Goal: Task Accomplishment & Management: Manage account settings

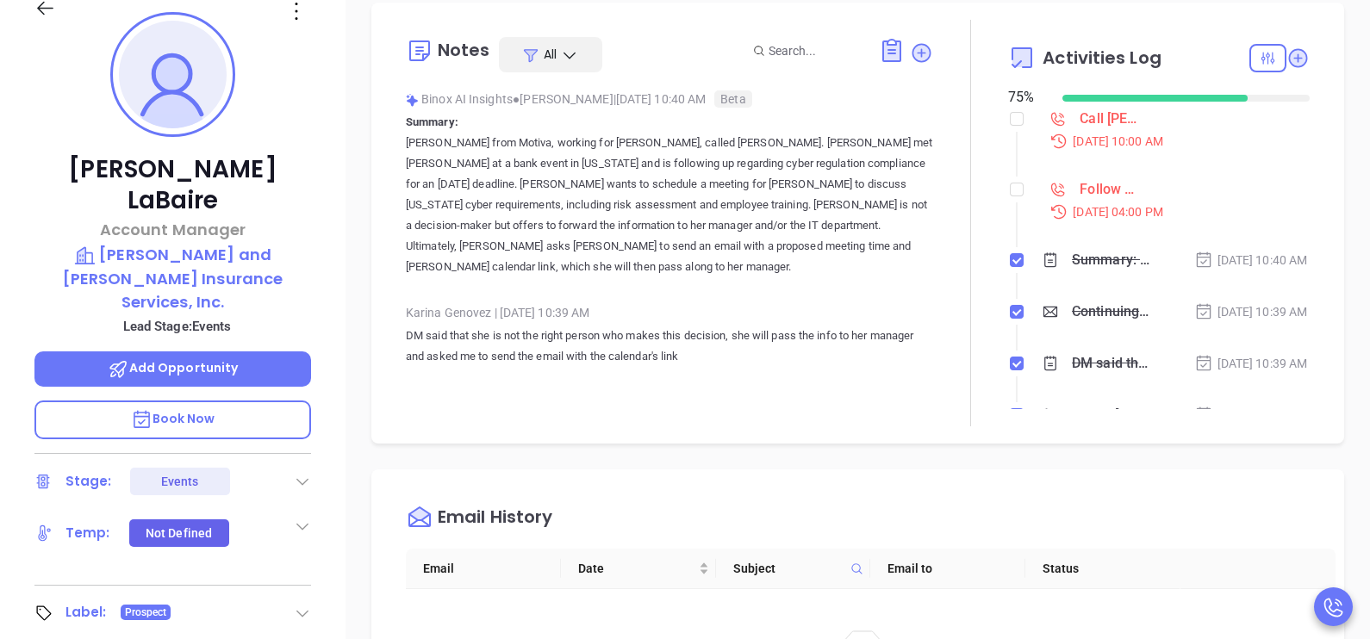
scroll to position [500, 0]
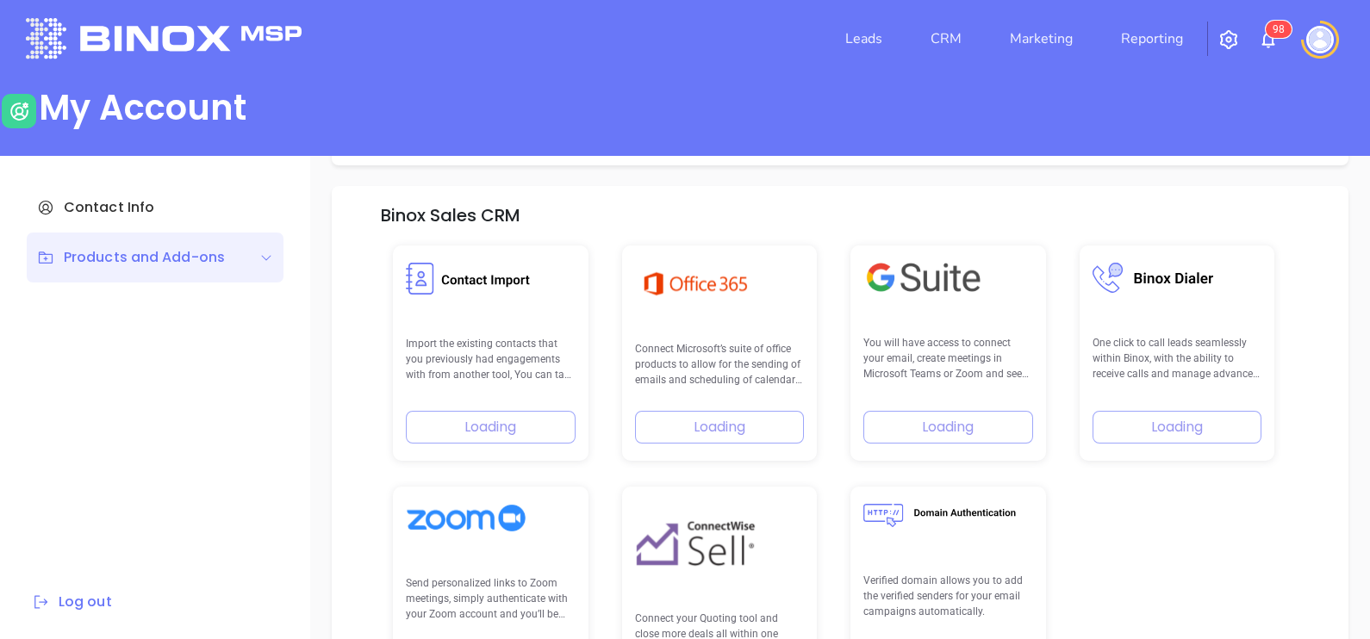
scroll to position [245, 0]
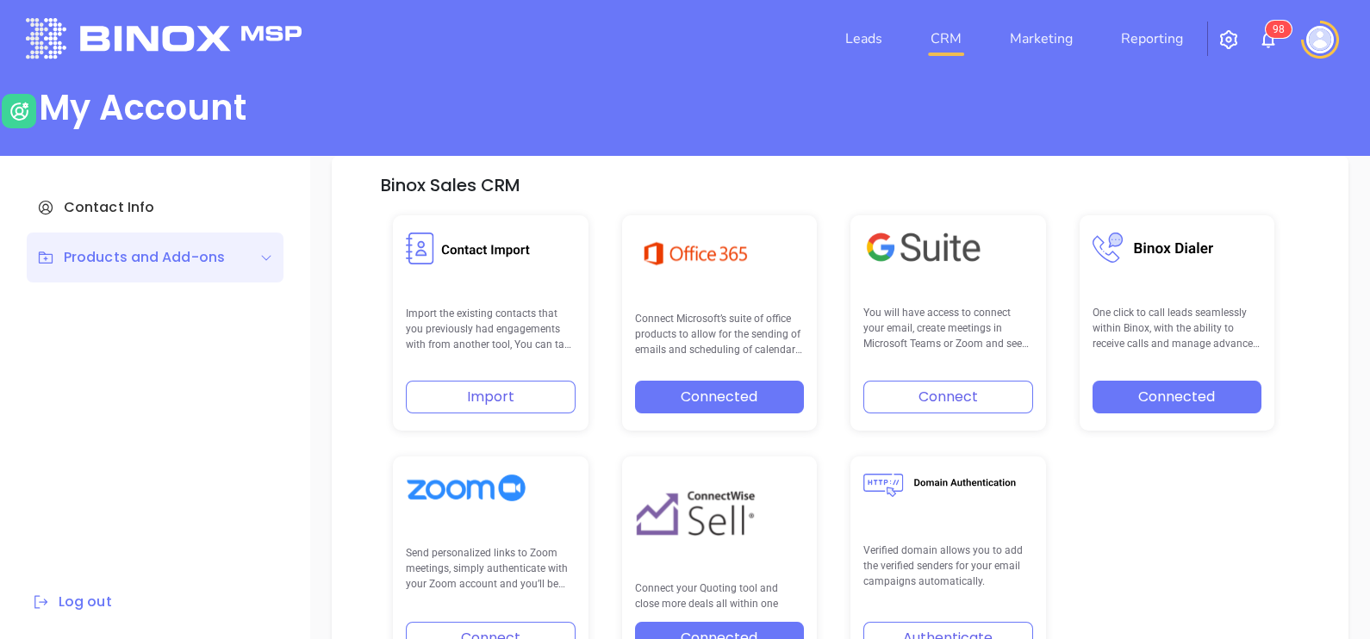
click at [929, 40] on link "CRM" at bounding box center [945, 39] width 45 height 34
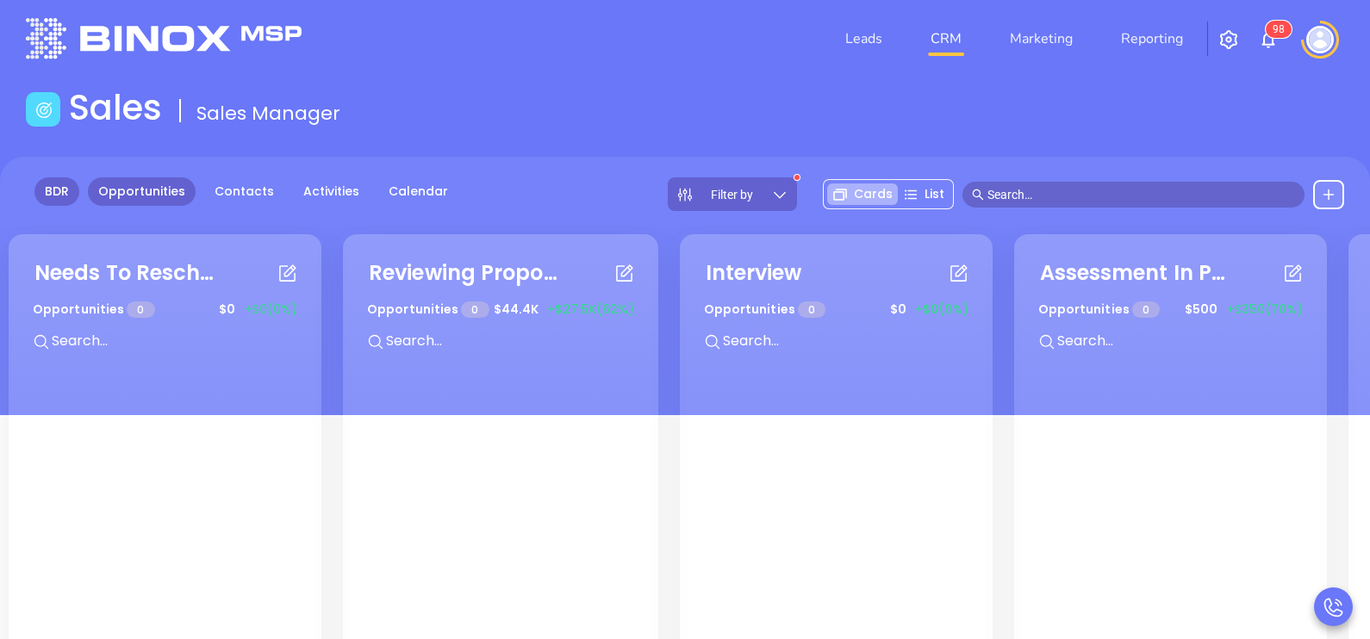
click at [68, 193] on link "BDR" at bounding box center [56, 191] width 45 height 28
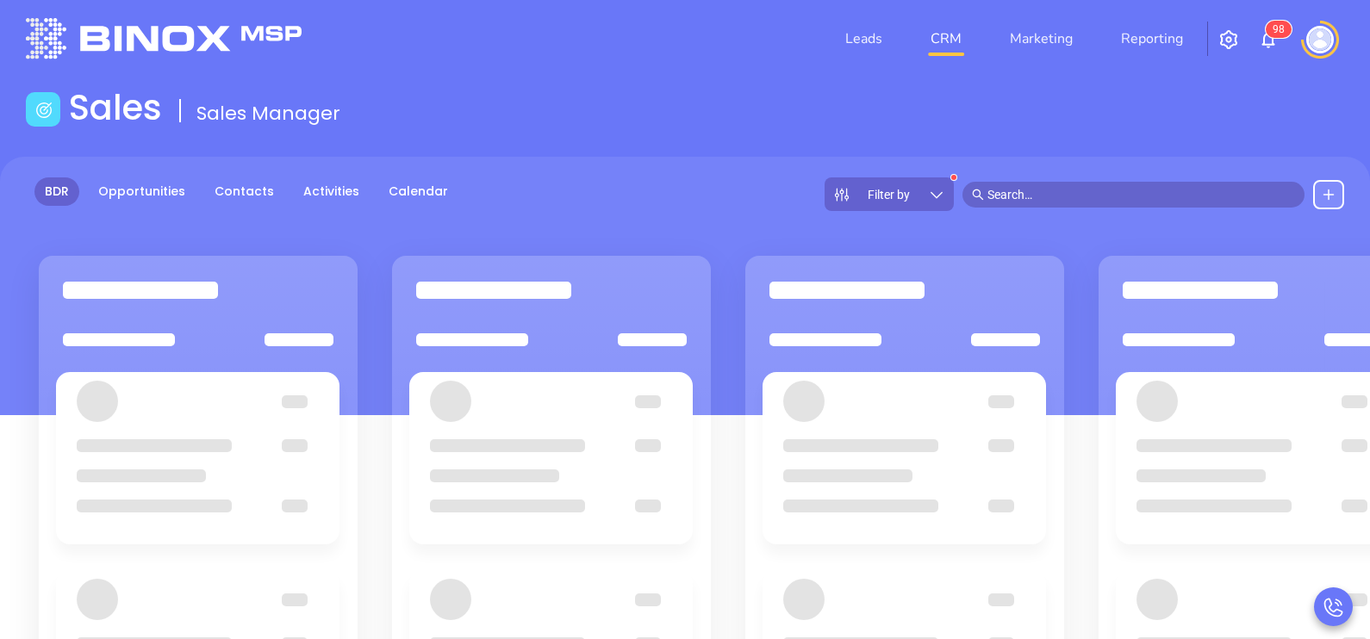
click at [932, 196] on icon at bounding box center [936, 194] width 17 height 17
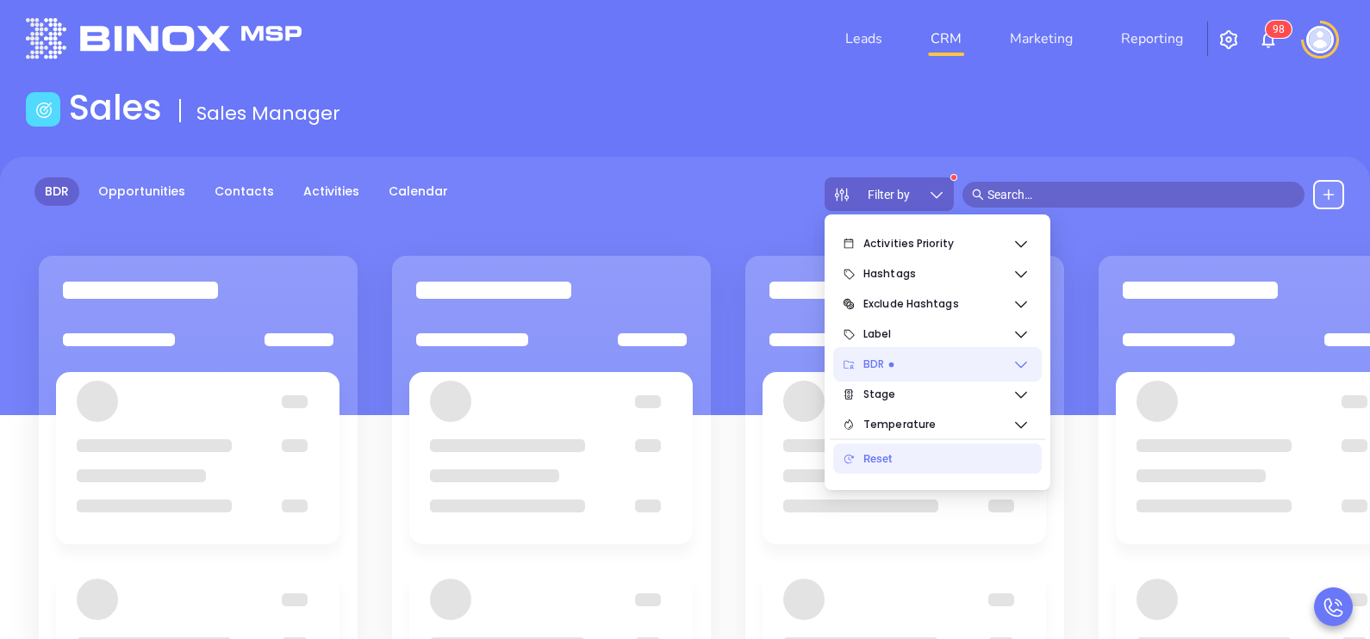
click at [952, 367] on span "BDR" at bounding box center [937, 364] width 149 height 34
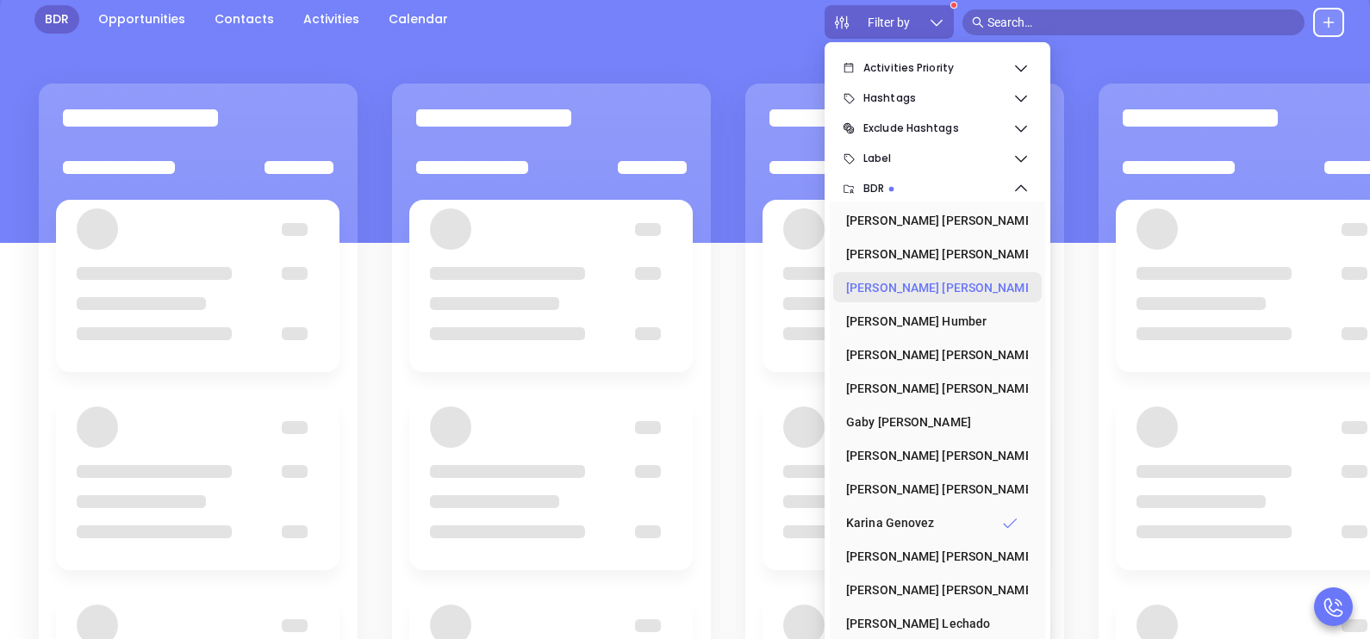
scroll to position [224, 0]
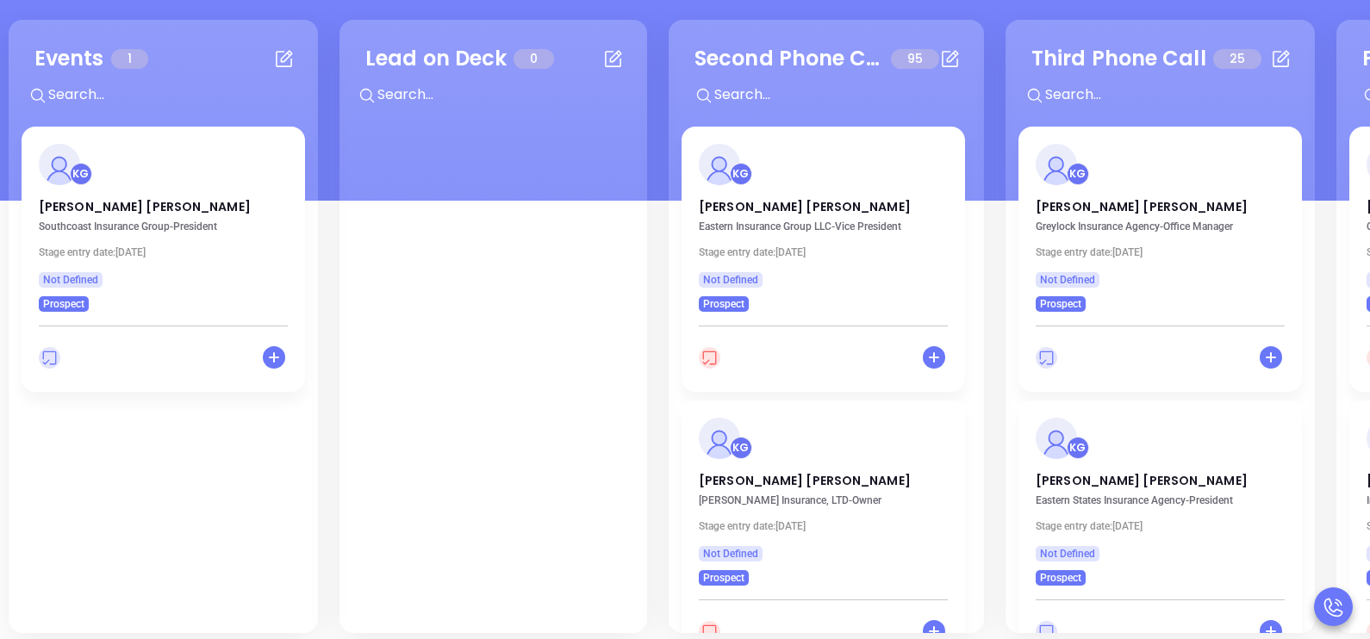
click at [793, 207] on p "Christina Wasson" at bounding box center [823, 202] width 249 height 9
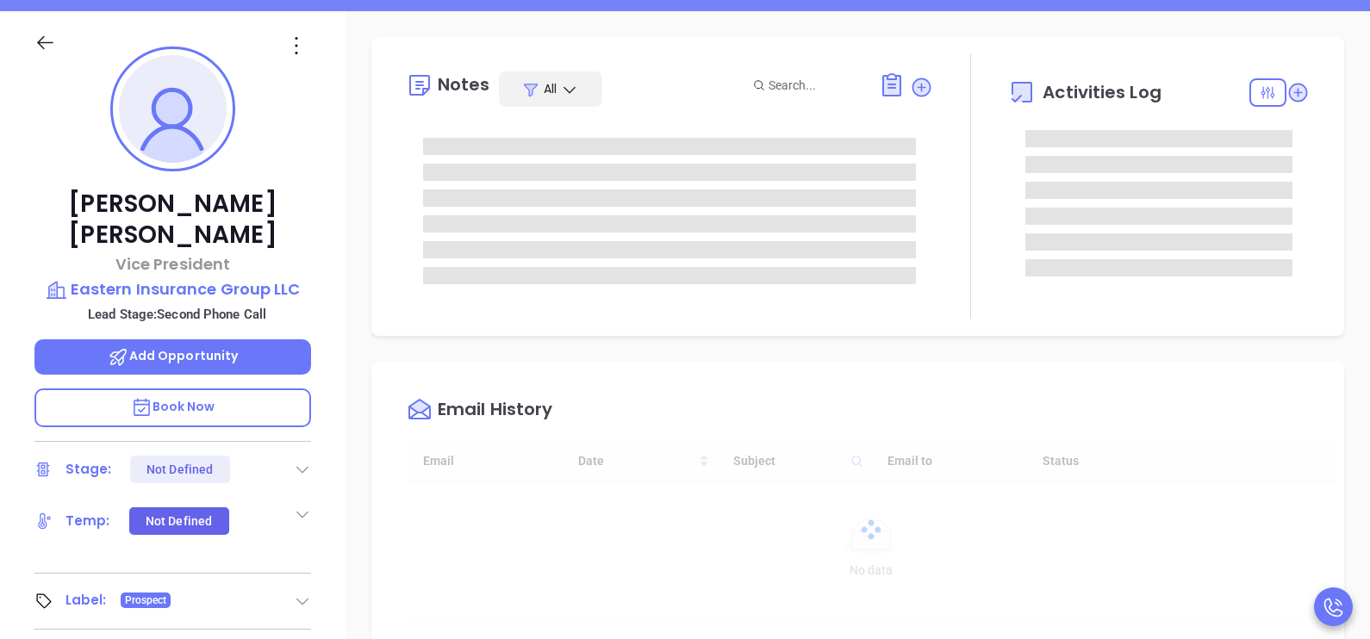
type input "10:00 am"
type input "[DATE]"
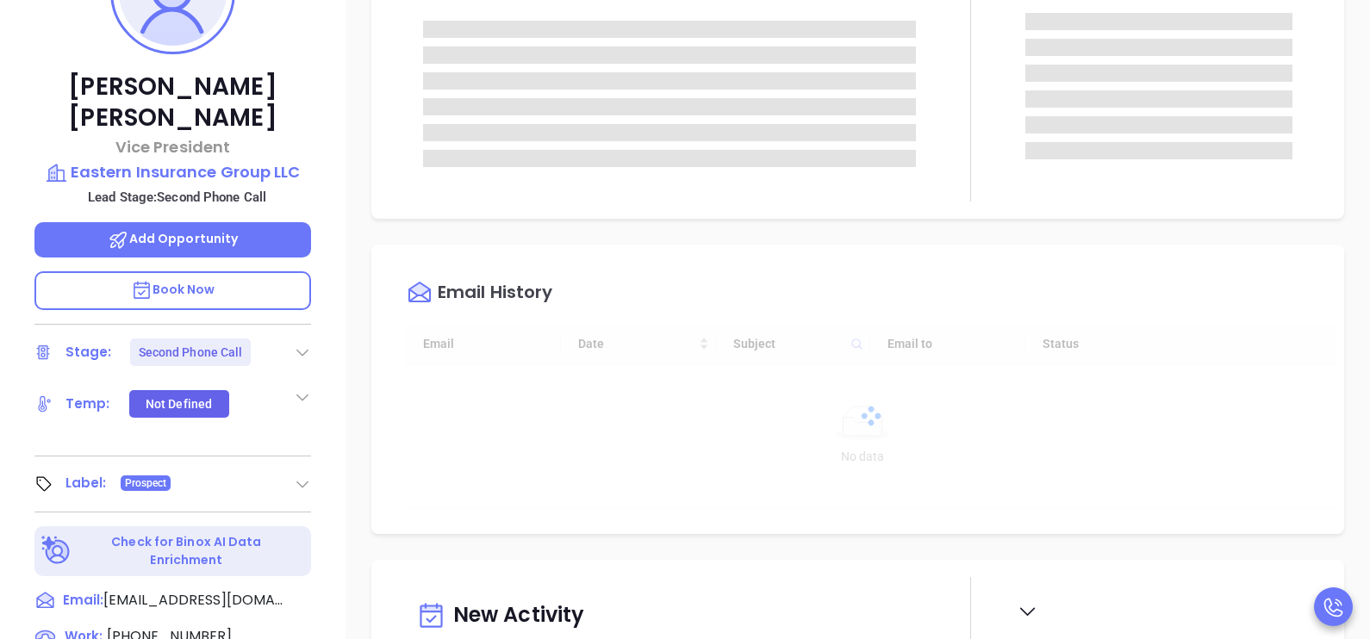
scroll to position [352, 0]
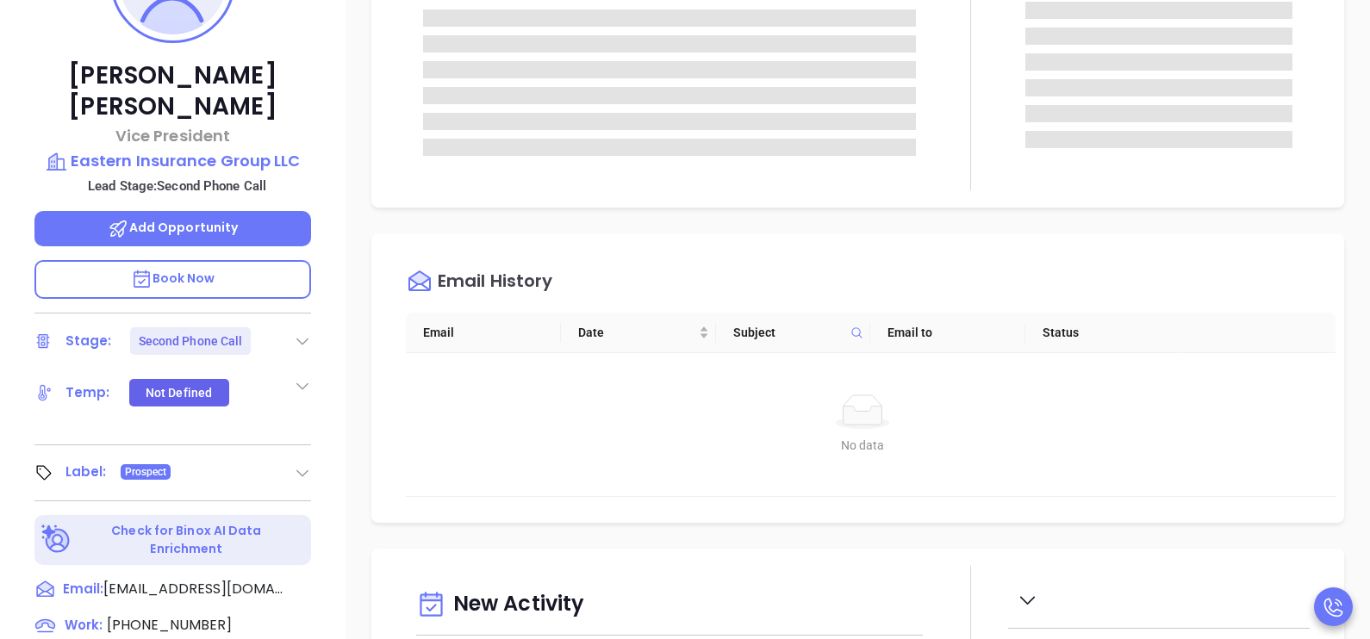
type input "[PERSON_NAME]"
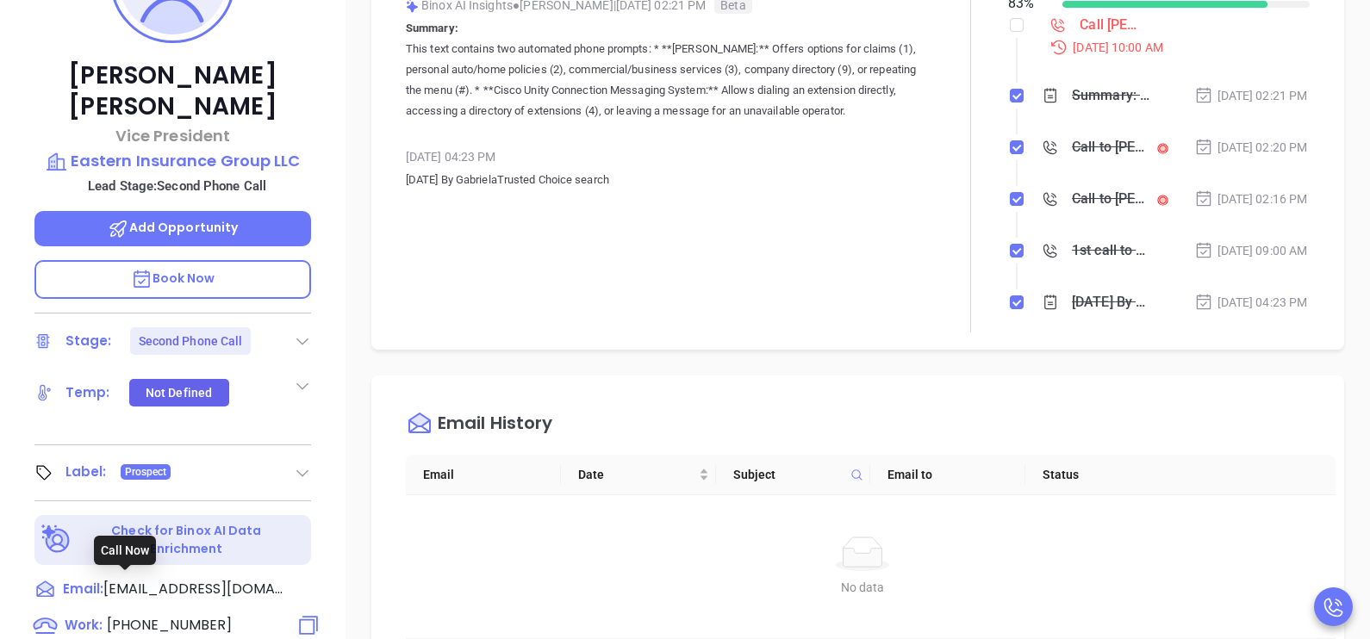
click at [202, 615] on div "Work: (800) 333-7234" at bounding box center [132, 626] width 197 height 22
type input "(800) 333-7234"
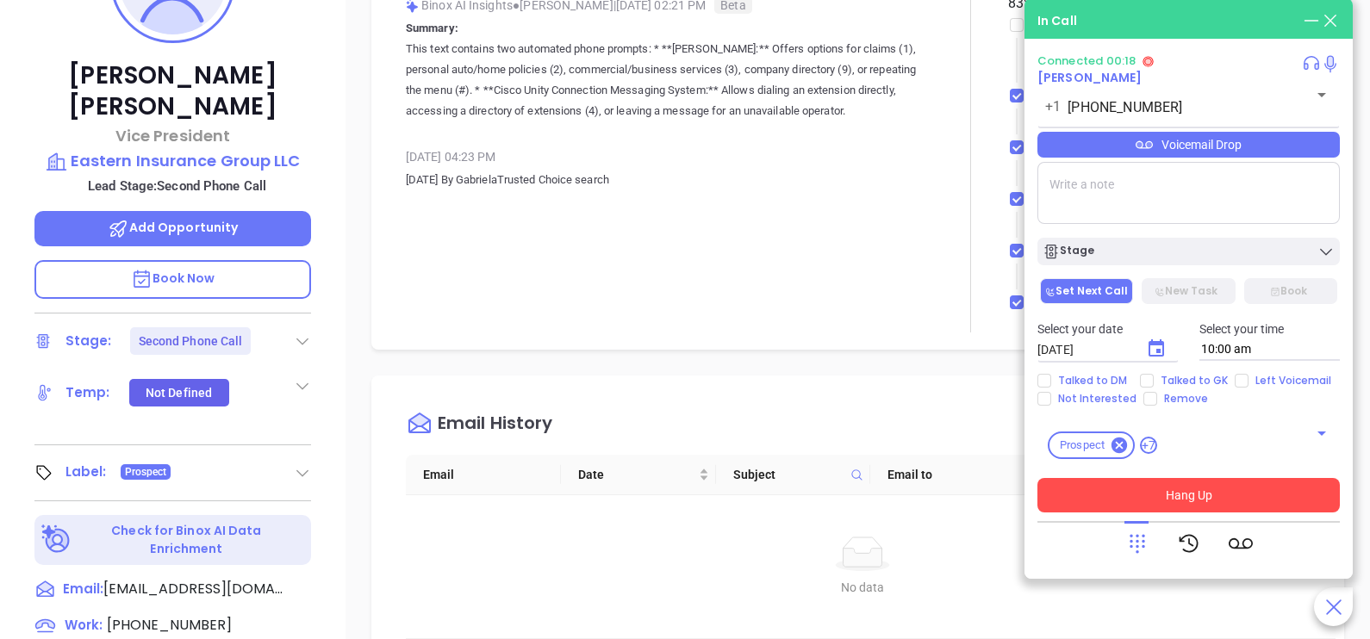
click at [1090, 508] on button "Hang Up" at bounding box center [1188, 495] width 302 height 34
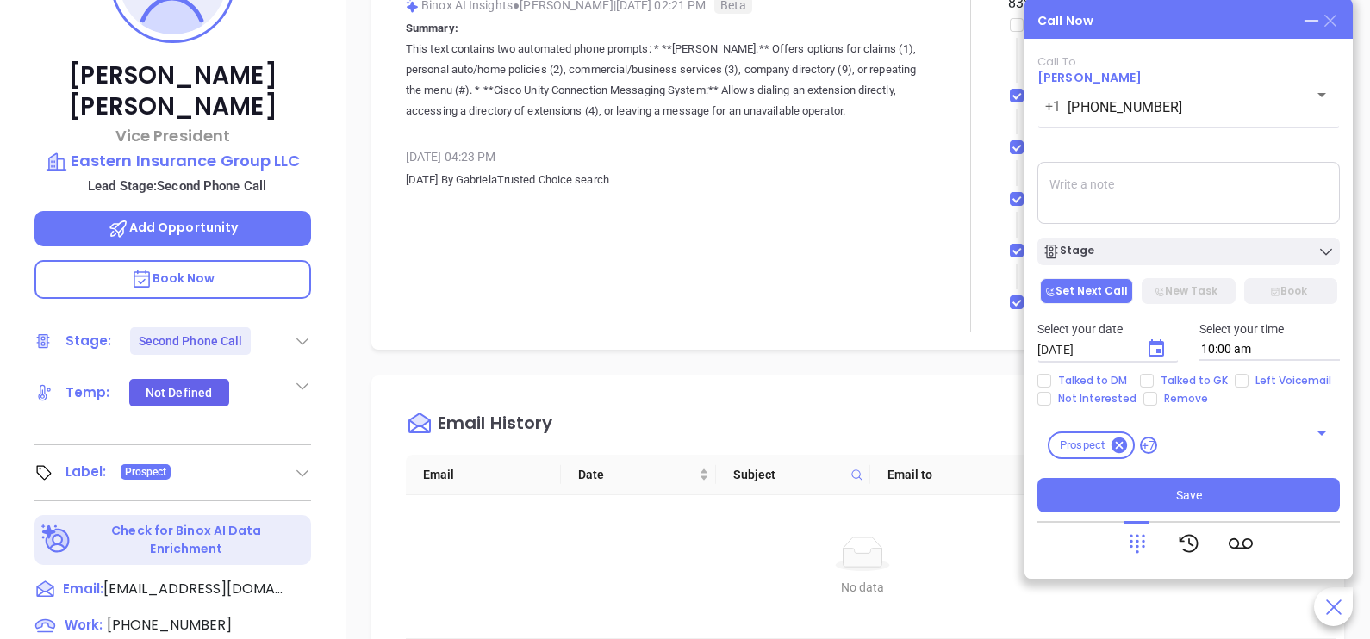
click at [1332, 19] on icon at bounding box center [1330, 21] width 12 height 12
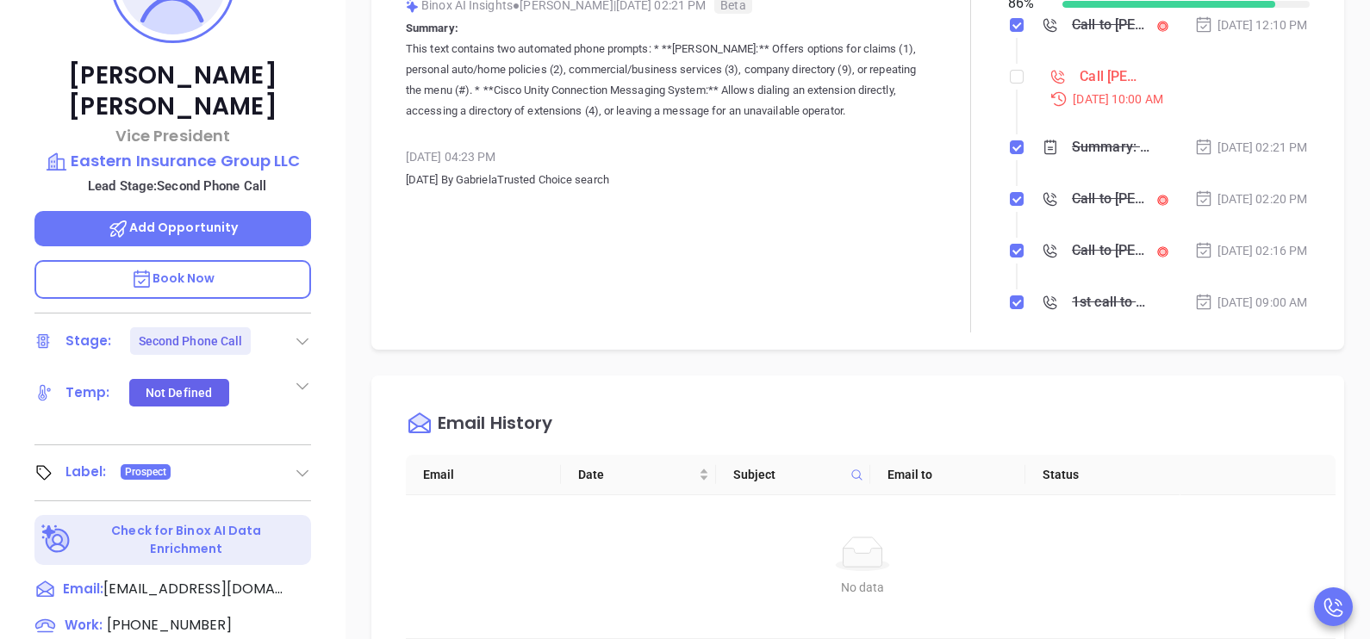
click at [164, 573] on div "Christina Wasson Vice President Eastern Insurance Group LLC Lead Stage: Second …" at bounding box center [172, 282] width 345 height 799
click at [168, 615] on span "(800) 333-7234" at bounding box center [169, 625] width 125 height 20
type input "(800) 333-7234"
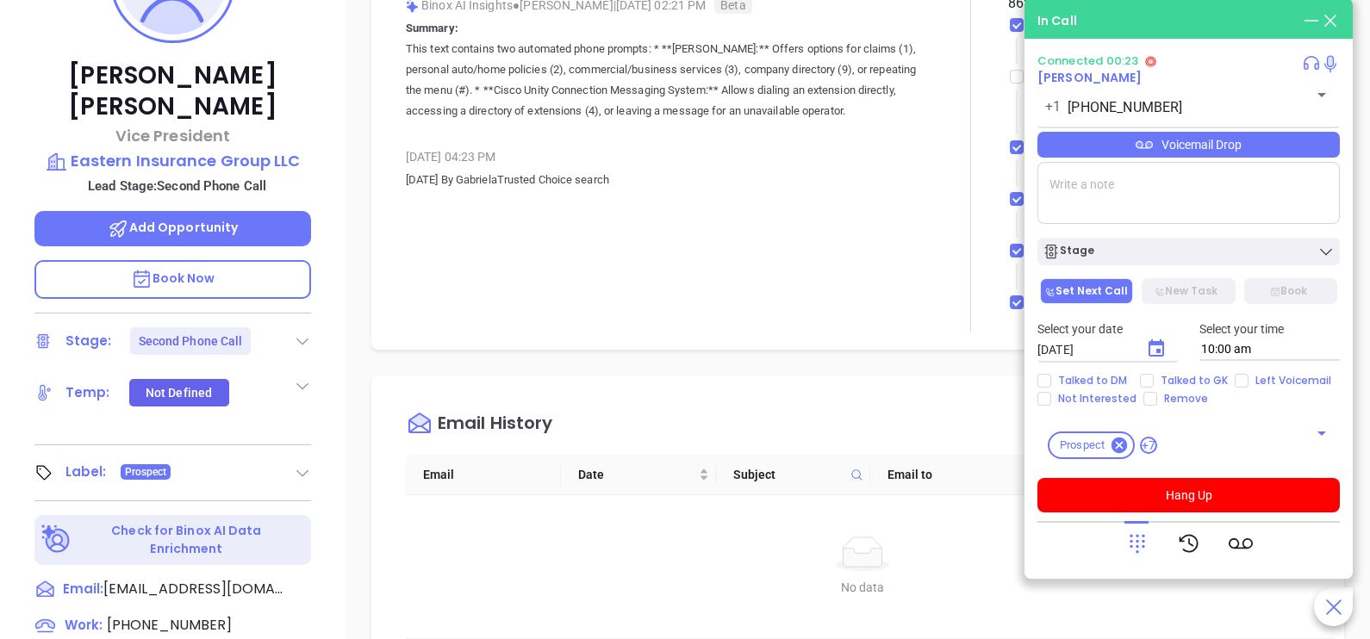
drag, startPoint x: 1121, startPoint y: 540, endPoint x: 1134, endPoint y: 547, distance: 14.6
click at [1134, 547] on div at bounding box center [1188, 543] width 302 height 45
click at [1134, 547] on icon at bounding box center [1137, 543] width 24 height 24
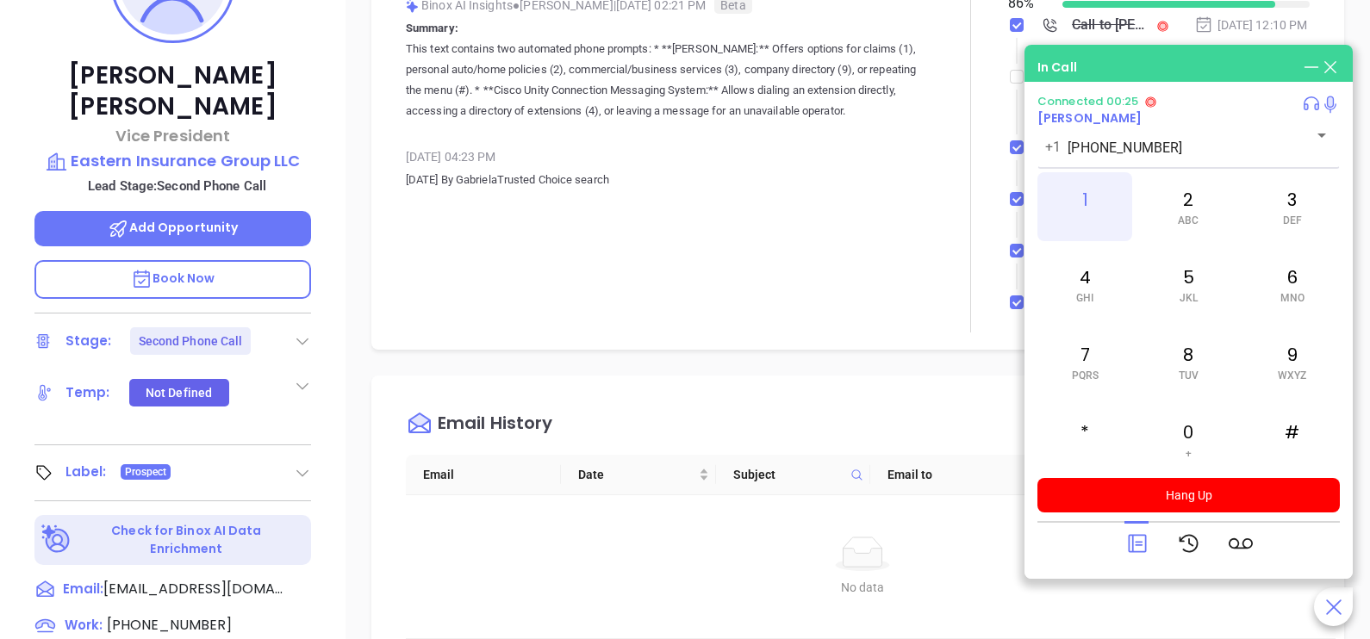
click at [1096, 221] on div "1" at bounding box center [1084, 206] width 95 height 69
click at [1160, 205] on div "2 ABC" at bounding box center [1187, 206] width 95 height 69
click at [330, 158] on div "Christina Wasson Vice President Eastern Insurance Group LLC Lead Stage: Second …" at bounding box center [172, 282] width 345 height 799
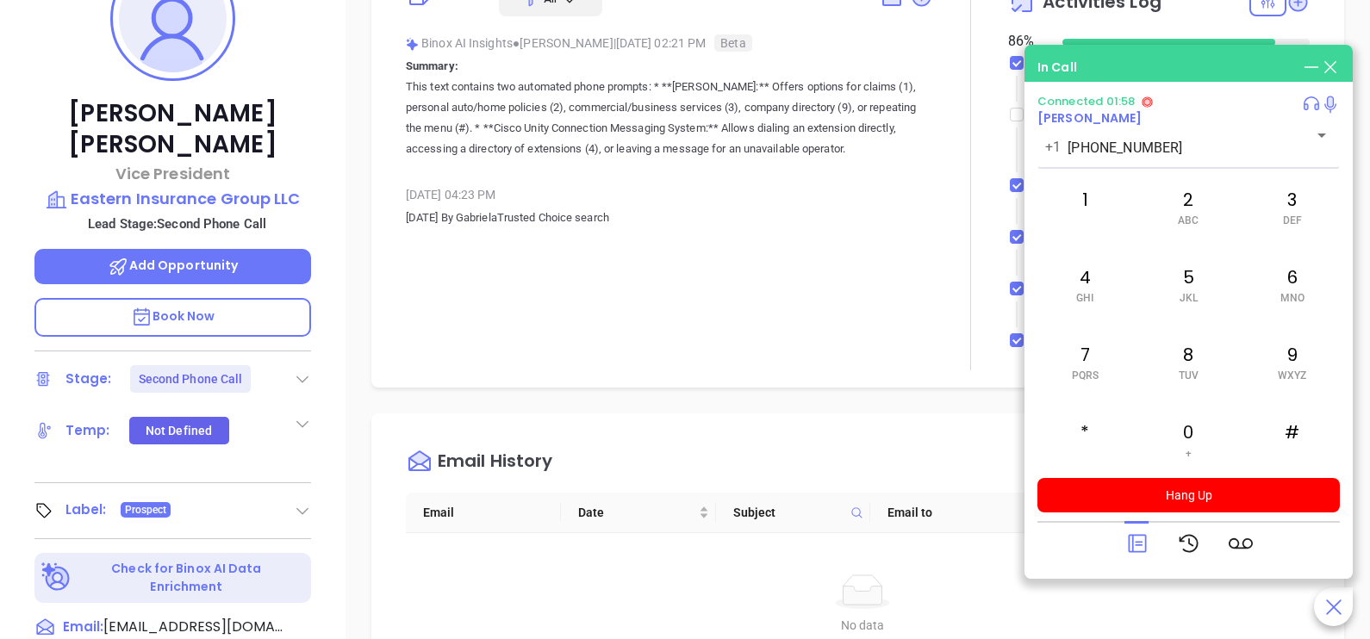
scroll to position [310, 0]
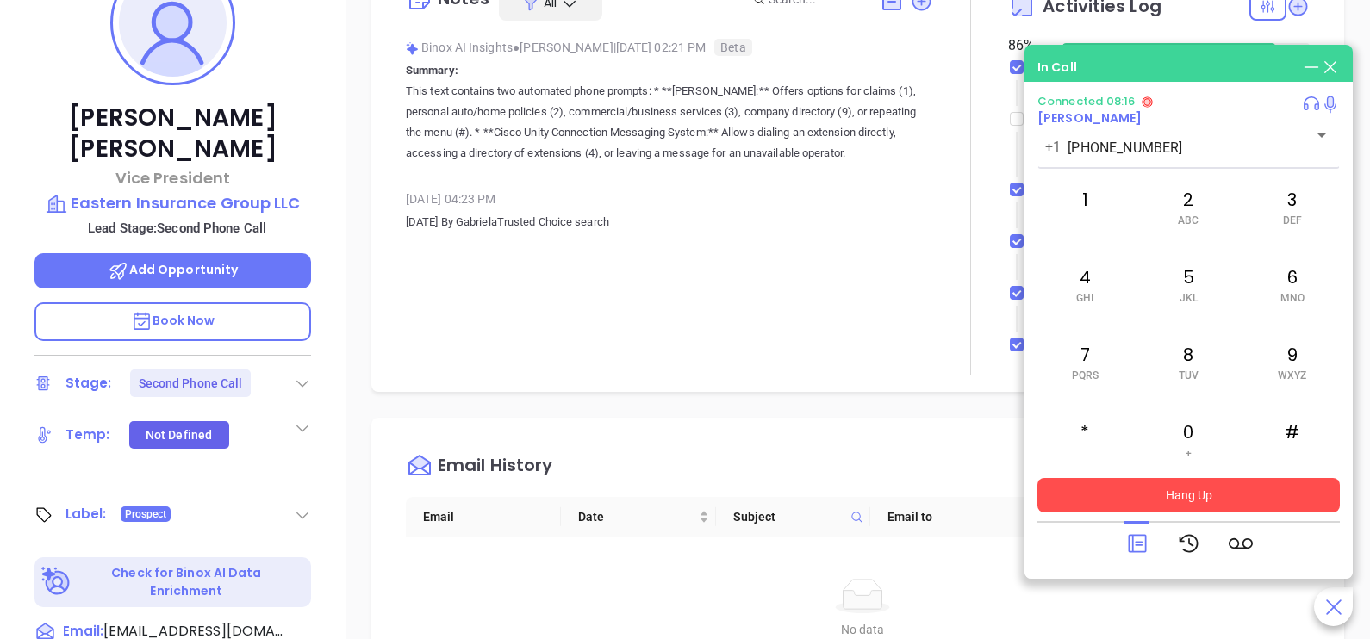
click at [1239, 505] on button "Hang Up" at bounding box center [1188, 495] width 302 height 34
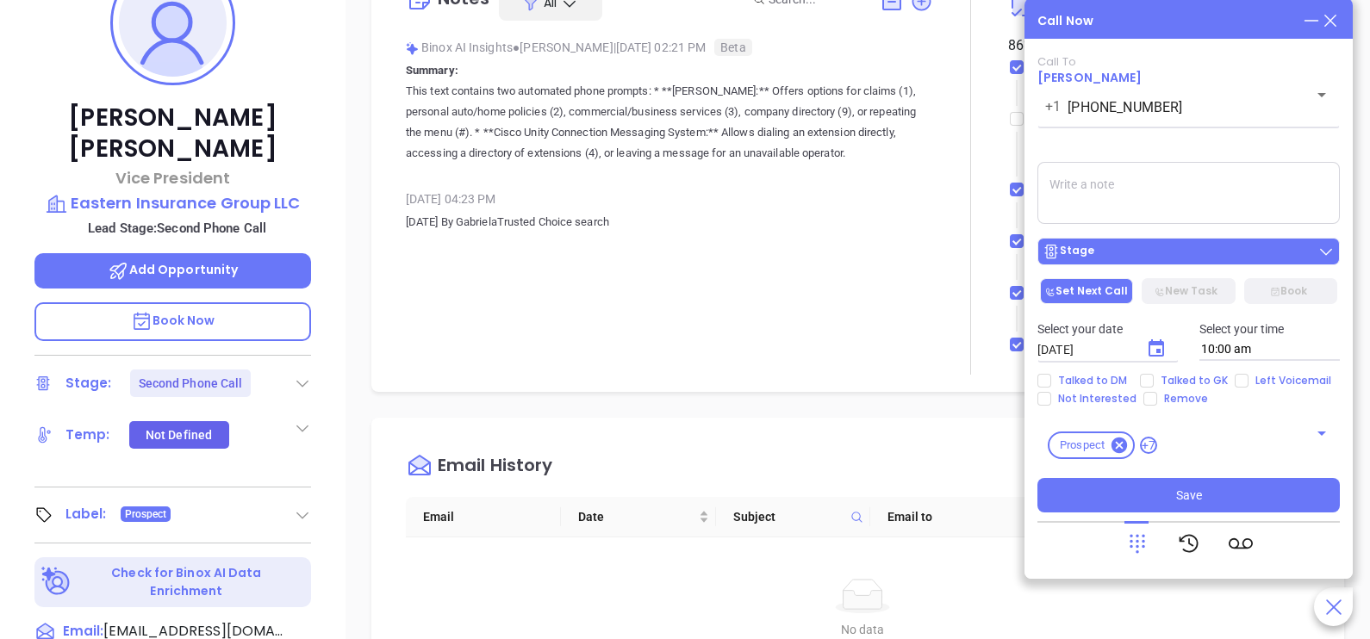
click at [1202, 253] on div "Stage" at bounding box center [1188, 251] width 292 height 17
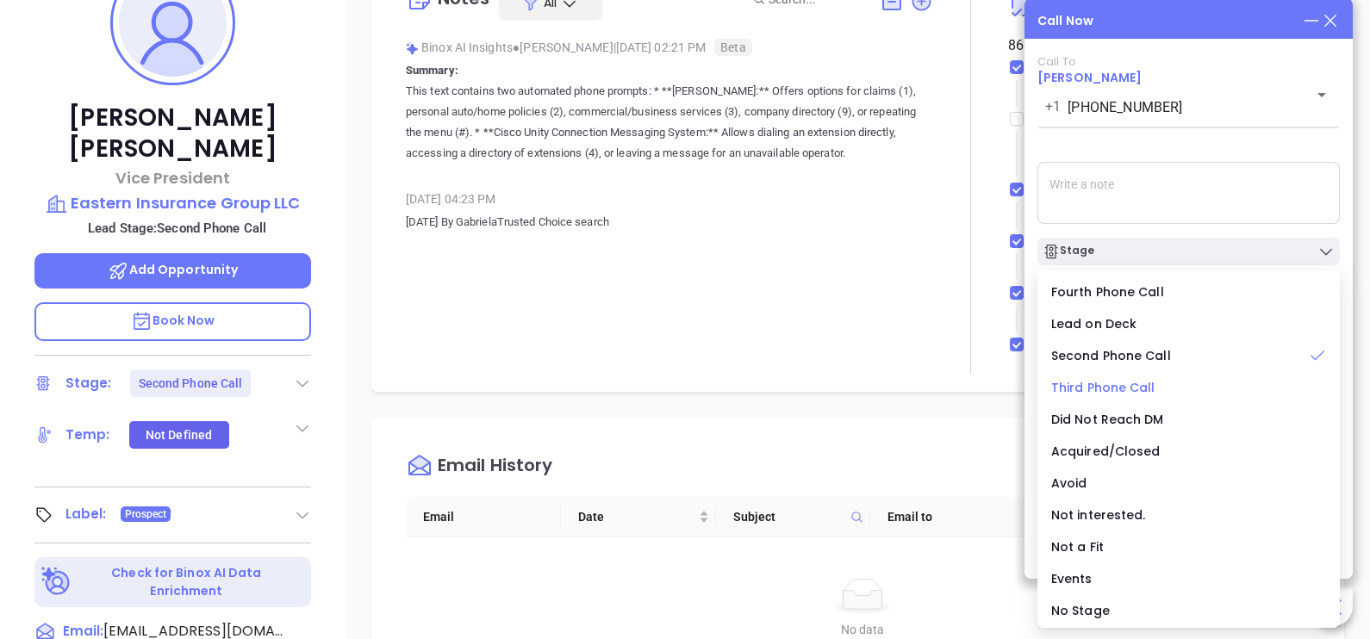
click at [1117, 385] on span "Third Phone Call" at bounding box center [1103, 387] width 104 height 17
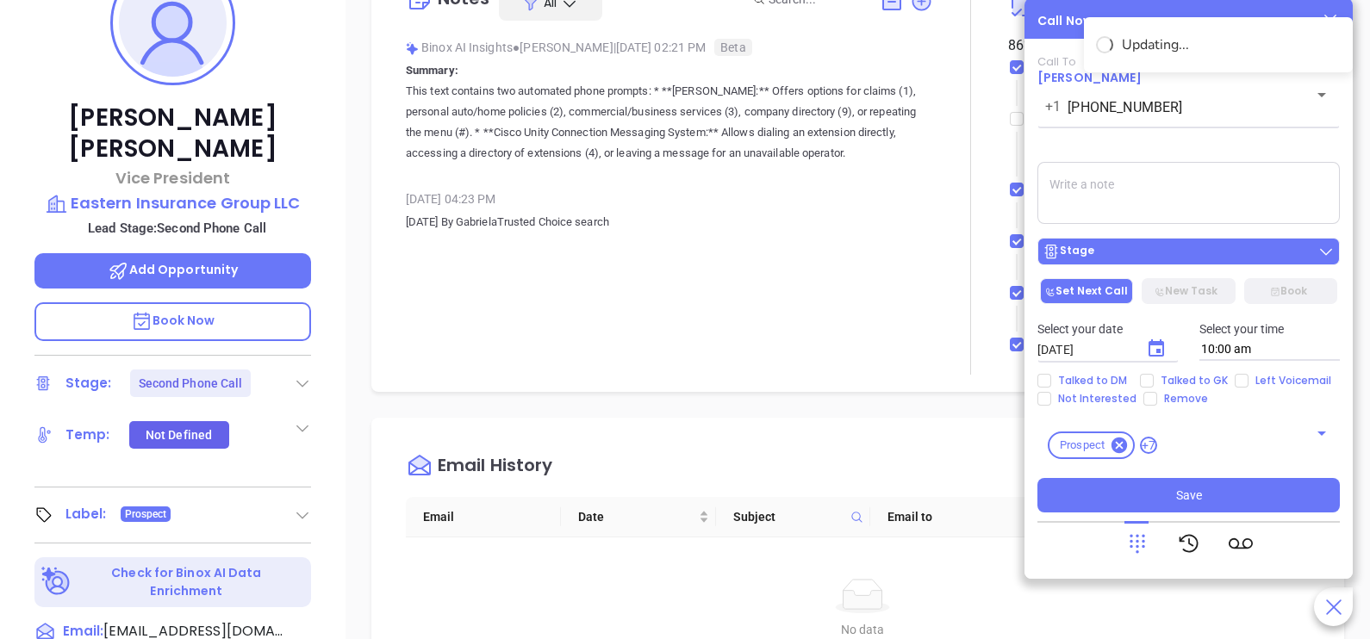
click at [1176, 250] on div "Stage" at bounding box center [1188, 251] width 292 height 17
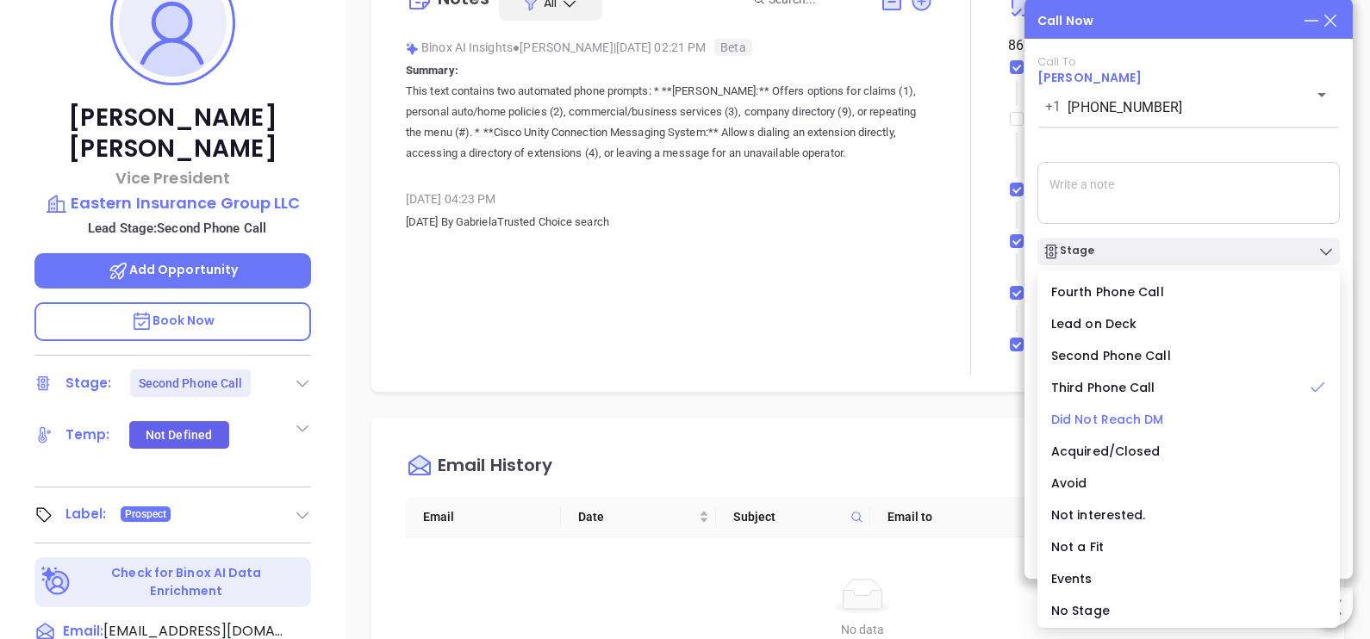
click at [1134, 409] on li "Did Not Reach DM" at bounding box center [1188, 419] width 295 height 36
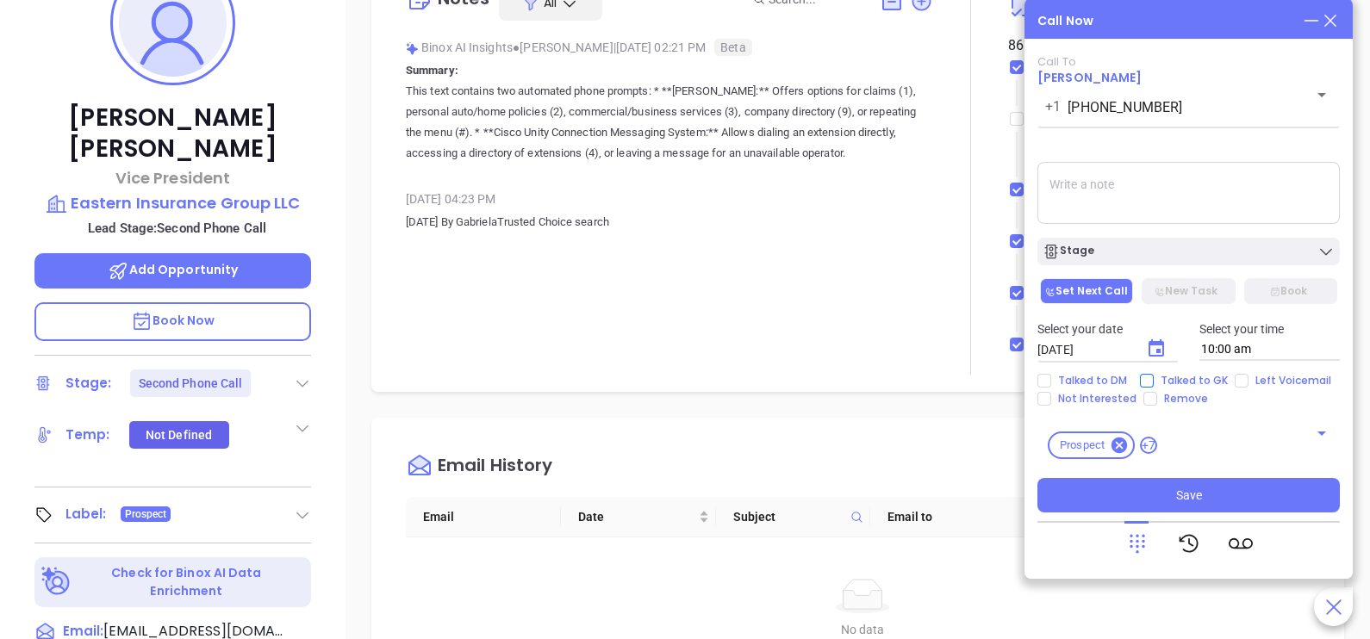
click at [1176, 384] on span "Talked to GK" at bounding box center [1193, 381] width 81 height 14
click at [1153, 384] on input "Talked to GK" at bounding box center [1147, 381] width 14 height 14
checkbox input "true"
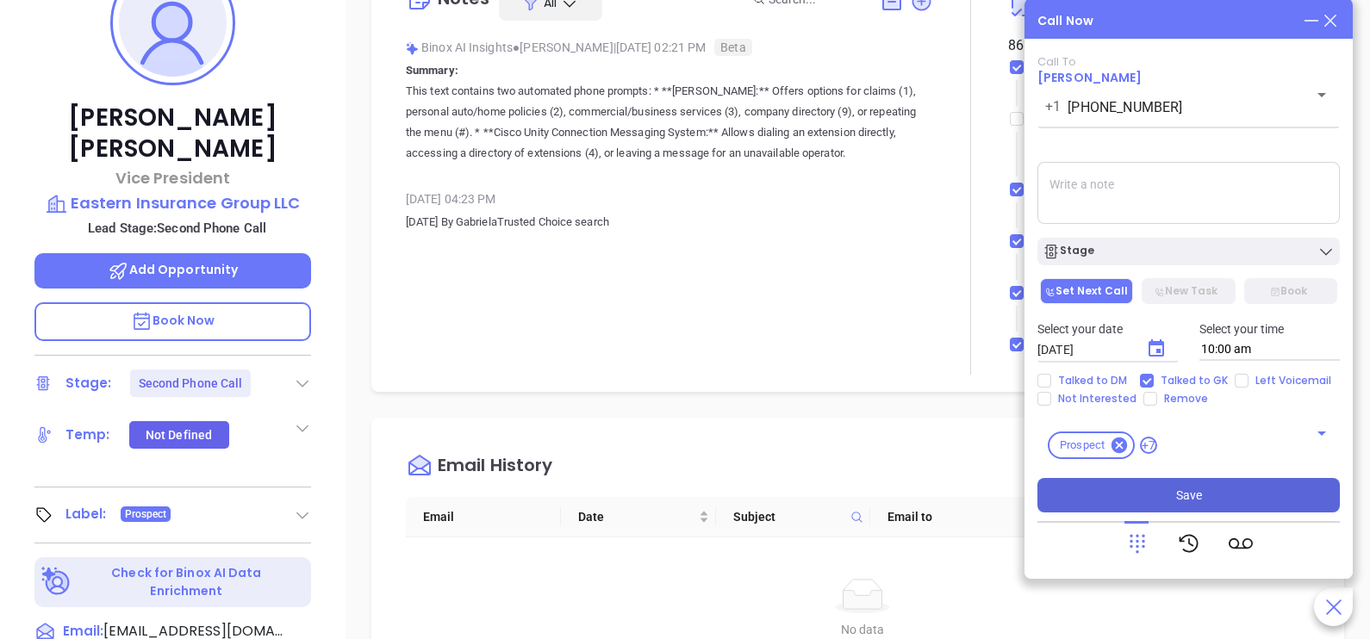
click at [1199, 498] on span "Save" at bounding box center [1189, 495] width 26 height 19
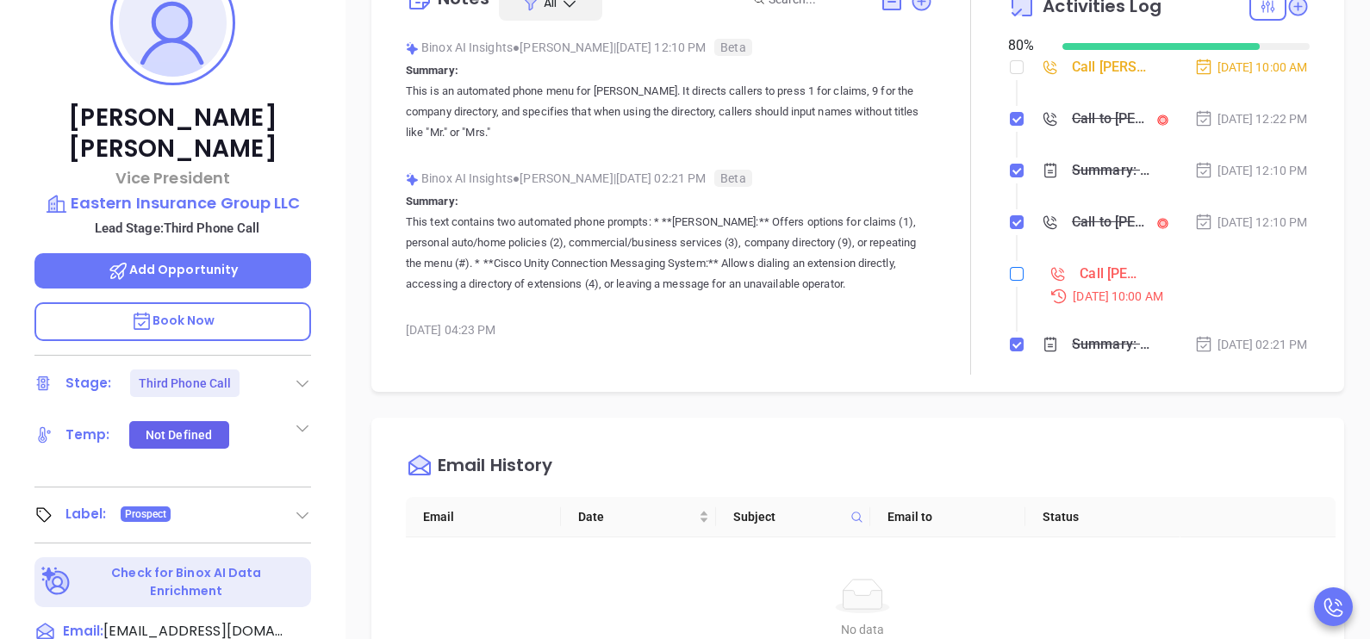
click at [1009, 281] on input "checkbox" at bounding box center [1016, 274] width 14 height 14
checkbox input "true"
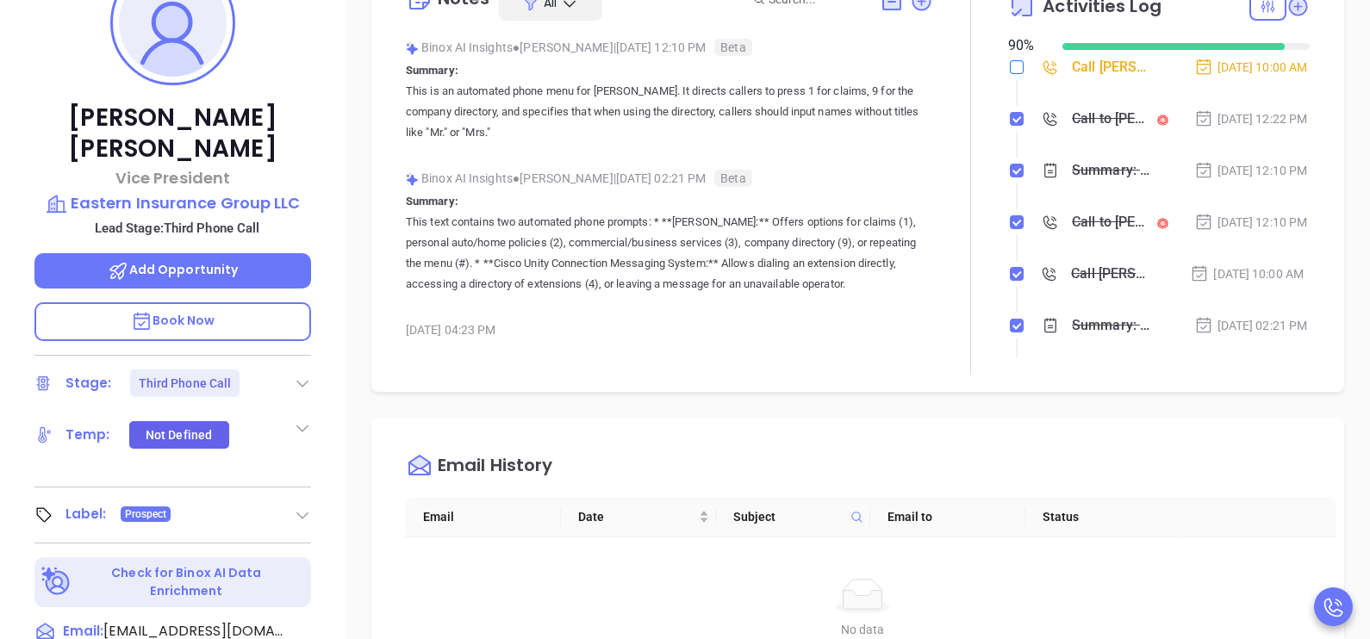
click at [1009, 70] on input "checkbox" at bounding box center [1016, 67] width 14 height 14
checkbox input "true"
click at [1258, 180] on div "Oct 3, 2025 | 12:10 PM" at bounding box center [1251, 170] width 114 height 19
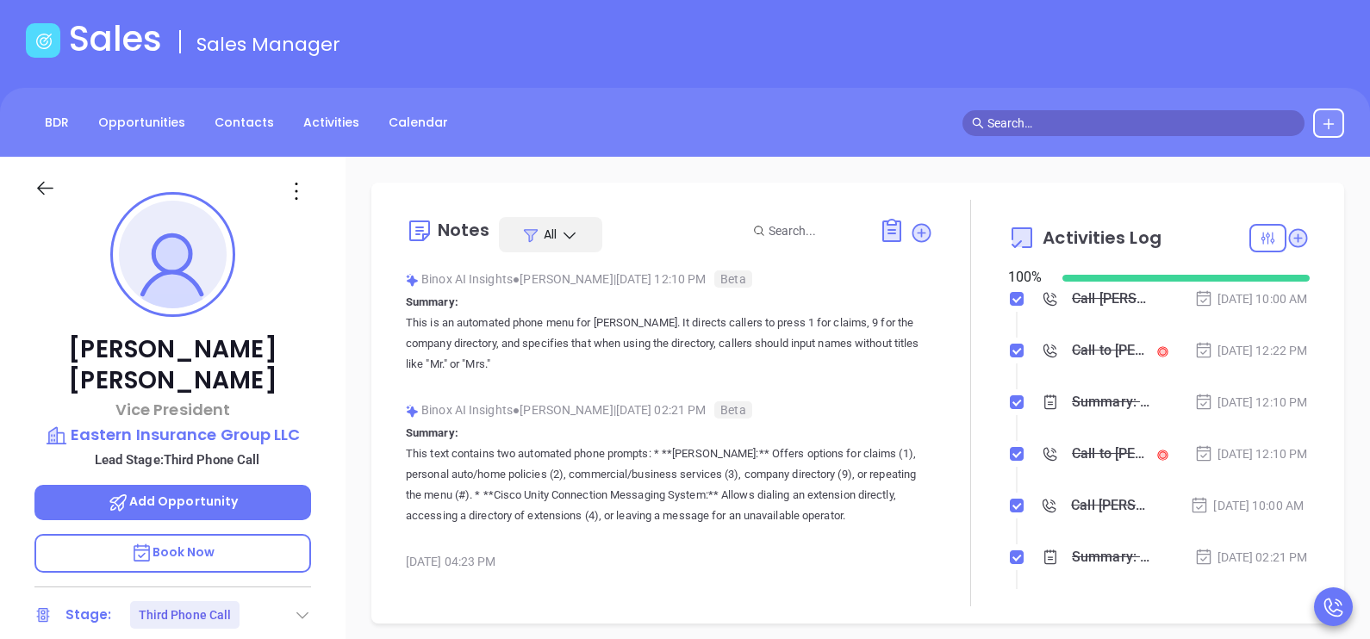
scroll to position [0, 0]
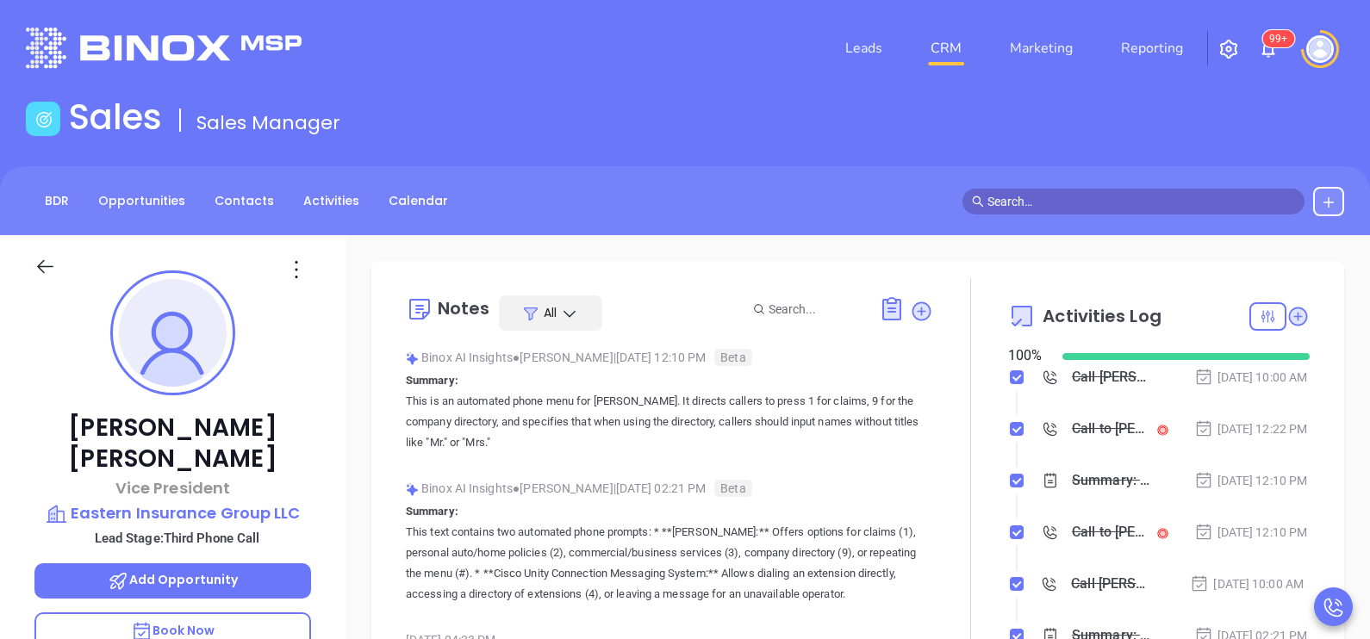
click at [47, 262] on icon at bounding box center [45, 267] width 22 height 22
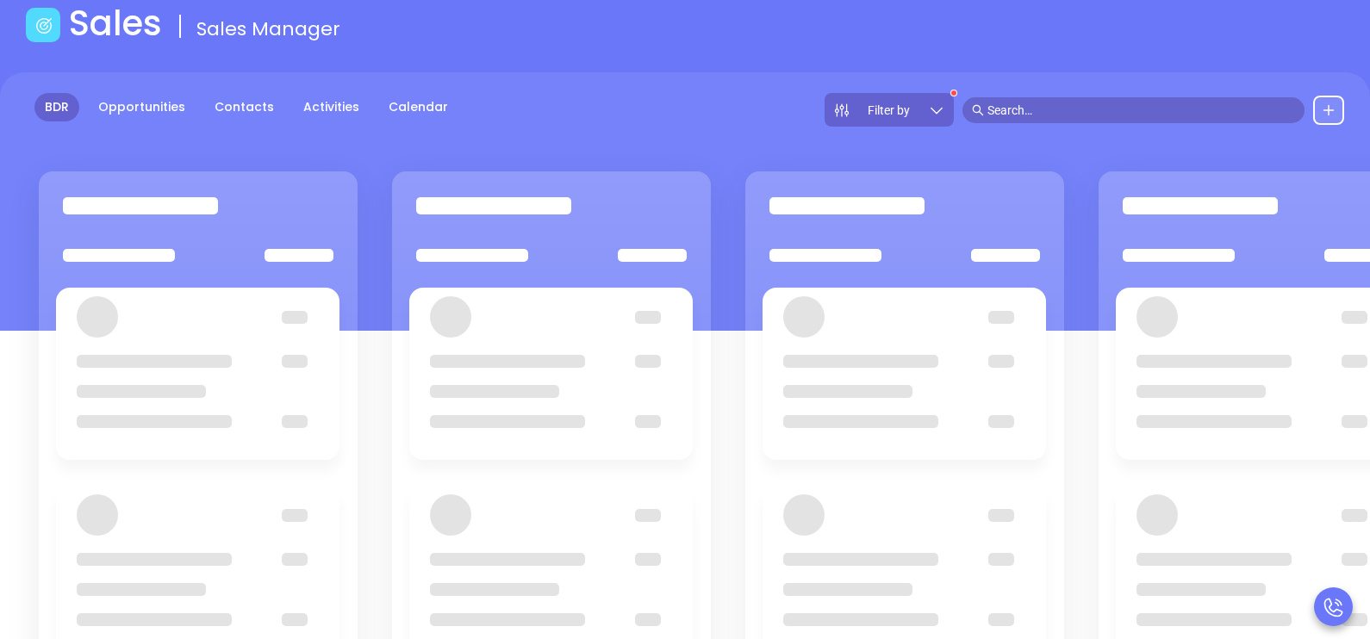
scroll to position [224, 0]
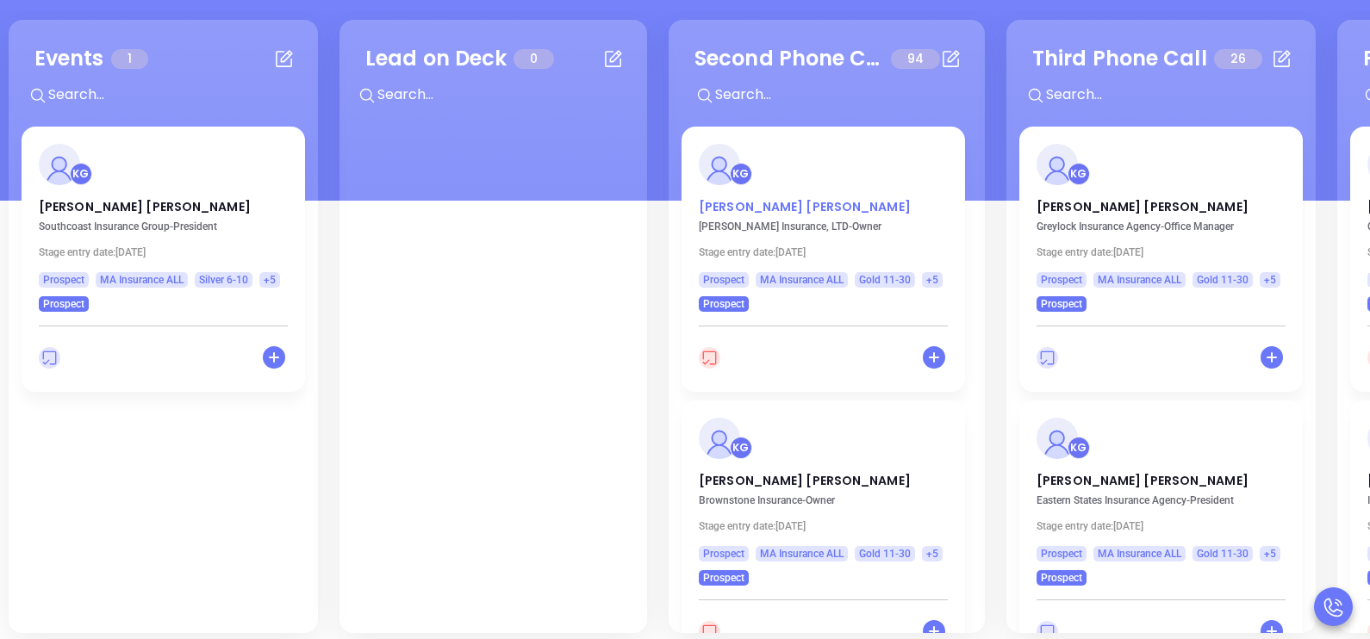
click at [743, 207] on p "Chris Gregory" at bounding box center [823, 202] width 249 height 9
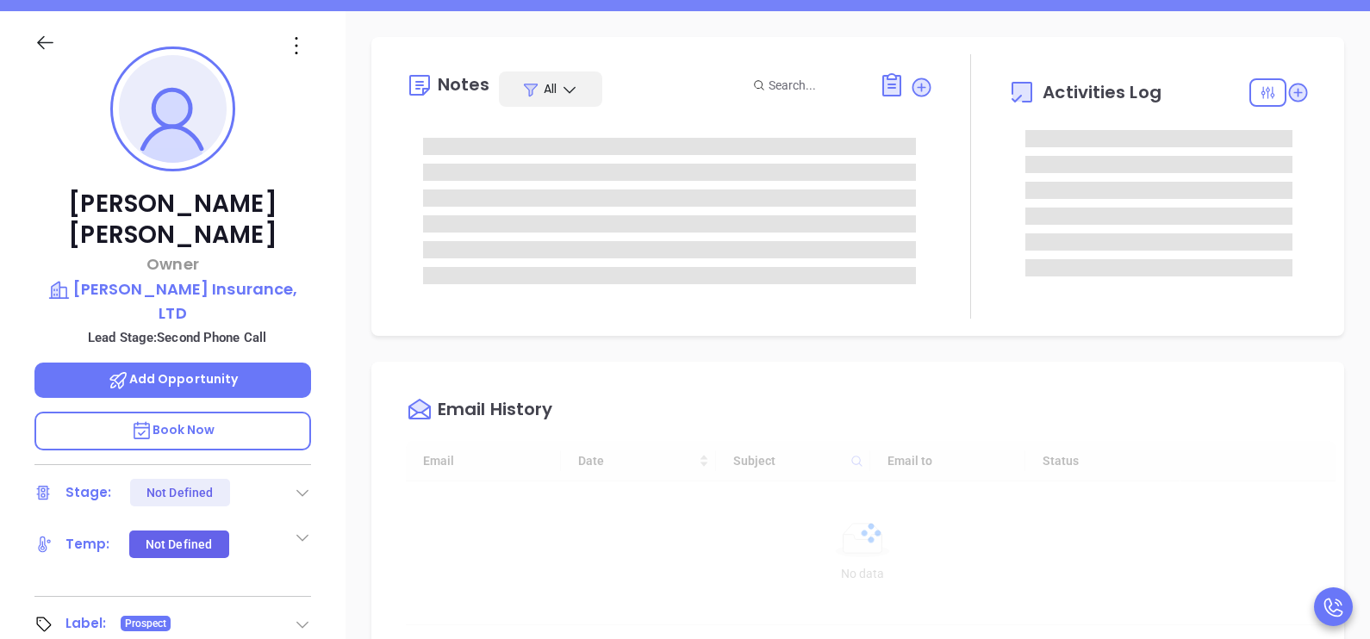
type input "[DATE]"
type input "[PERSON_NAME]"
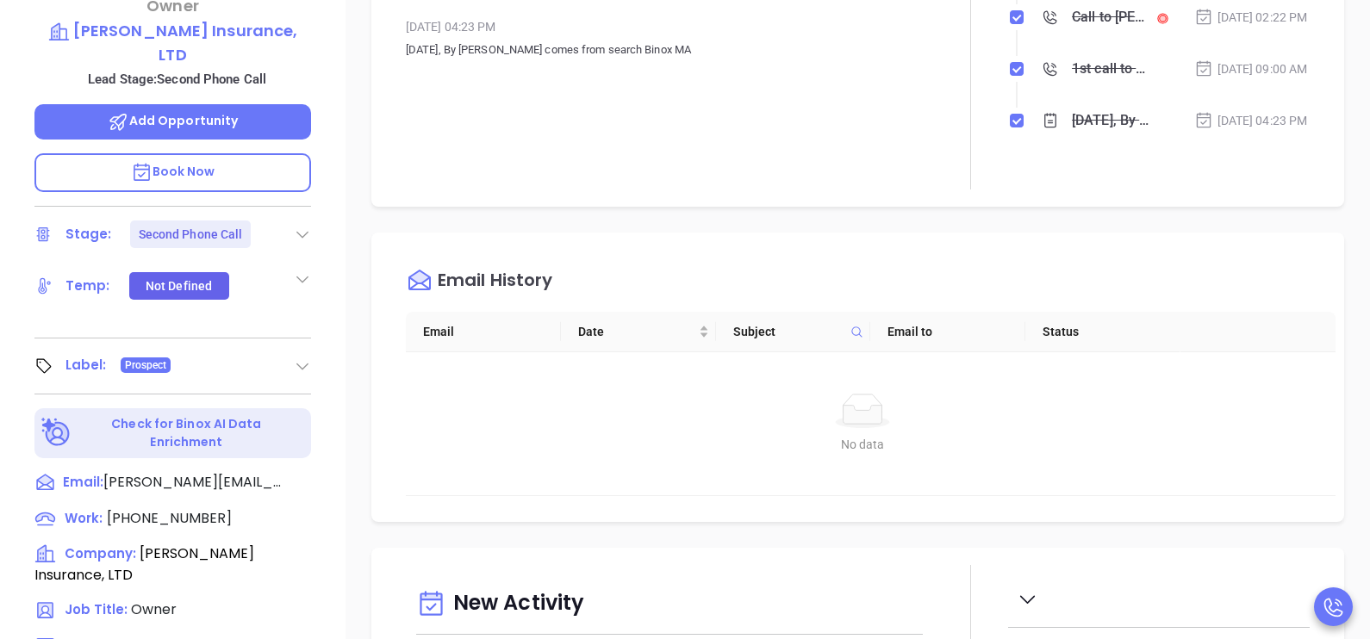
scroll to position [525, 0]
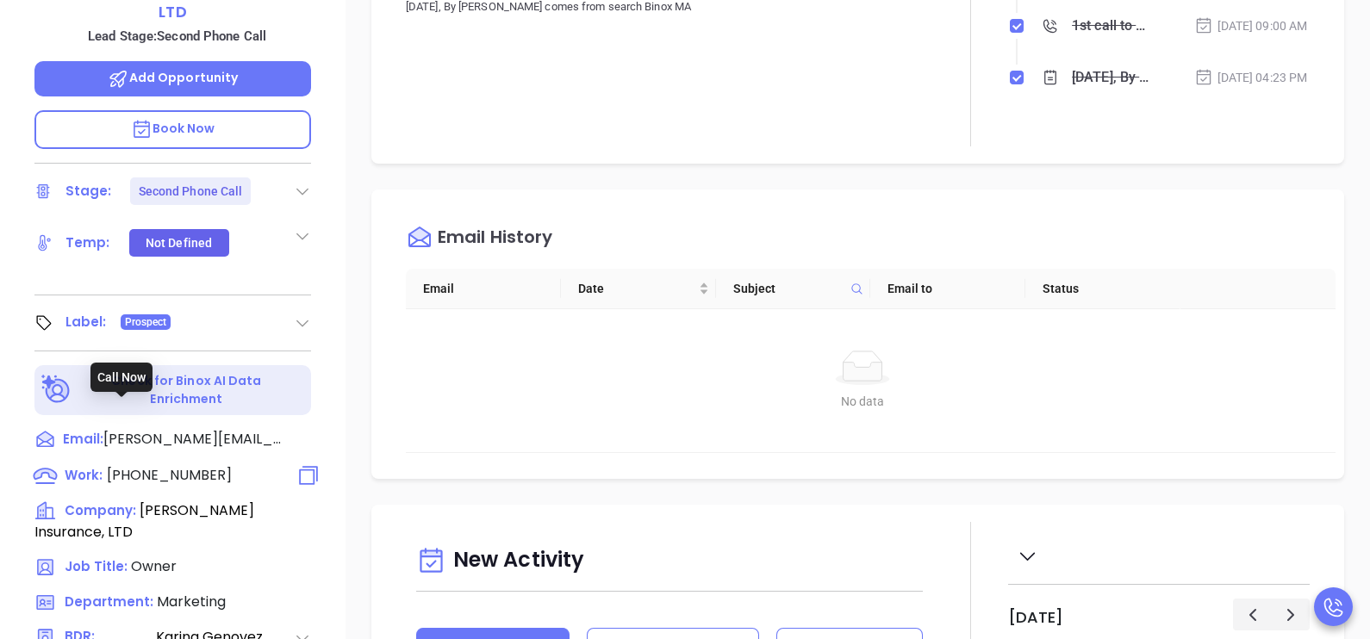
click at [189, 465] on span "(978) 356-2116" at bounding box center [169, 475] width 125 height 20
type input "(978) 356-2116"
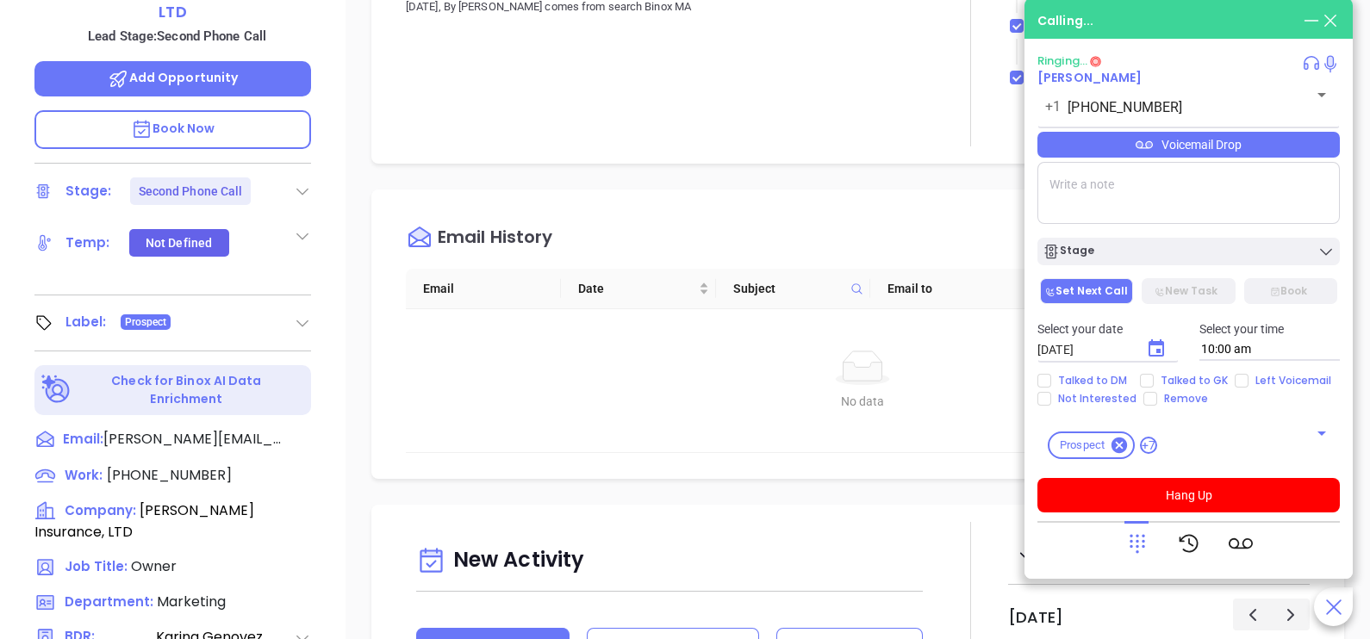
click at [893, 220] on div "Email History" at bounding box center [870, 238] width 929 height 62
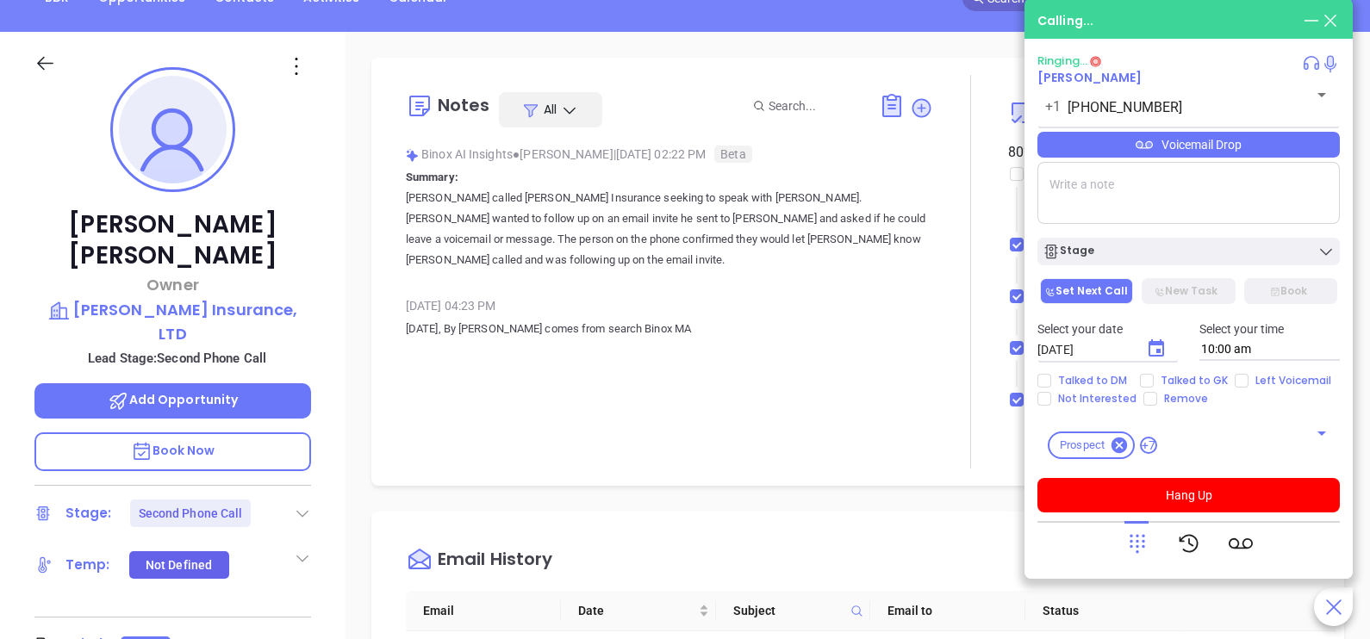
scroll to position [138, 0]
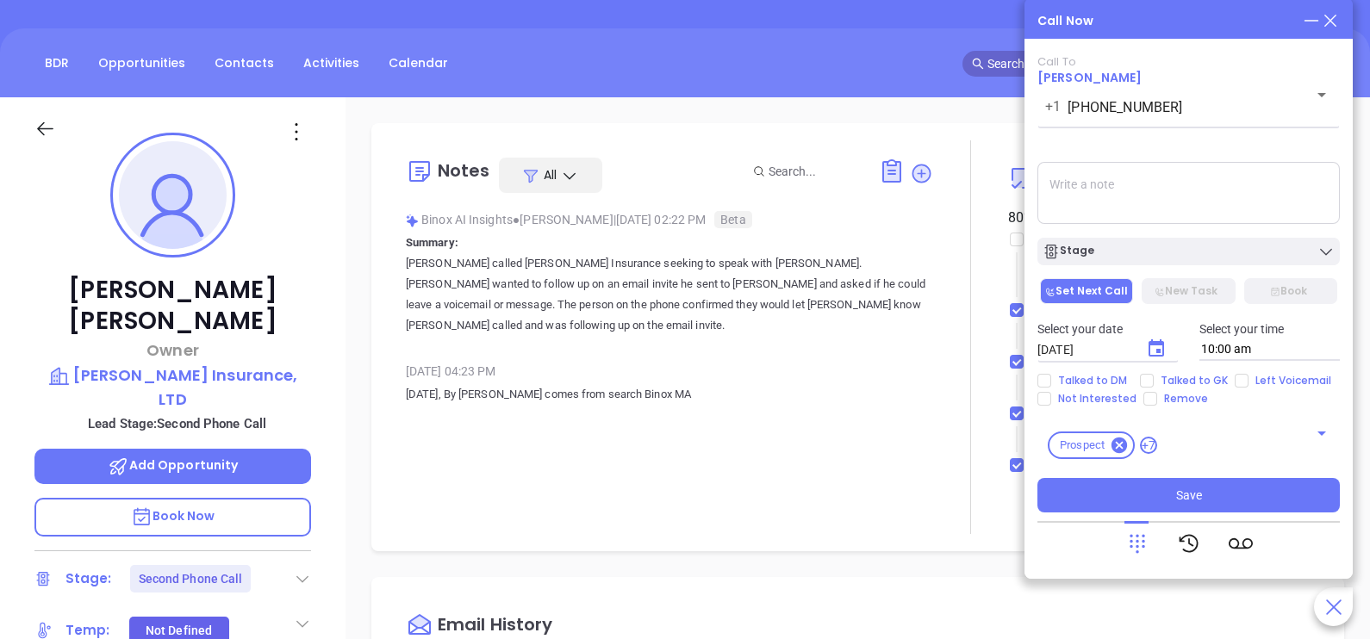
click at [920, 271] on p "Walter called Gregory Insurance seeking to speak with Gregory. Walter wanted to…" at bounding box center [669, 294] width 527 height 83
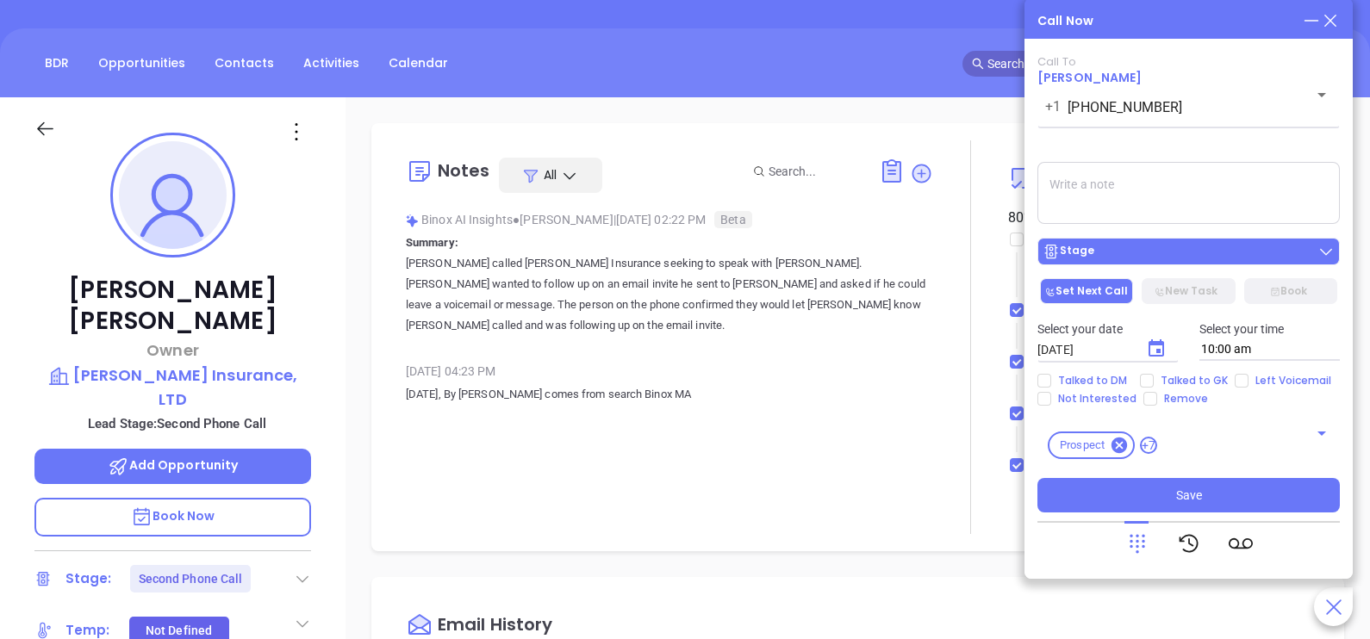
click at [1176, 258] on div "Stage" at bounding box center [1188, 251] width 292 height 17
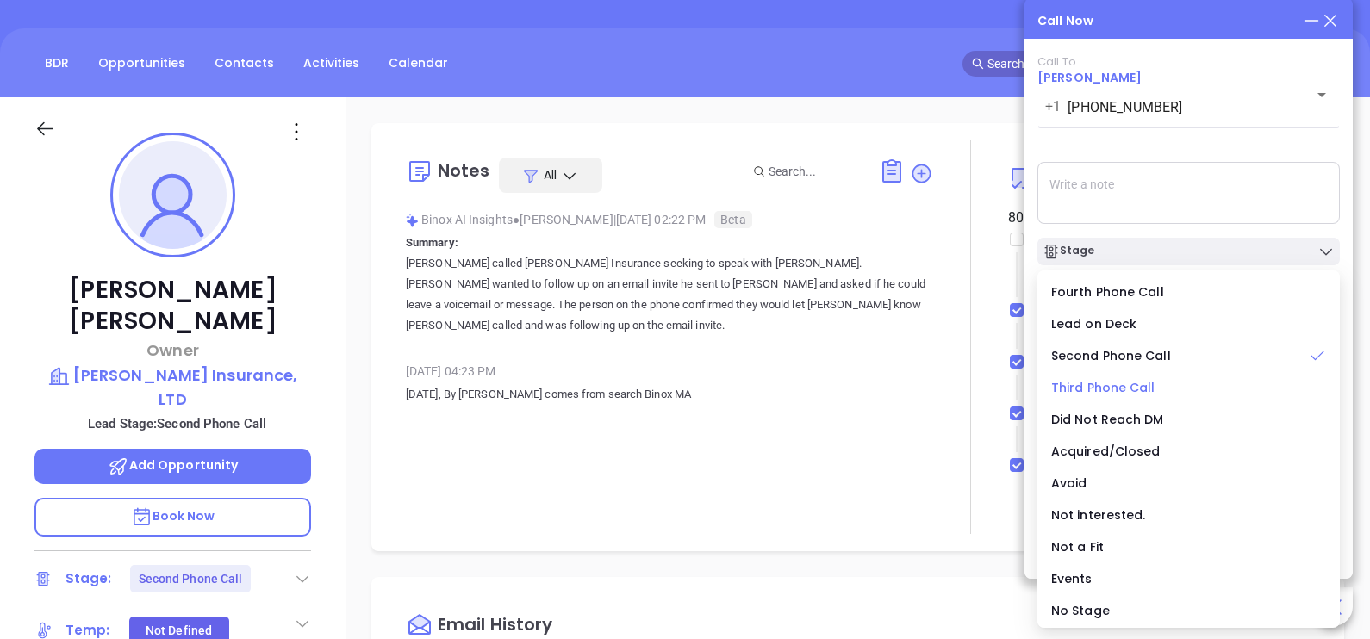
click at [1129, 390] on span "Third Phone Call" at bounding box center [1103, 387] width 104 height 17
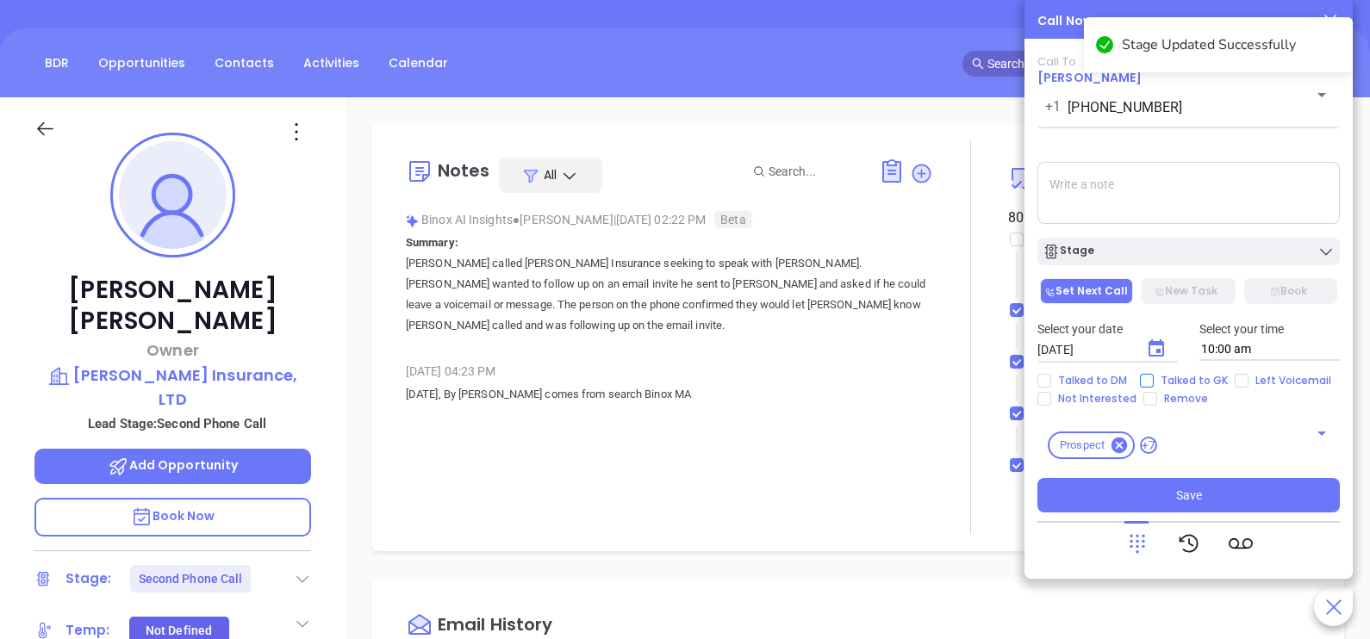
click at [1190, 381] on span "Talked to GK" at bounding box center [1193, 381] width 81 height 14
click at [1153, 381] on input "Talked to GK" at bounding box center [1147, 381] width 14 height 14
checkbox input "true"
click at [1157, 350] on icon "Choose date, selected date is Oct 4, 2025" at bounding box center [1156, 347] width 16 height 17
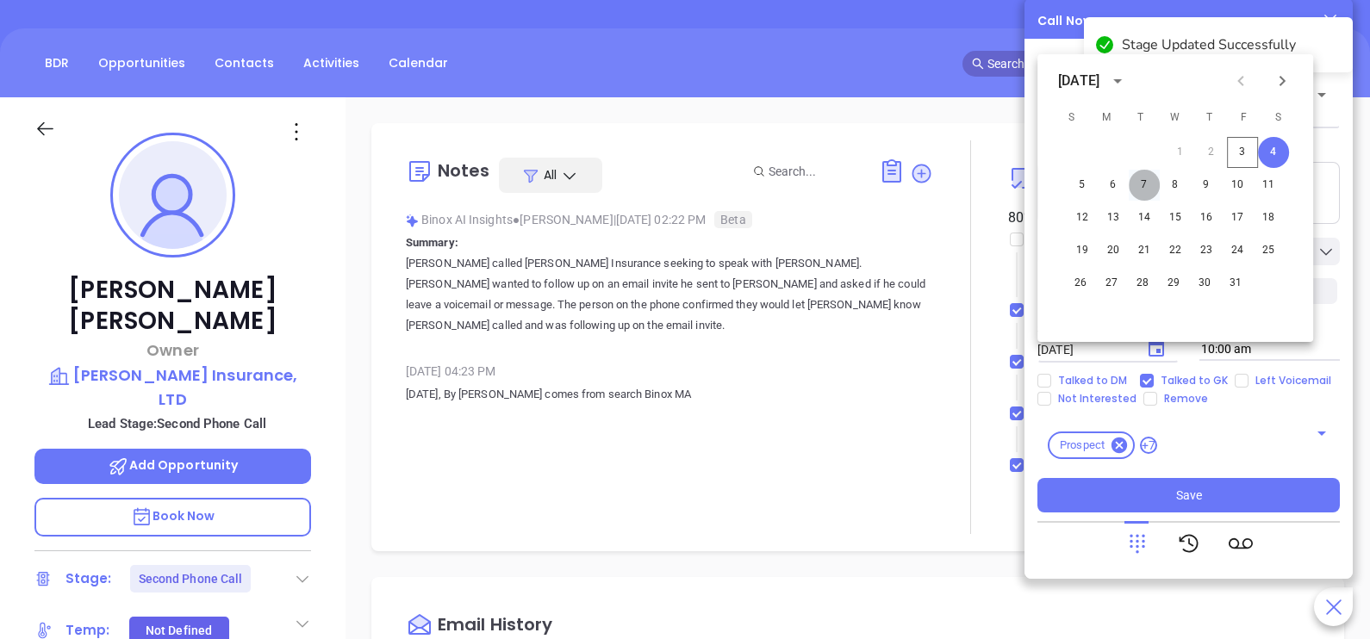
click at [1148, 187] on button "7" at bounding box center [1143, 185] width 31 height 31
type input "10/07/2025"
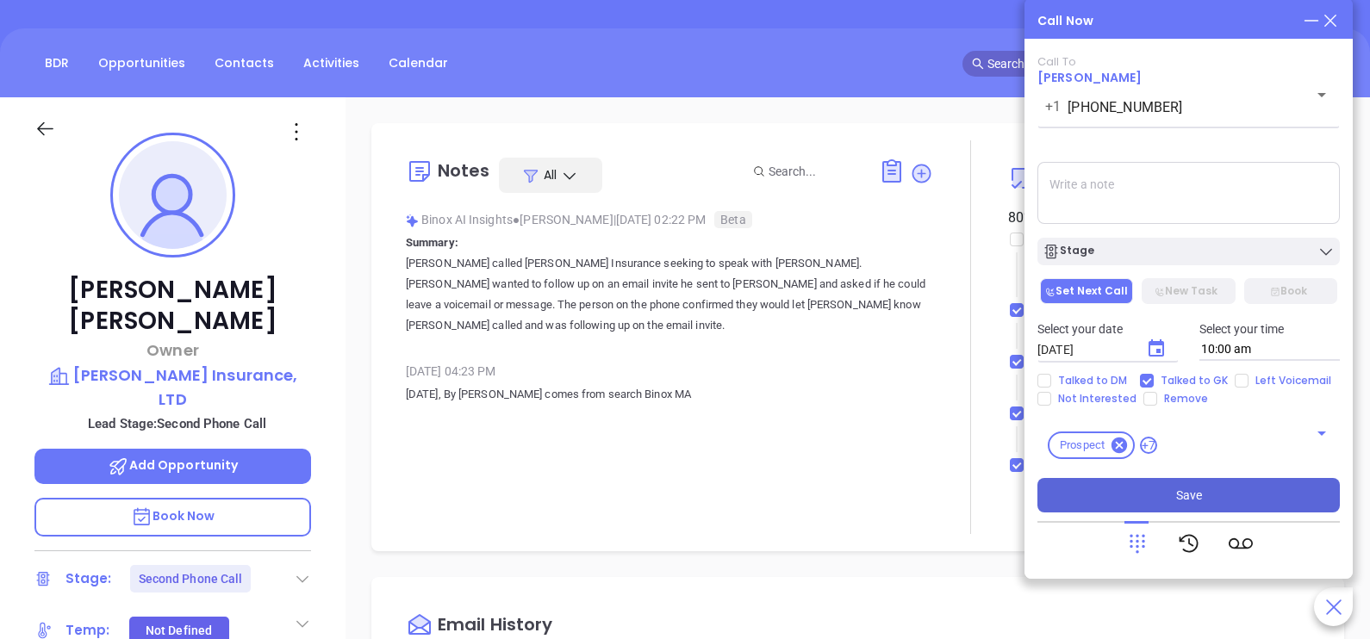
click at [1190, 486] on span "Save" at bounding box center [1189, 495] width 26 height 19
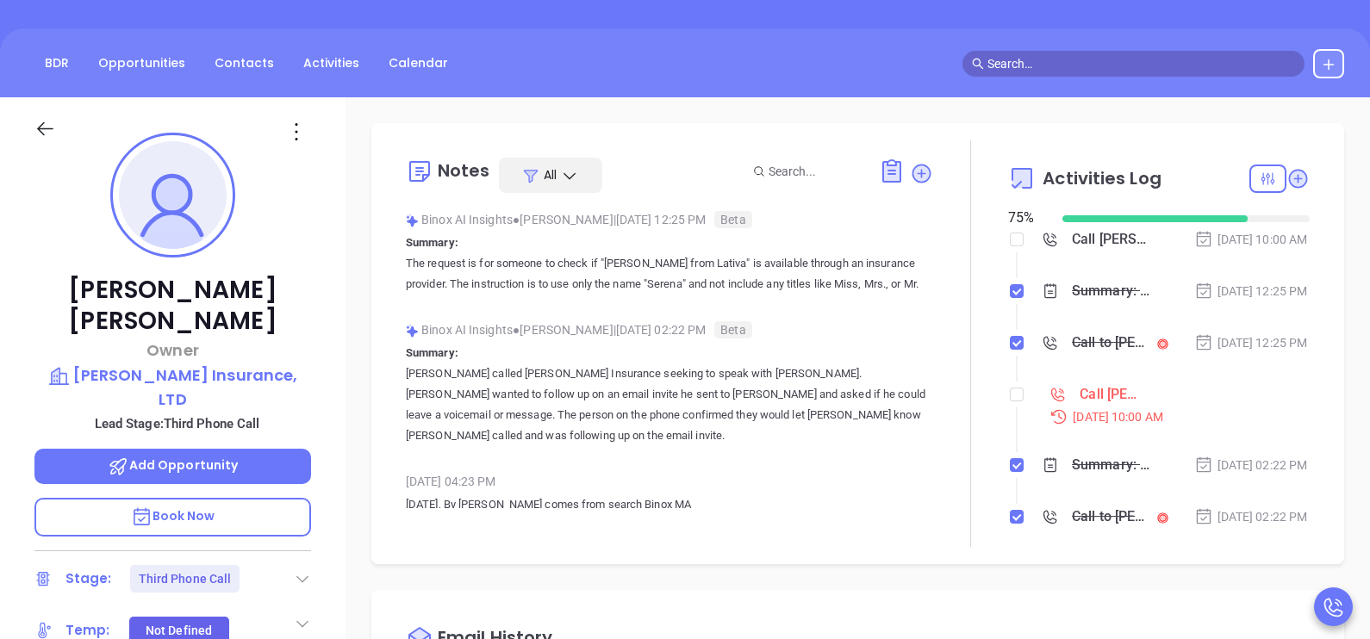
click at [1015, 428] on li "Call Chris Gregory to follow up Oct 1, 2025 | 10:00 AM" at bounding box center [1160, 421] width 297 height 66
click at [1008, 431] on ol "Call Chris Gregory to follow up Oct 7, 2025 | 10:00 AM Summary: The request is …" at bounding box center [1158, 452] width 301 height 439
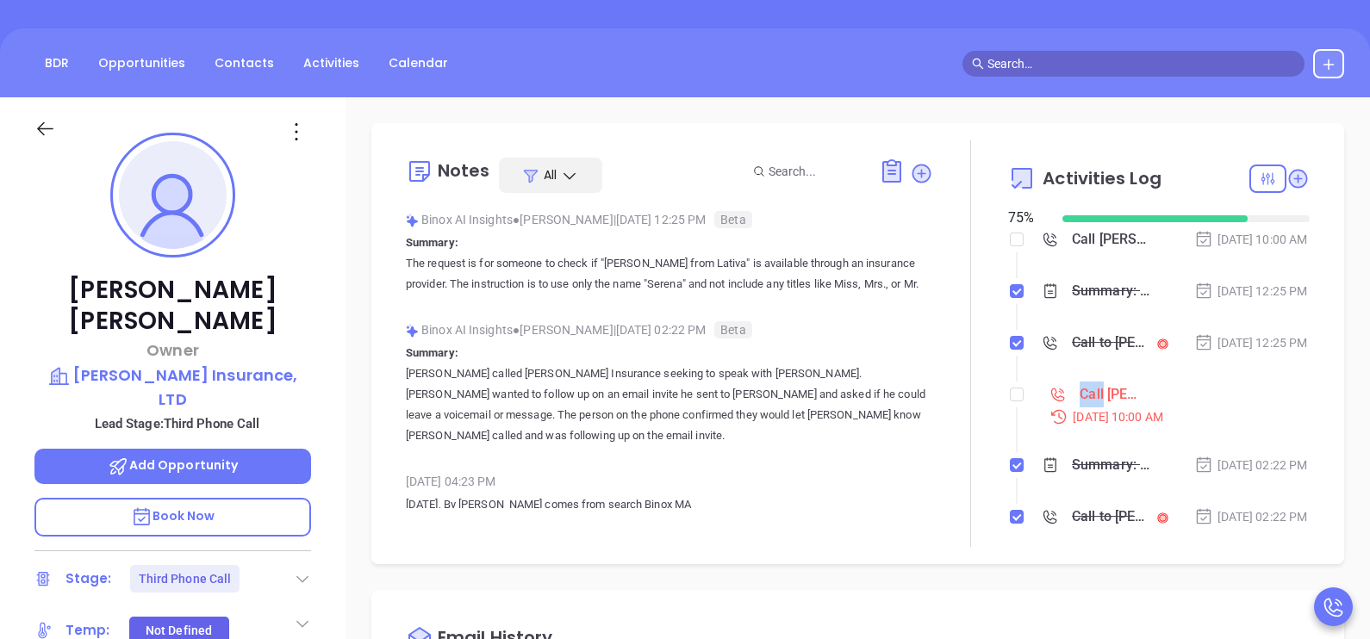
click at [1008, 431] on ol "Call Chris Gregory to follow up Oct 7, 2025 | 10:00 AM Summary: The request is …" at bounding box center [1158, 452] width 301 height 439
click at [1009, 401] on input "checkbox" at bounding box center [1016, 395] width 14 height 14
checkbox input "true"
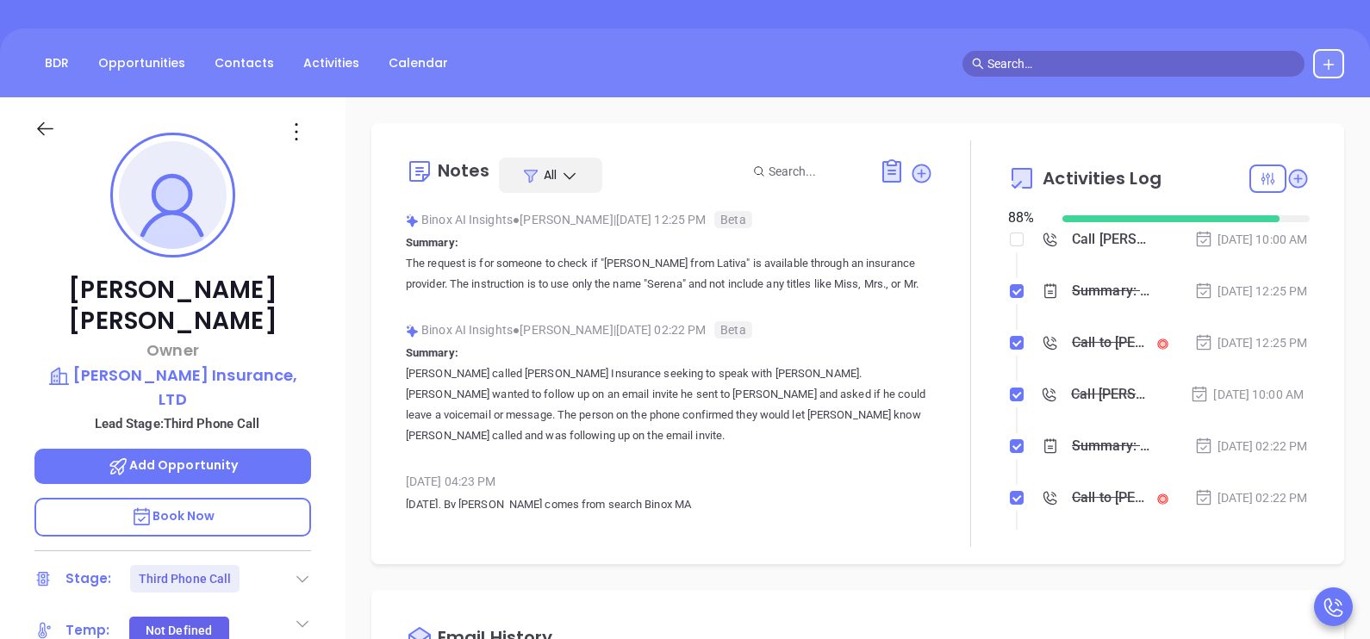
click at [1245, 530] on div "Activities Log 88 % Call Chris Gregory to follow up Oct 7, 2025 | 10:00 AM Summ…" at bounding box center [1158, 343] width 301 height 407
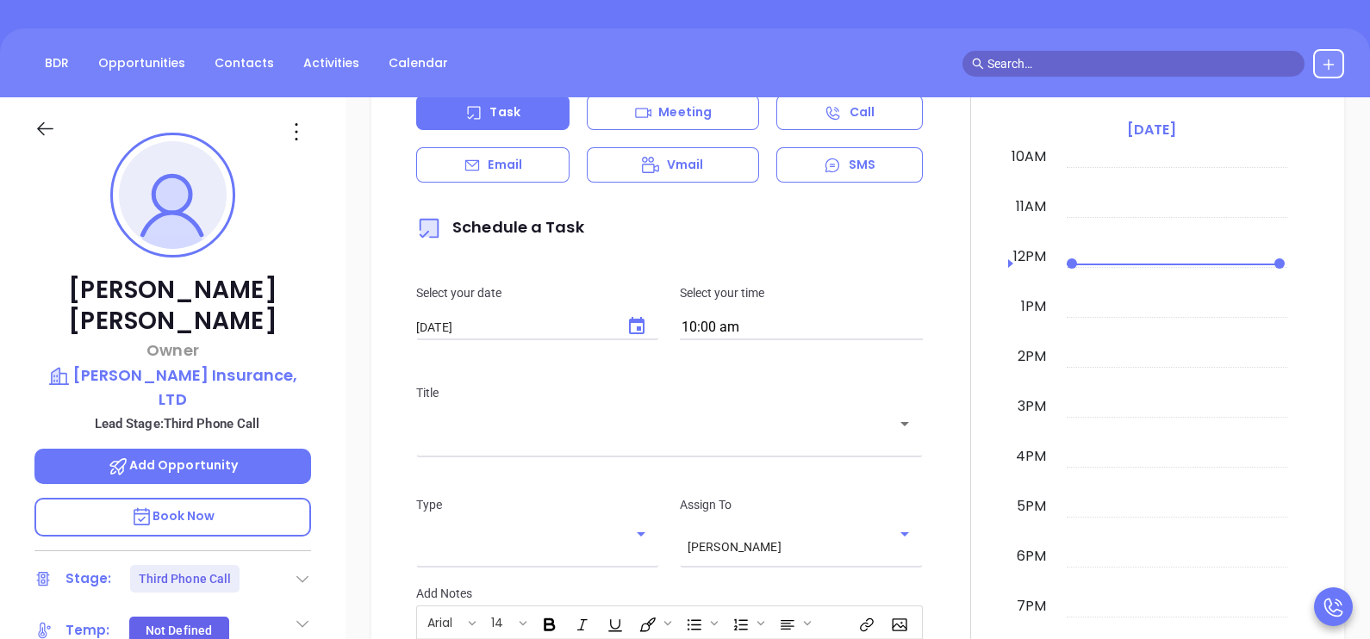
scroll to position [947, 0]
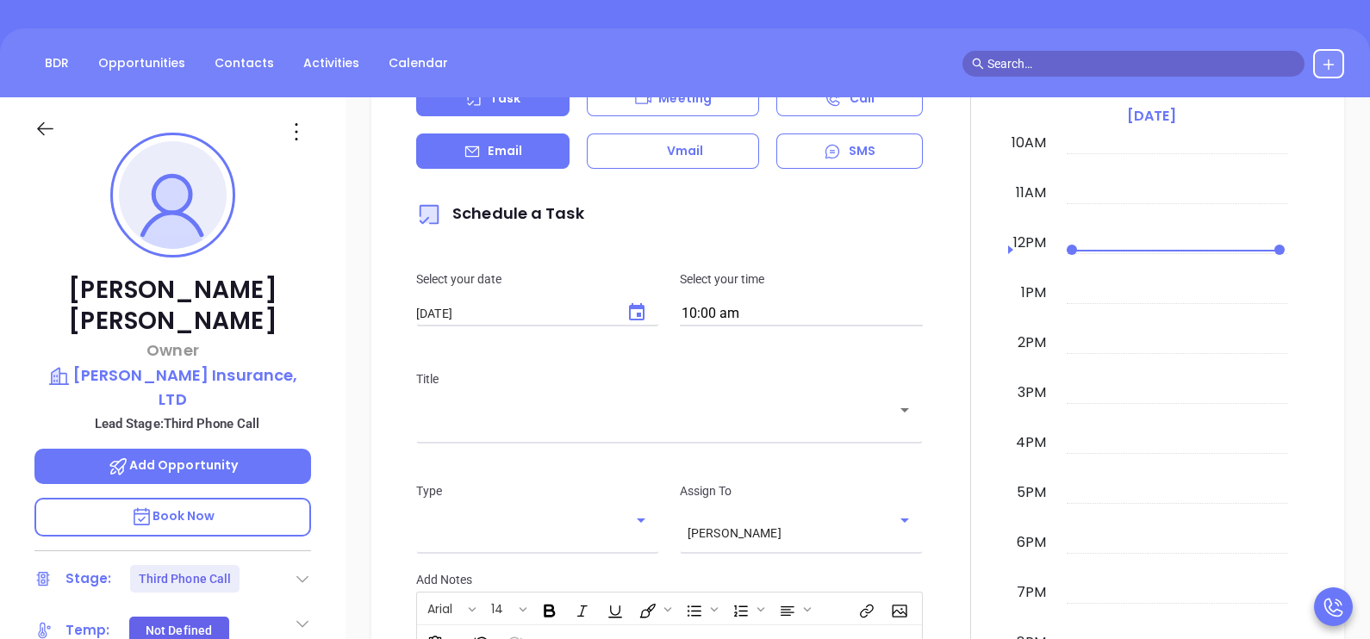
click at [518, 146] on p "Email" at bounding box center [505, 151] width 34 height 18
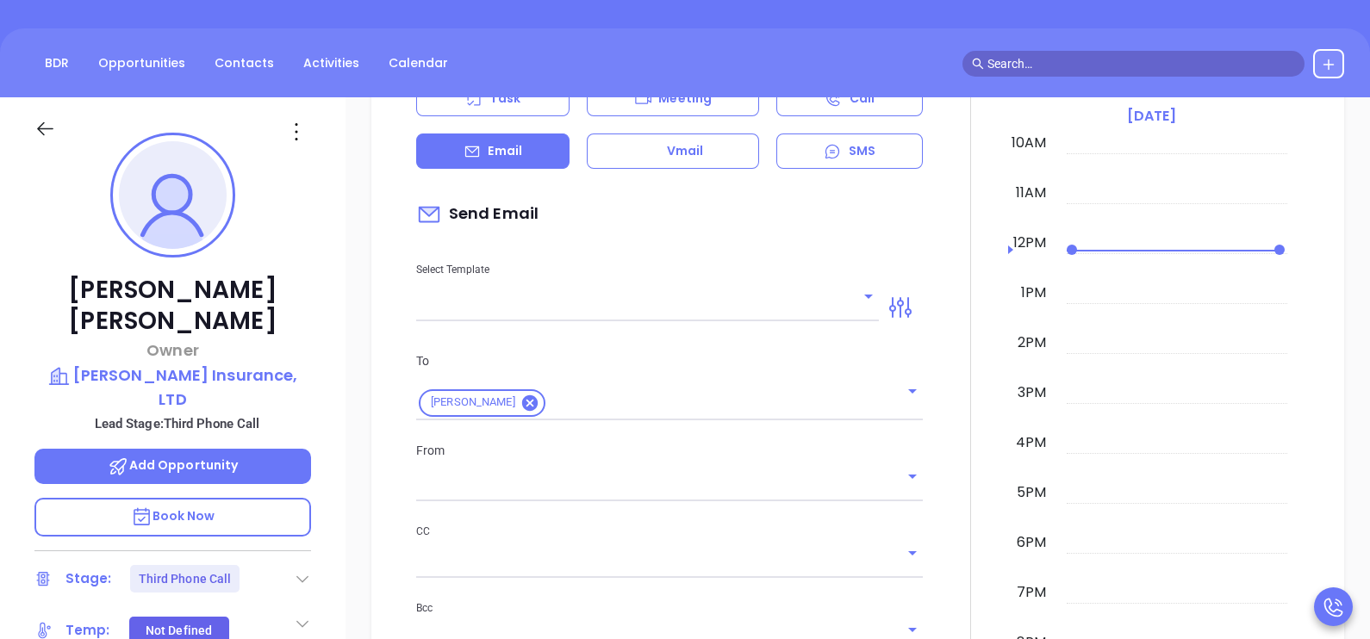
type input "[PERSON_NAME]"
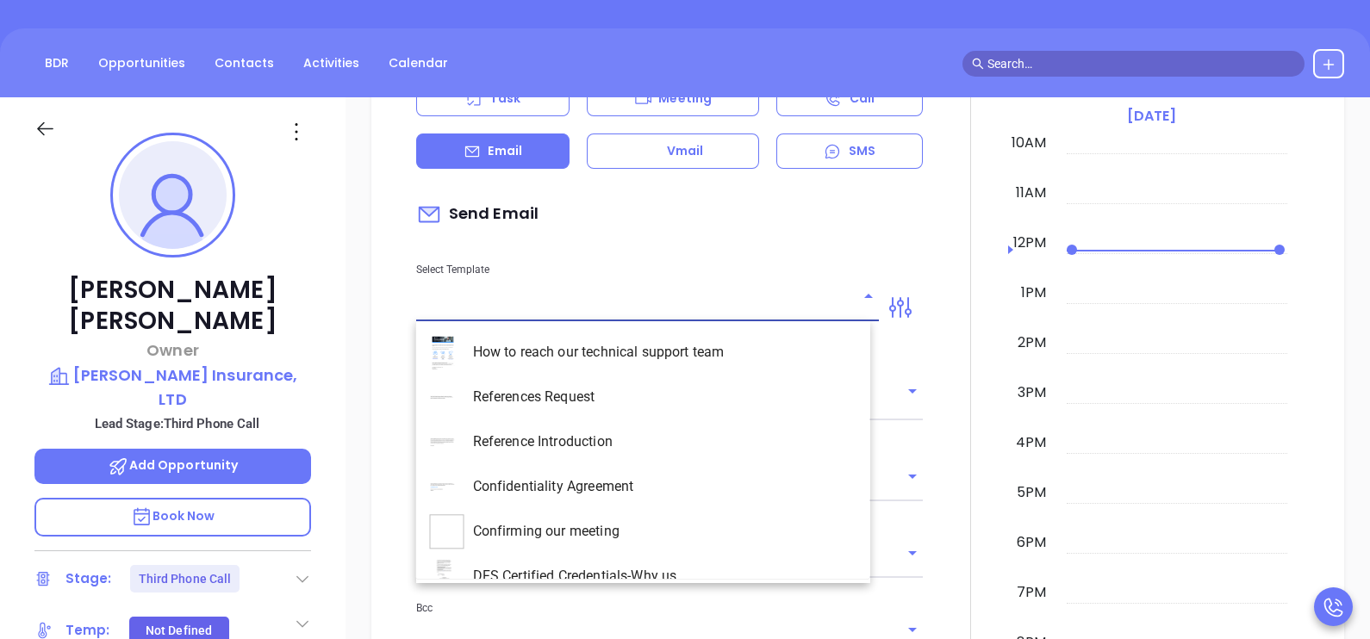
click at [624, 310] on input "text" at bounding box center [634, 307] width 437 height 25
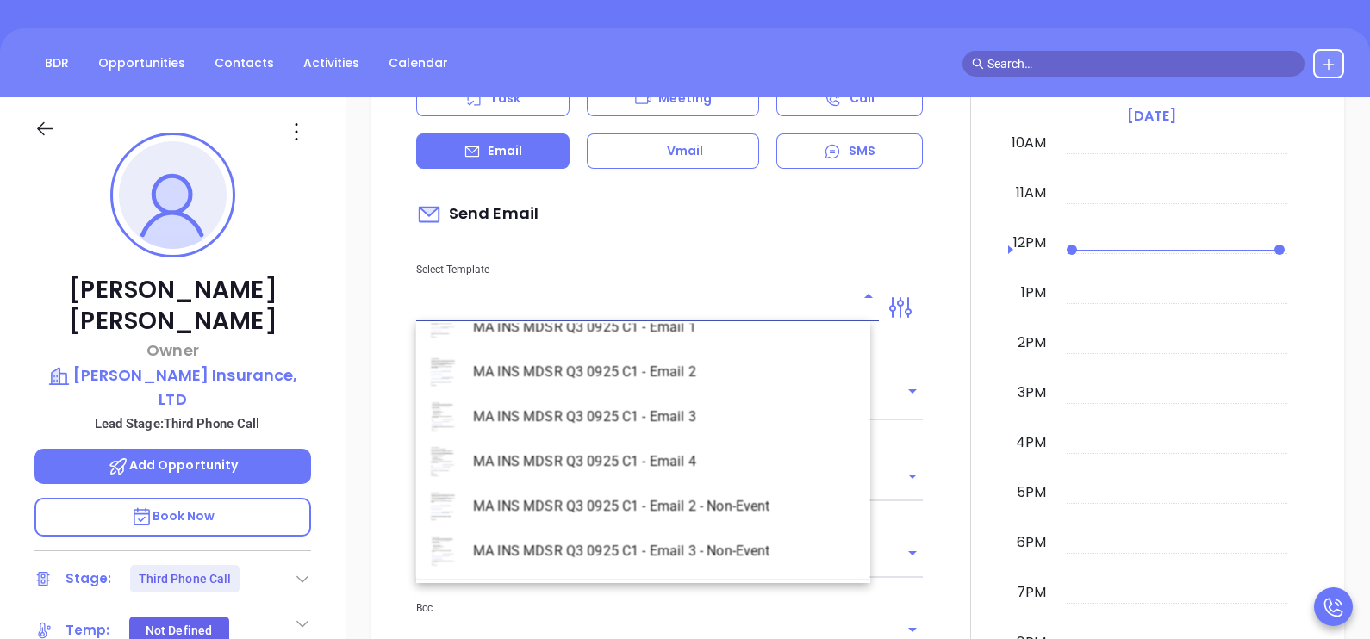
scroll to position [4996, 0]
click at [708, 370] on li "MA INS MDSR Q3 0925 C1 - Email 2 - Non-Event" at bounding box center [643, 373] width 454 height 45
type input "MA INS MDSR Q3 0925 C1 - Email 2 - Non-Event"
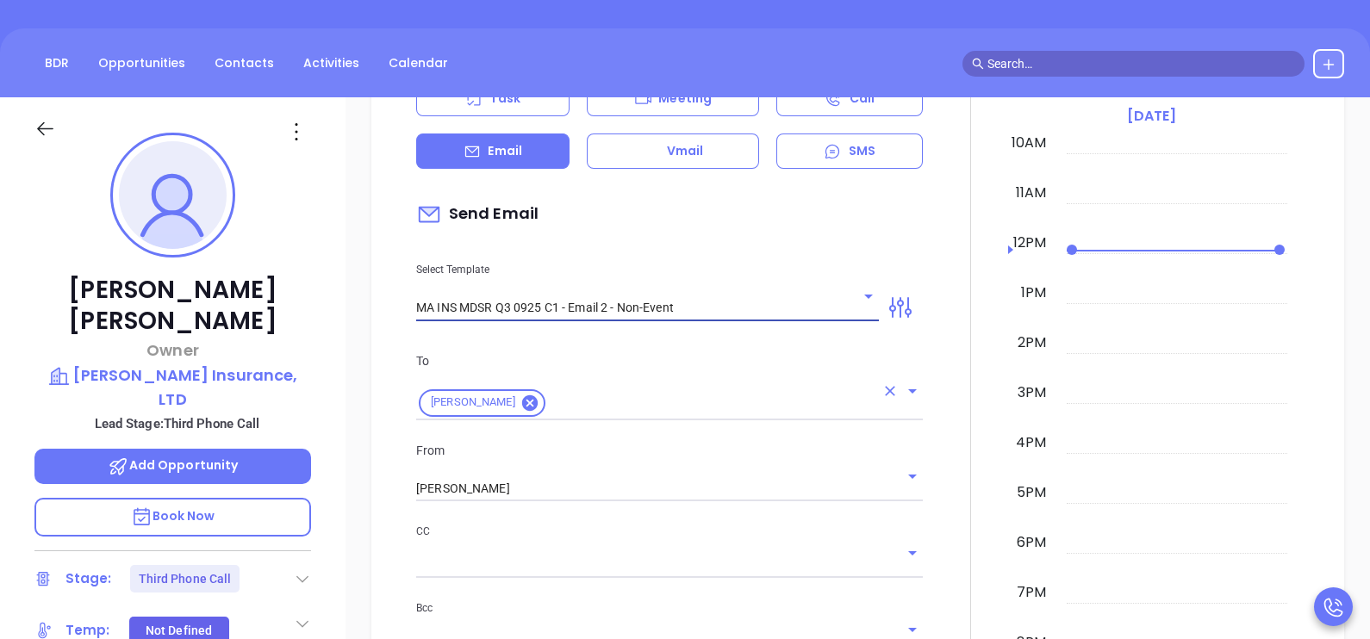
type input "Chris, here’s the MA compliance checklist we mentioned"
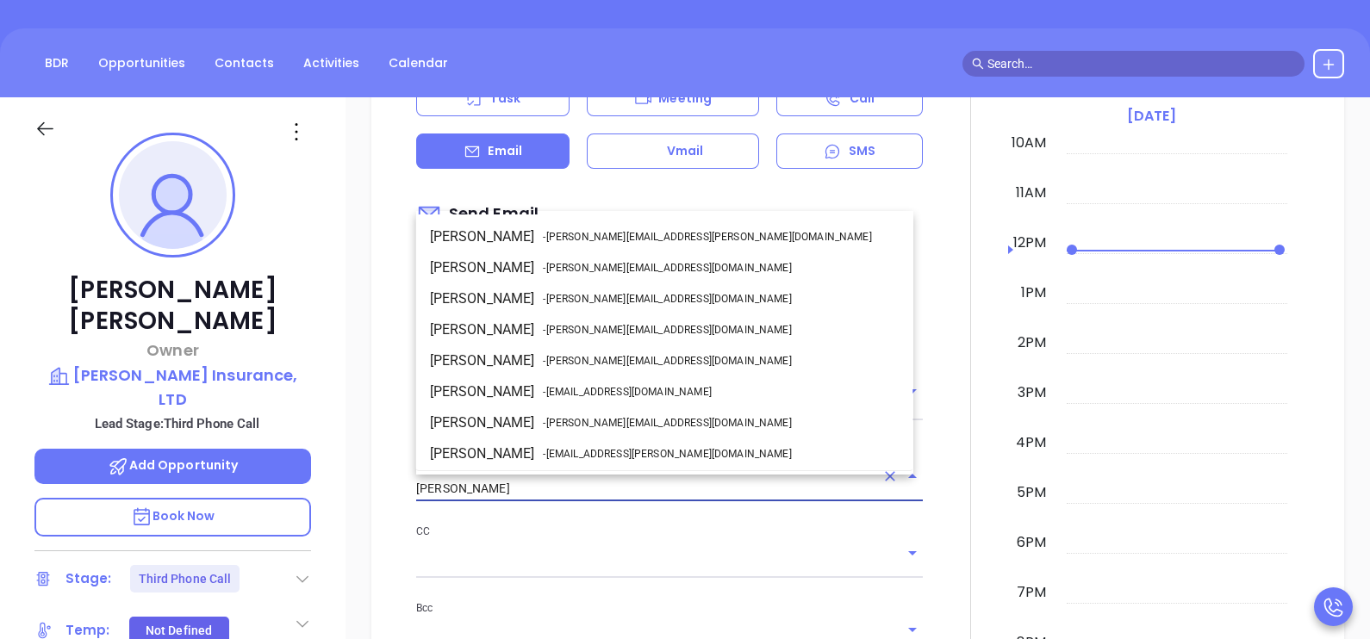
click at [599, 482] on input "[PERSON_NAME]" at bounding box center [645, 488] width 458 height 25
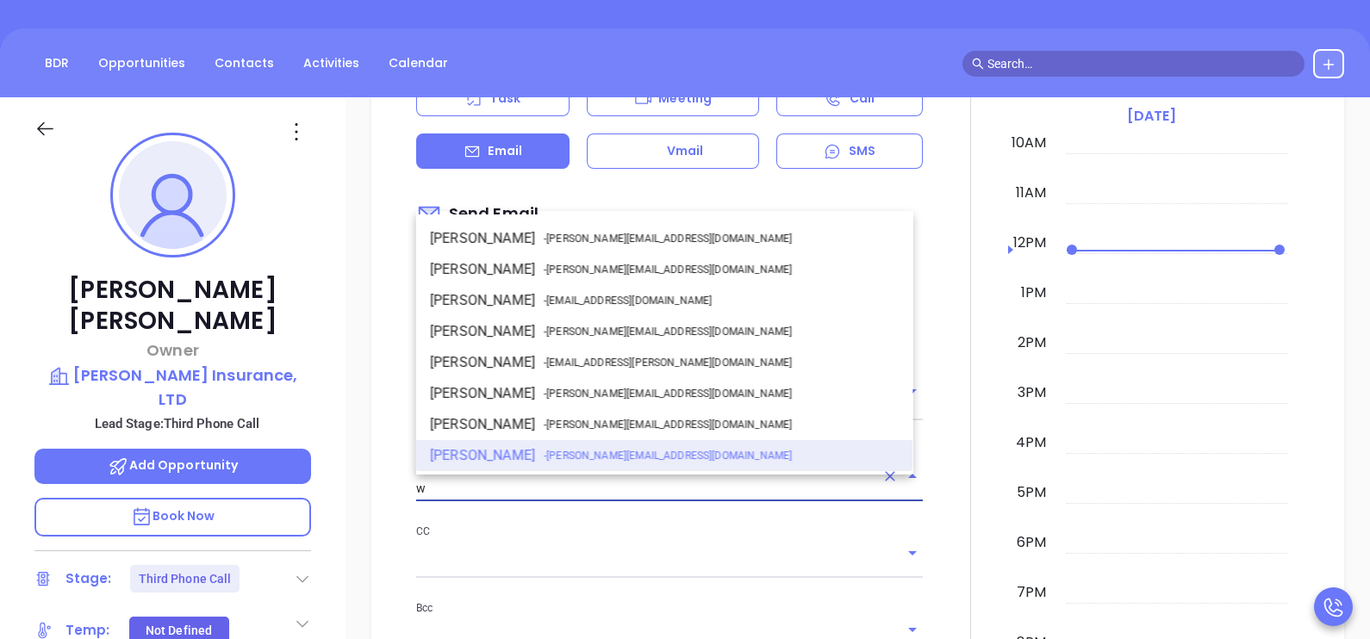
scroll to position [0, 0]
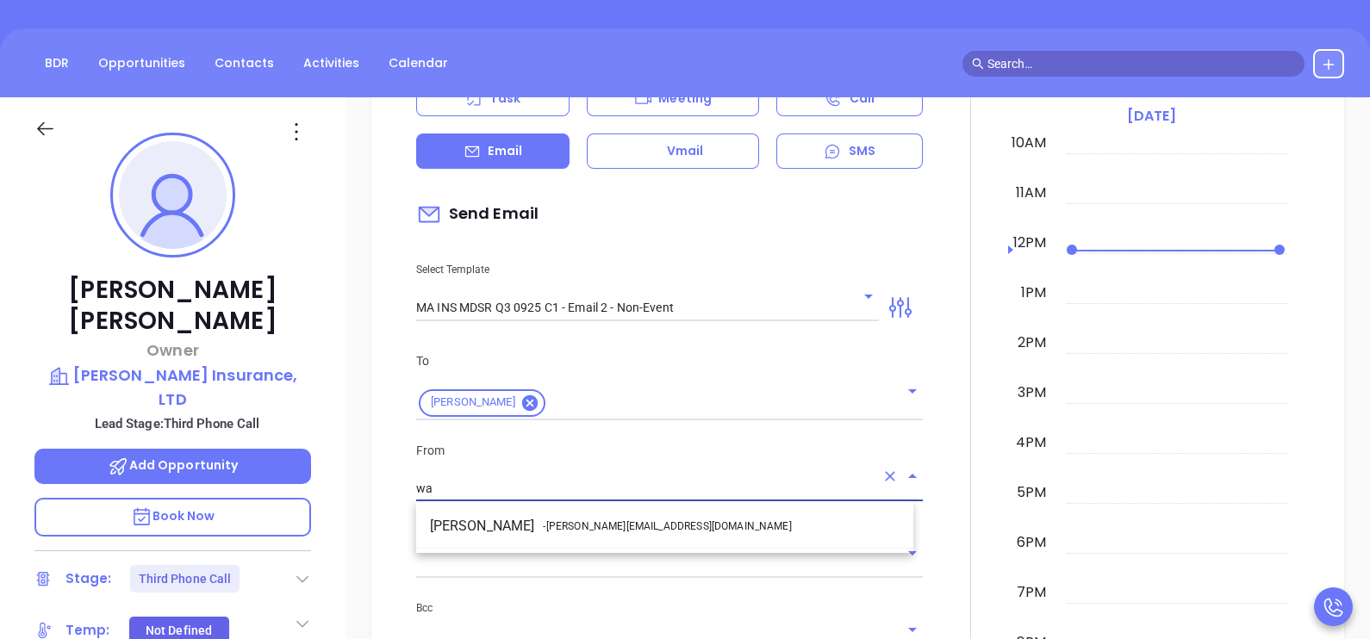
click at [622, 521] on span "- walter@motiva.net" at bounding box center [667, 527] width 248 height 16
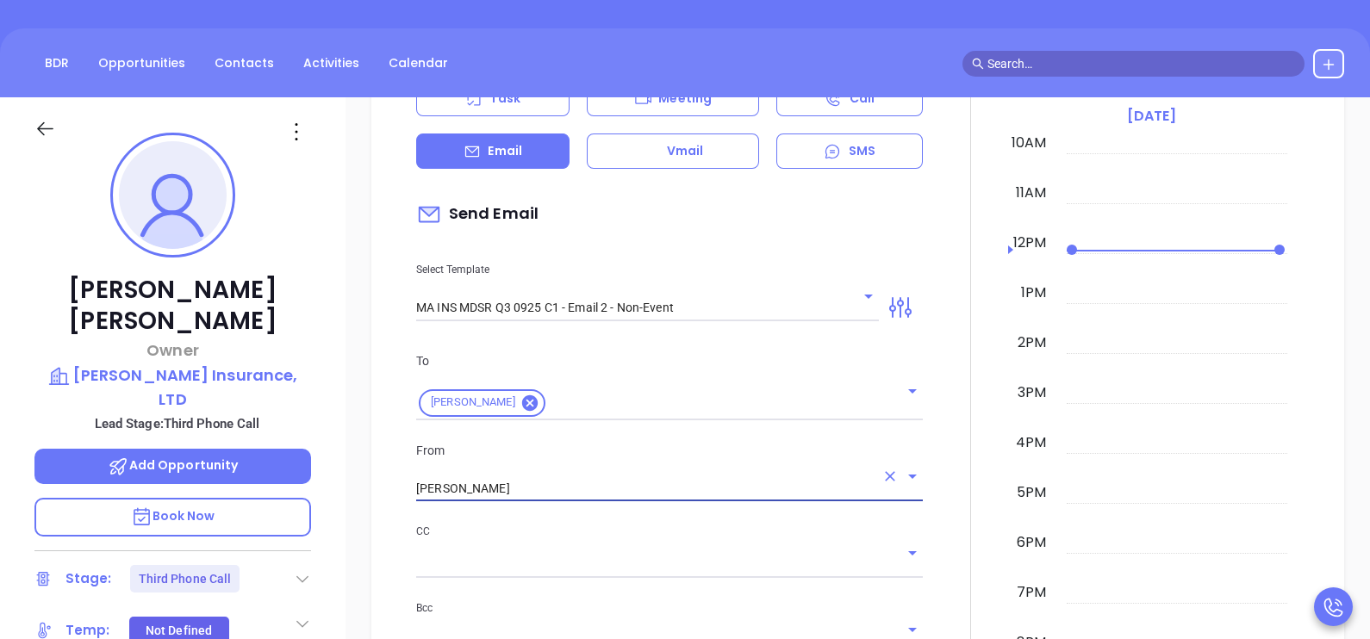
type input "Walter Contreras"
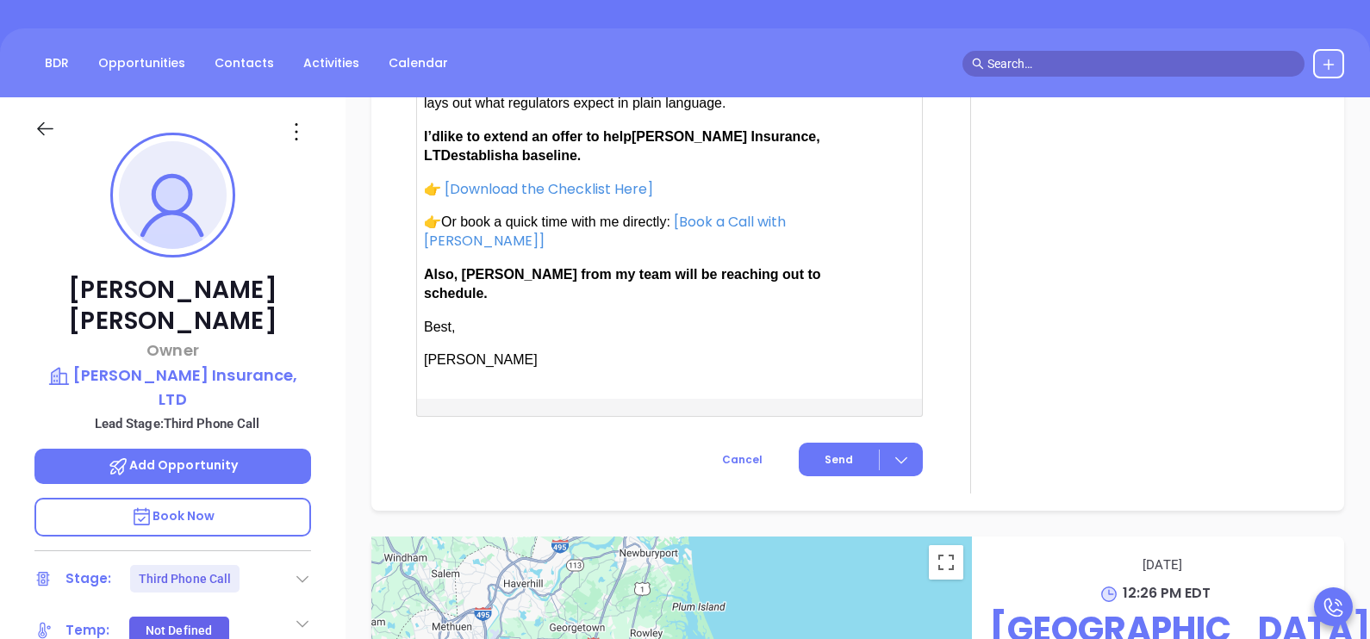
scroll to position [1895, 0]
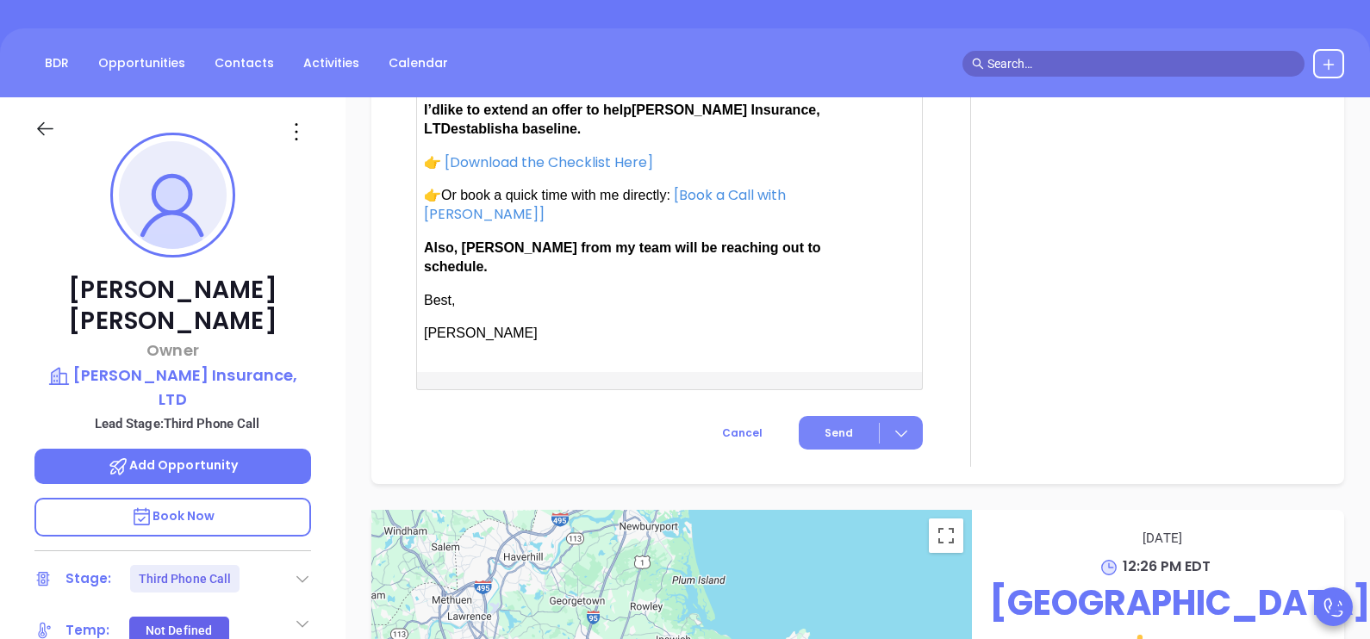
click at [833, 426] on span "Send" at bounding box center [838, 434] width 28 height 16
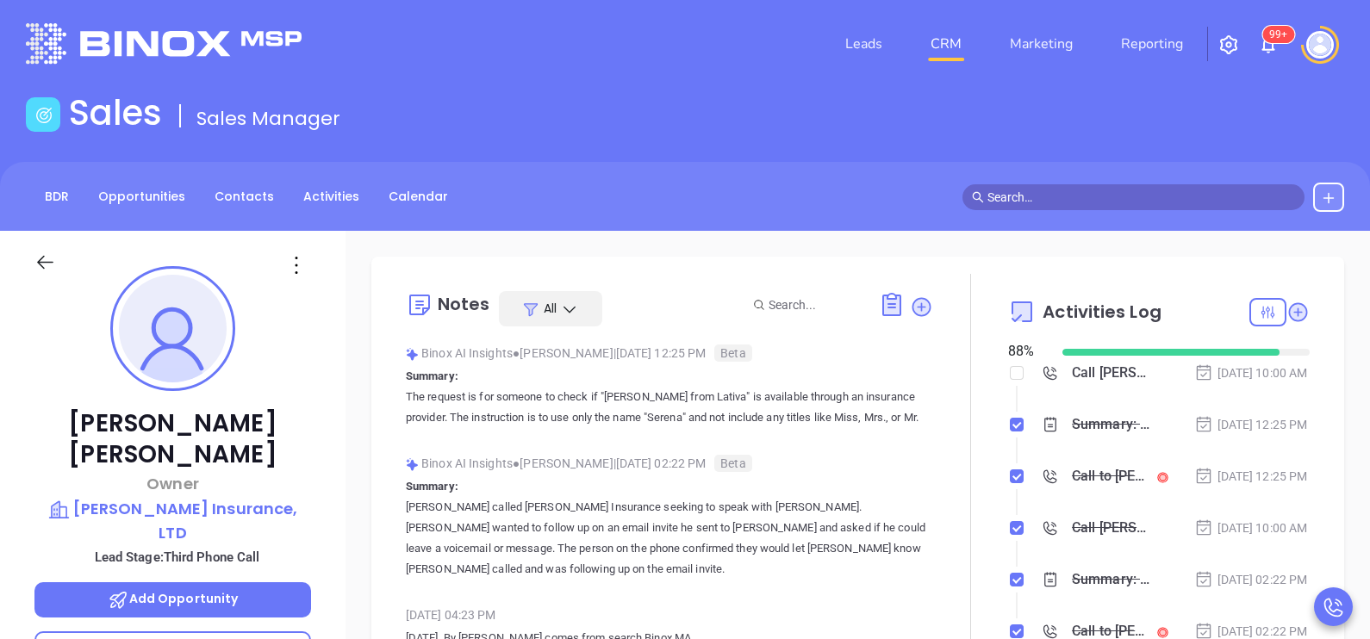
scroll to position [0, 0]
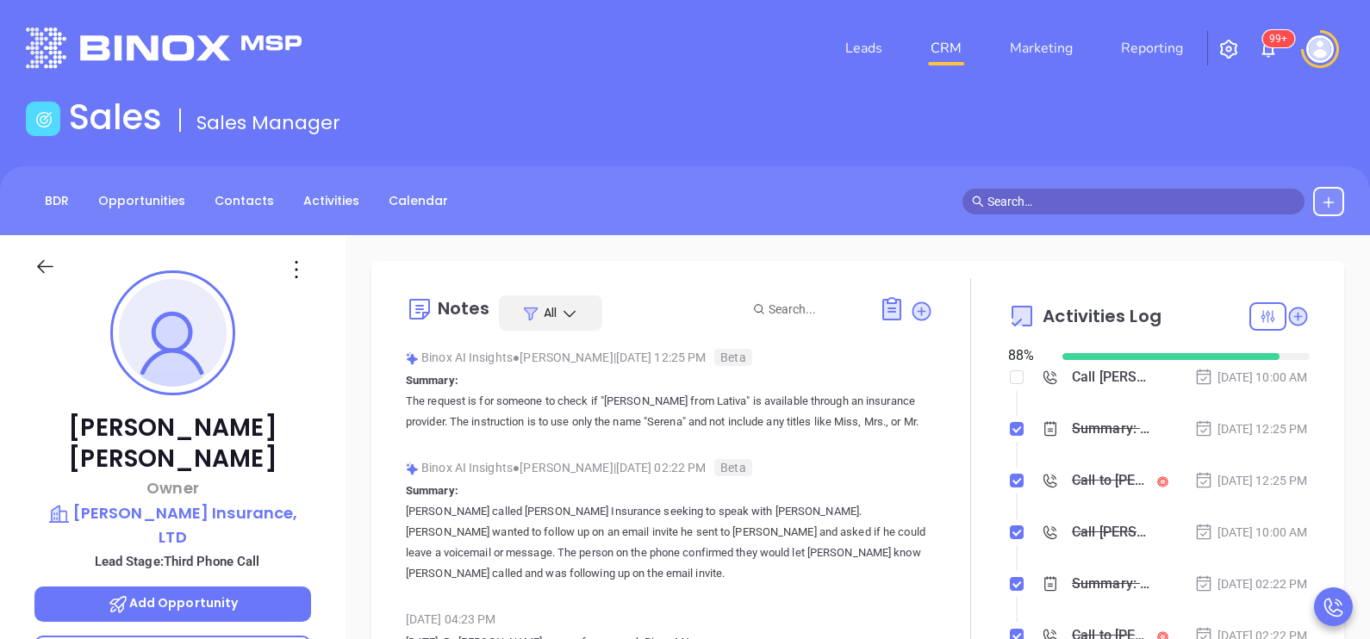
click at [43, 264] on icon at bounding box center [45, 267] width 22 height 22
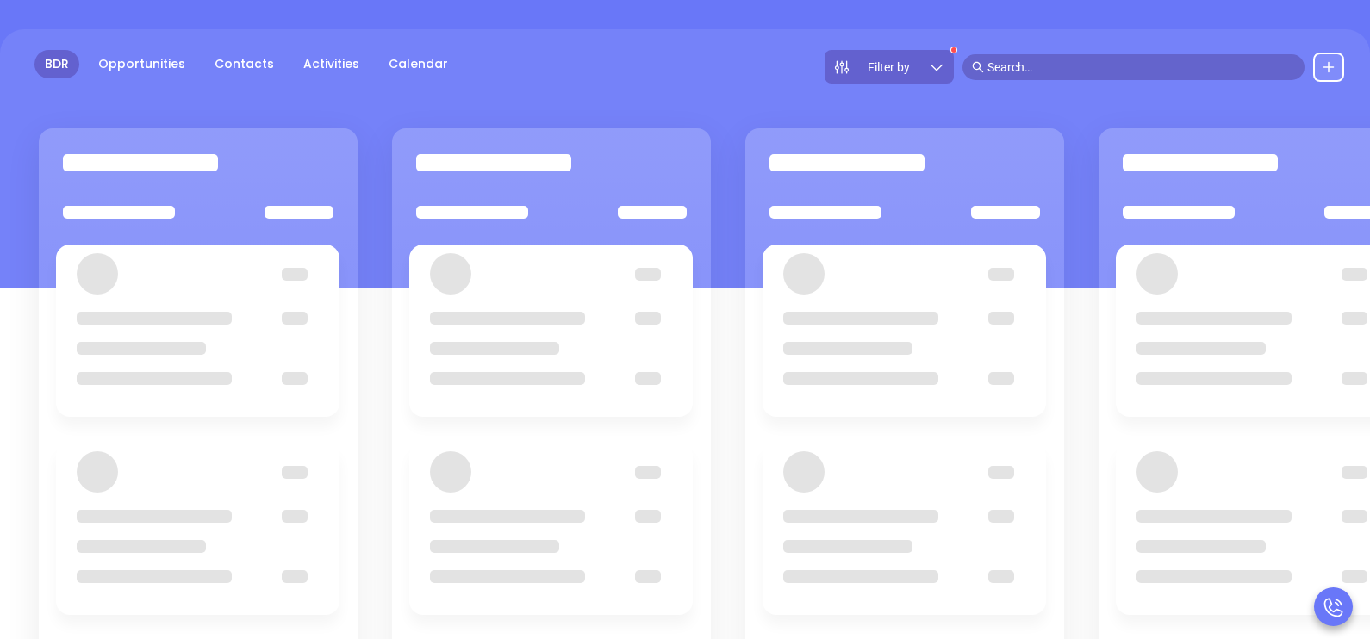
scroll to position [224, 0]
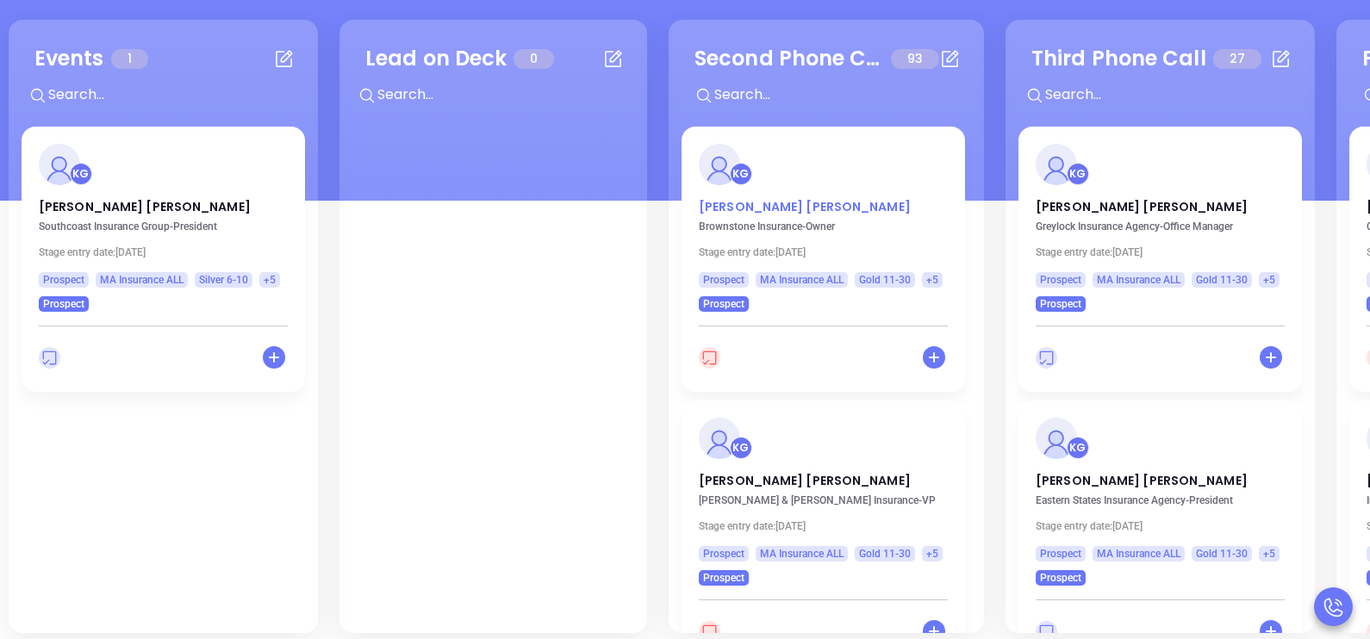
click at [780, 207] on p "Katherine Mullen" at bounding box center [823, 202] width 249 height 9
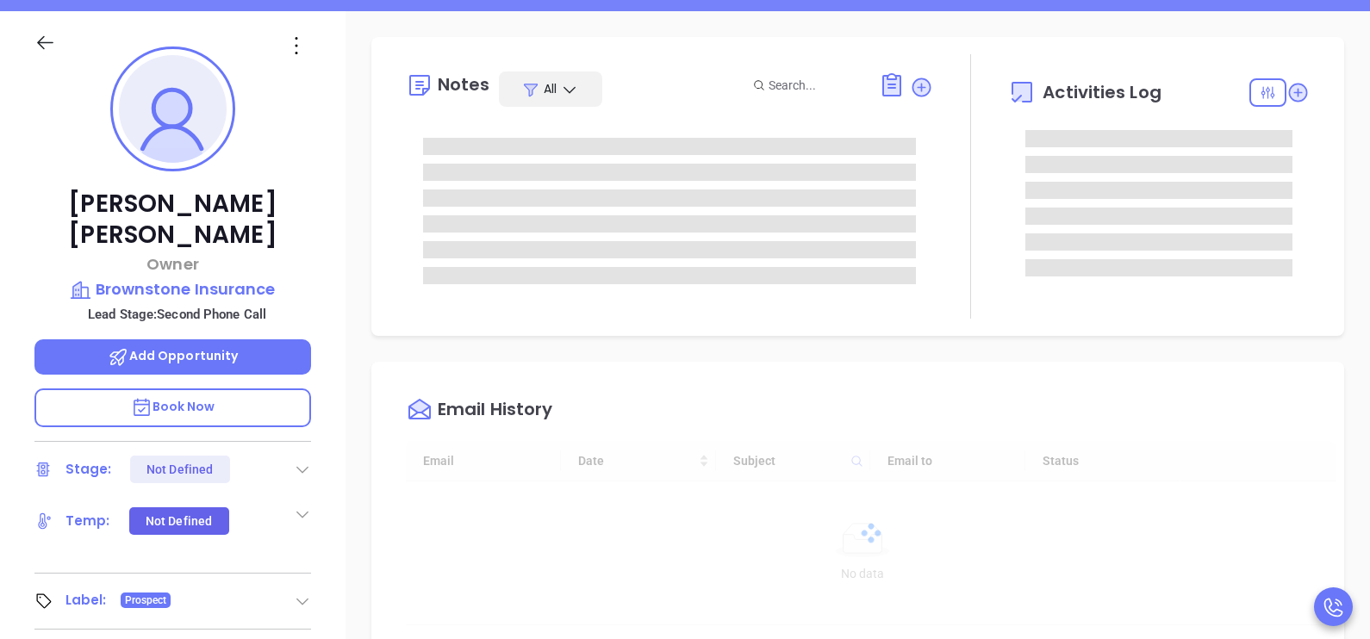
scroll to position [500, 0]
type input "[PERSON_NAME]"
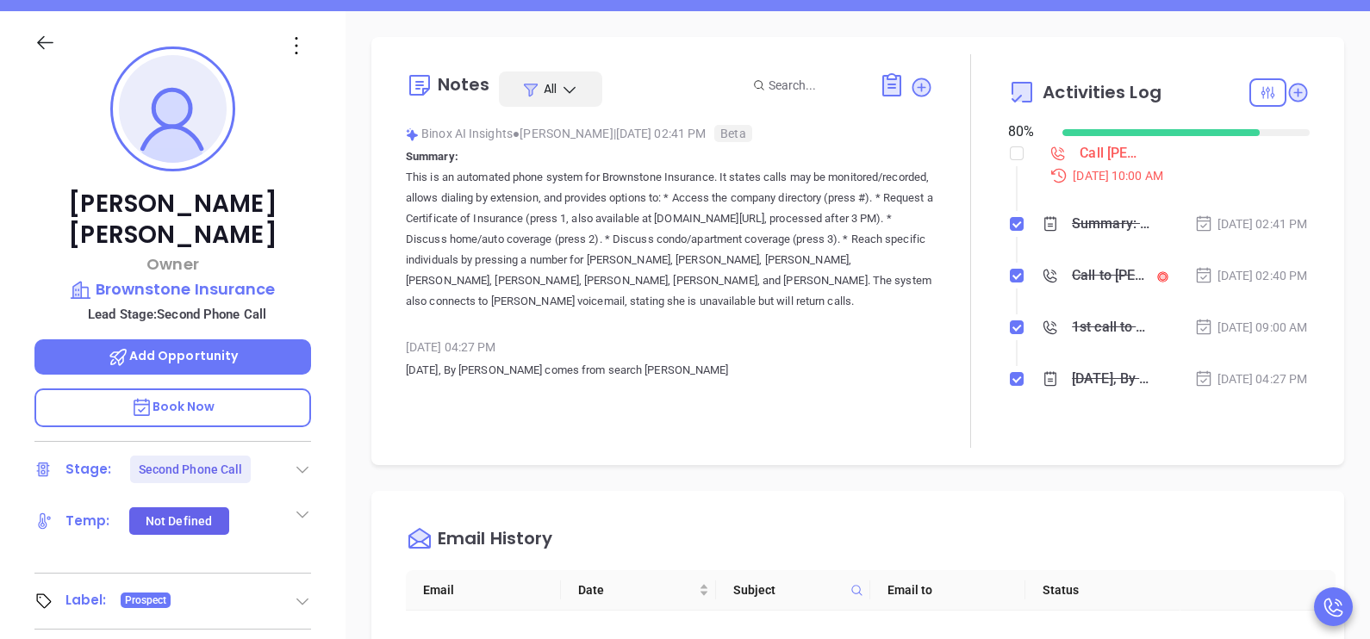
click at [1090, 163] on div "Call Katherine Mullen to follow up" at bounding box center [1107, 153] width 57 height 26
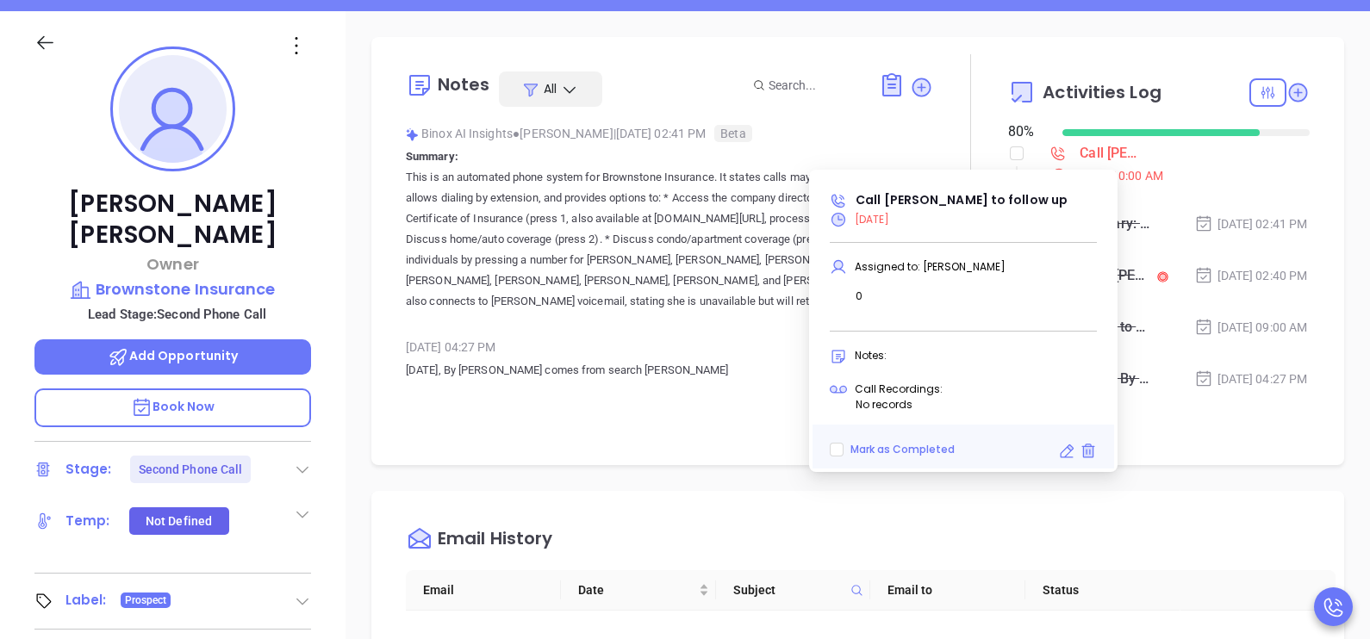
click at [1065, 444] on icon at bounding box center [1066, 451] width 17 height 17
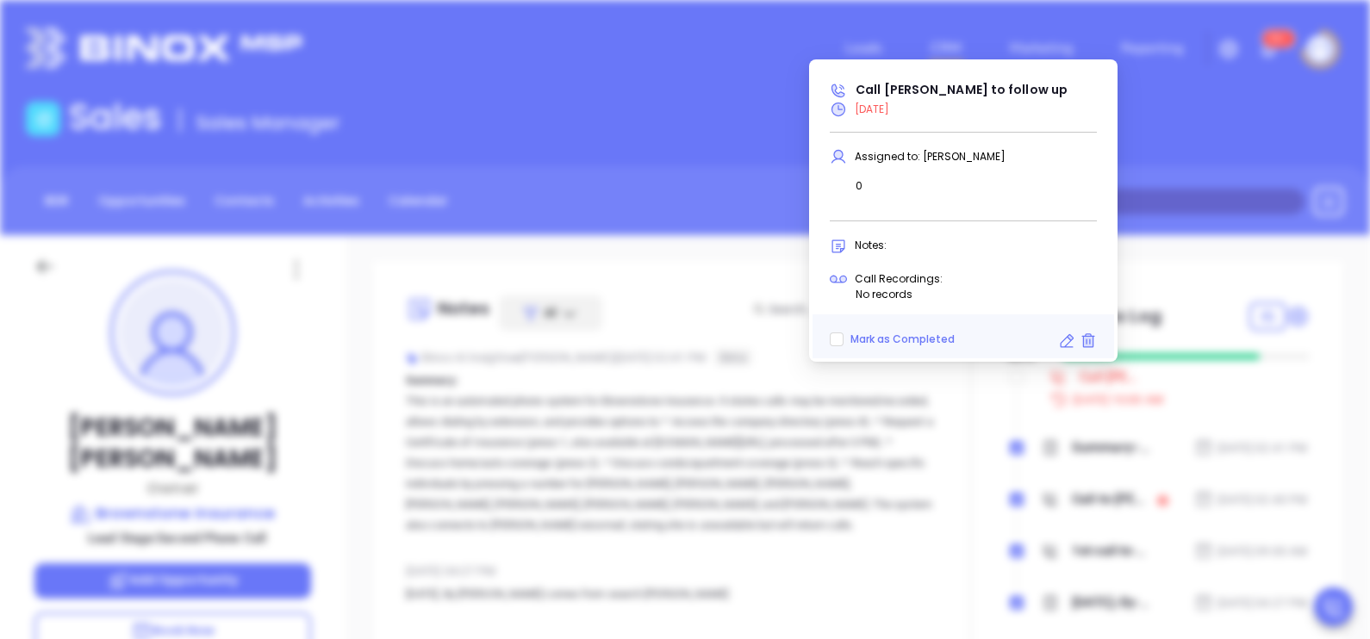
type input "10/01/2025"
type input "Call Katherine Mullen to follow up"
type input "Call"
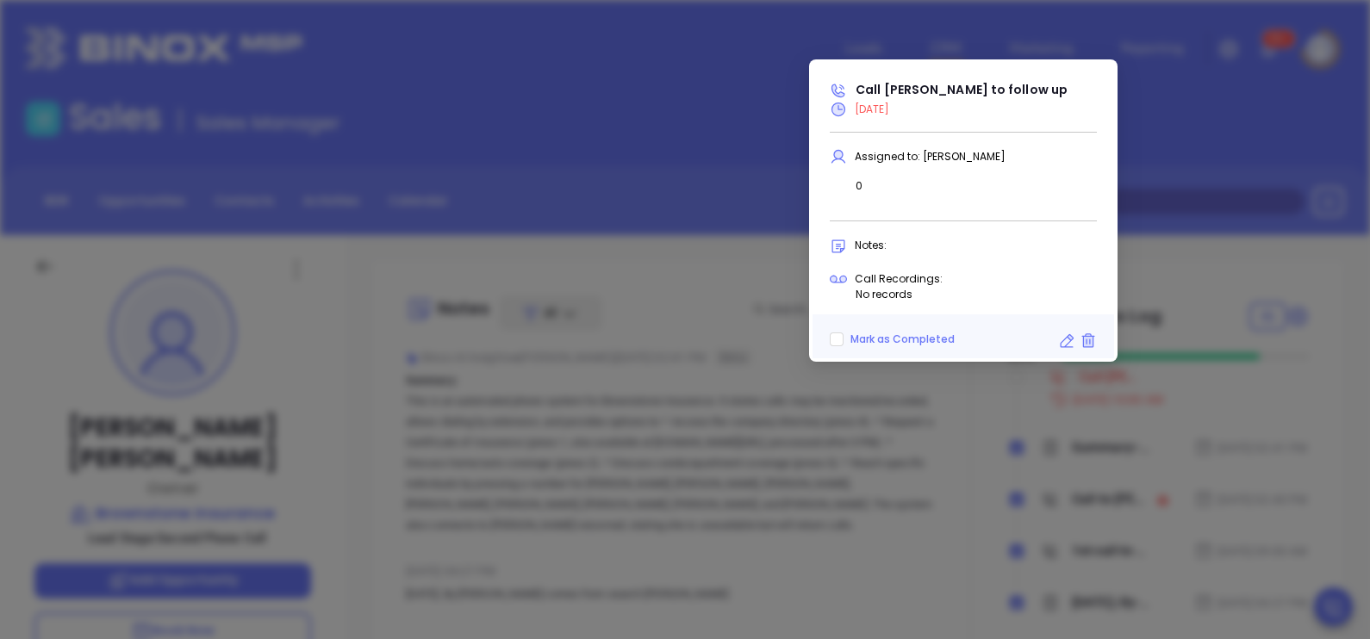
scroll to position [544, 0]
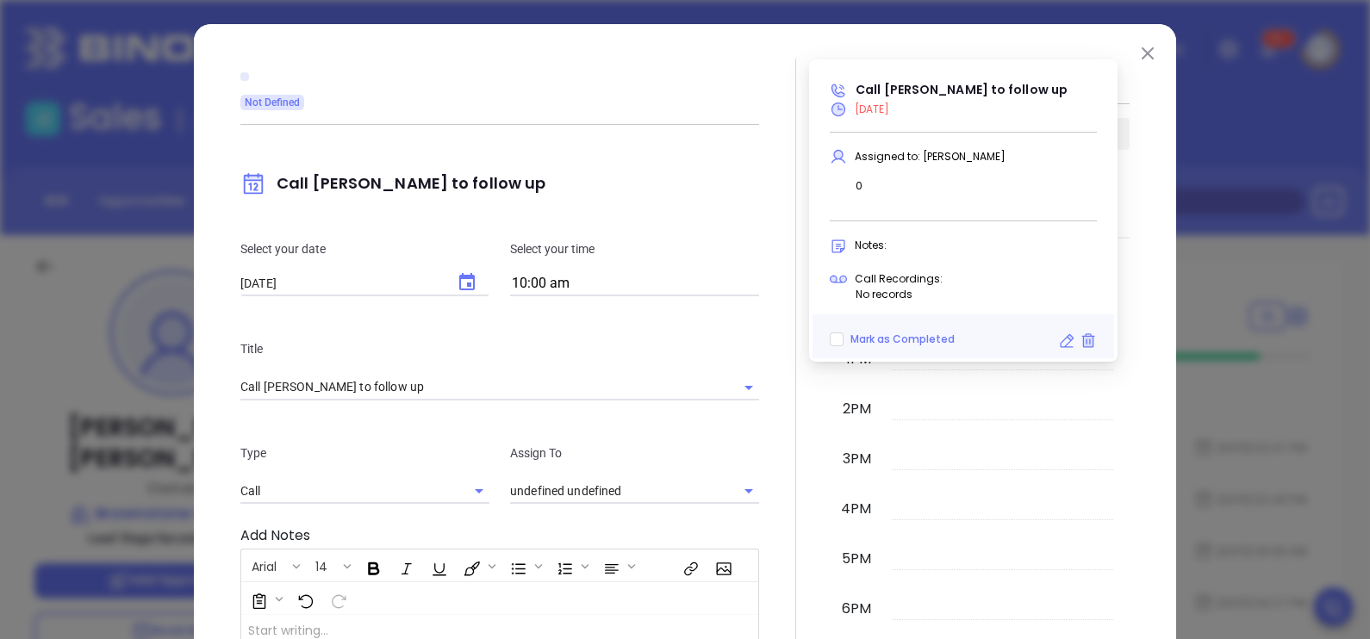
type input "[PERSON_NAME]"
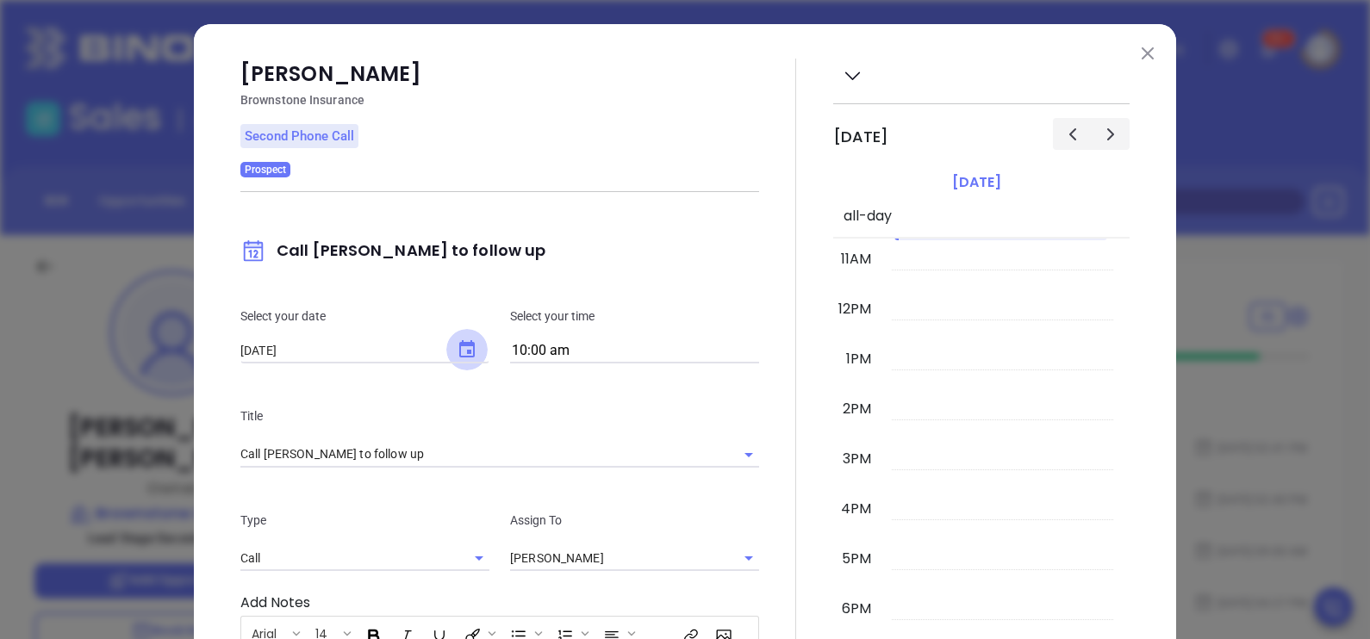
click at [459, 339] on icon "Choose date, selected date is Oct 1, 2025" at bounding box center [467, 349] width 21 height 21
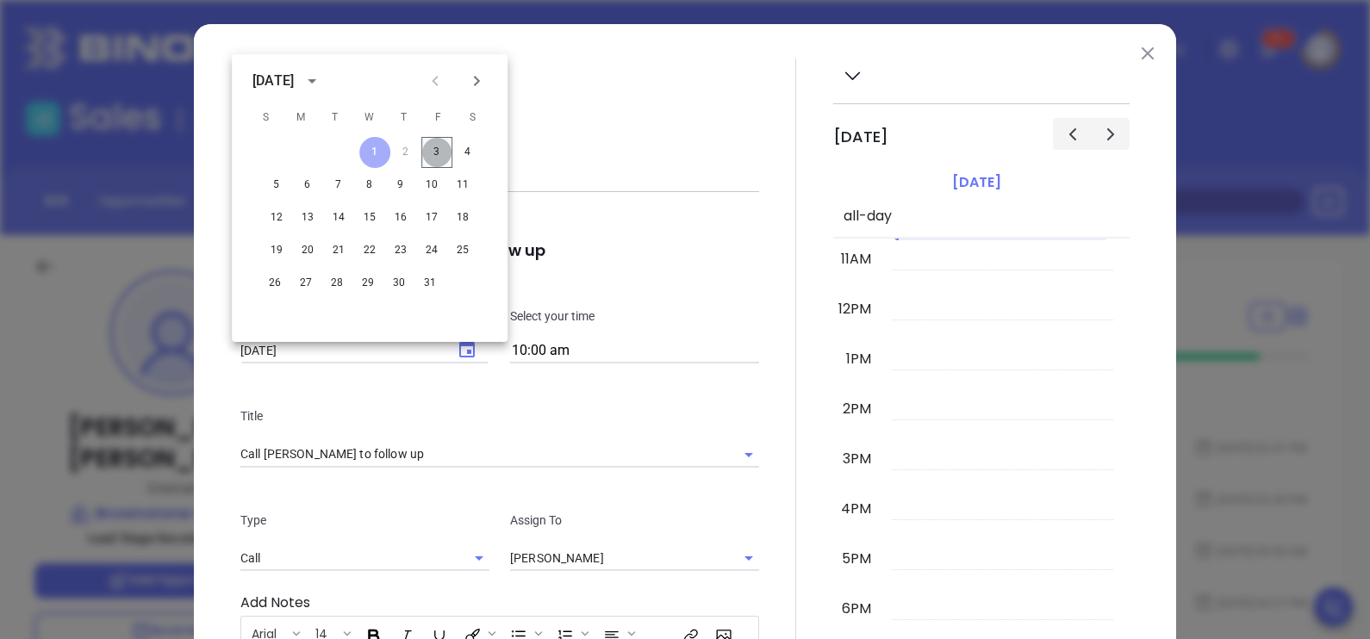
click at [435, 153] on button "3" at bounding box center [436, 152] width 31 height 31
click at [336, 189] on button "7" at bounding box center [338, 185] width 31 height 31
type input "10/07/2025"
click at [693, 241] on p "Call Katherine Mullen to follow up" at bounding box center [499, 252] width 519 height 40
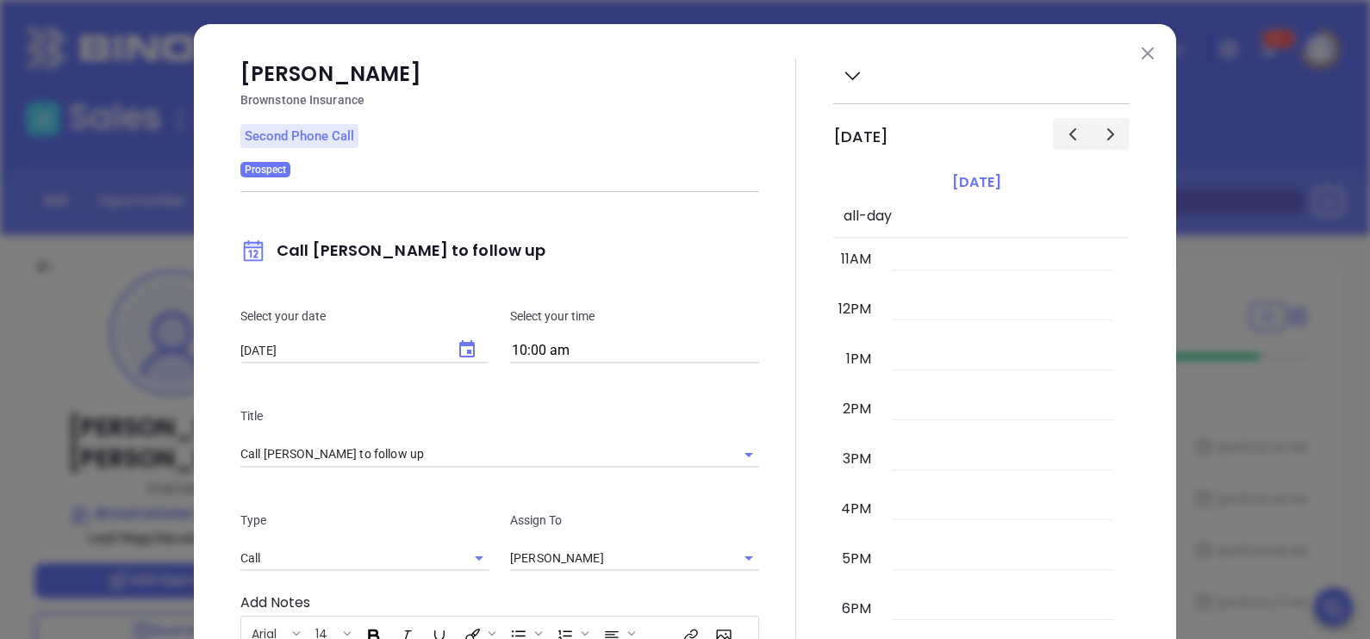
scroll to position [352, 0]
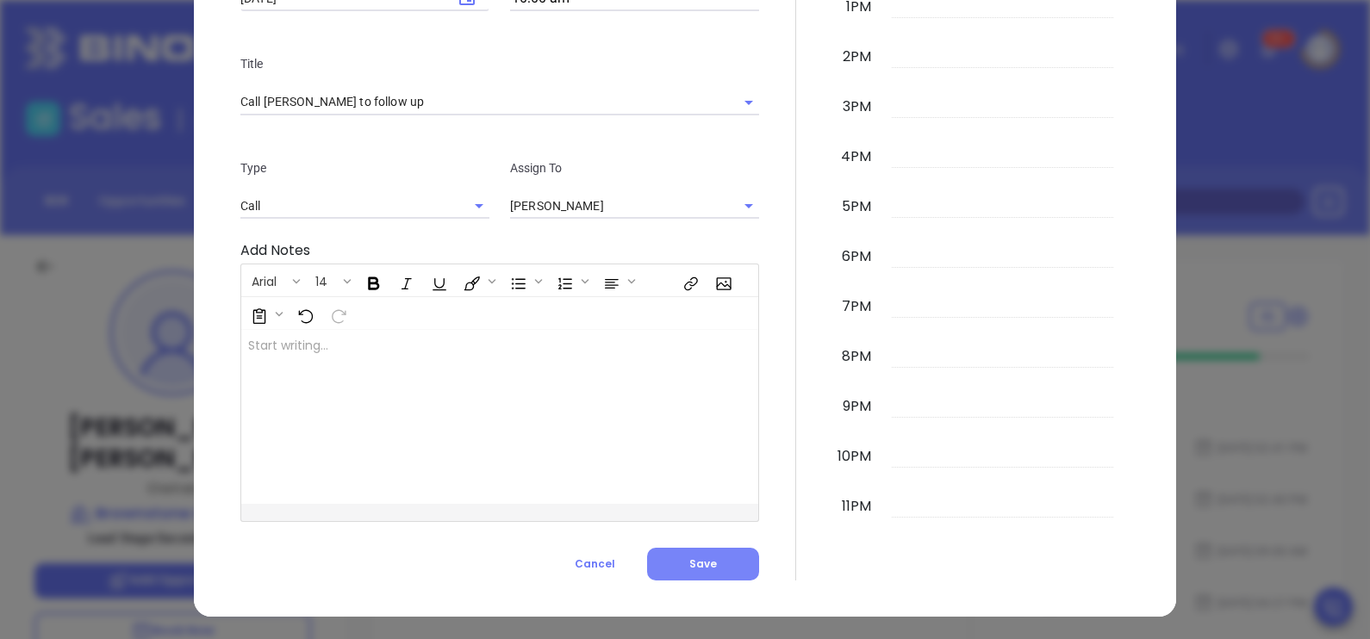
click at [698, 566] on span "Save" at bounding box center [703, 563] width 28 height 15
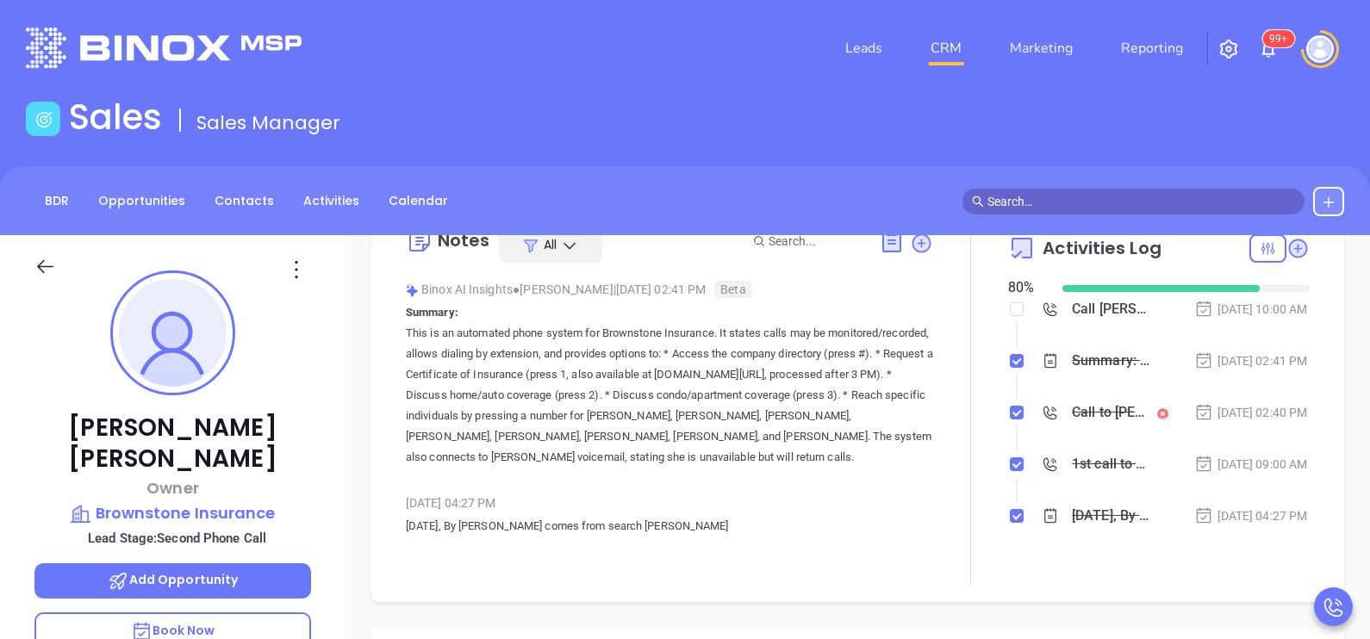
scroll to position [0, 0]
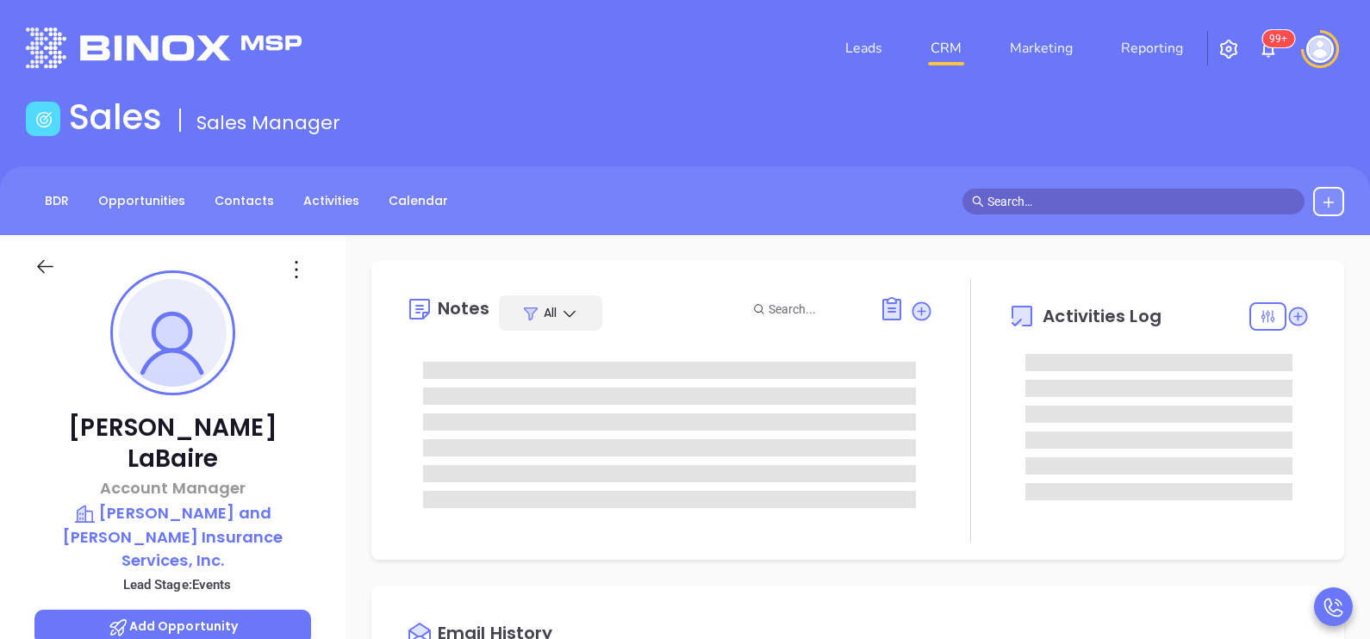
type input "10:00 am"
type input "[DATE]"
type input "[PERSON_NAME]"
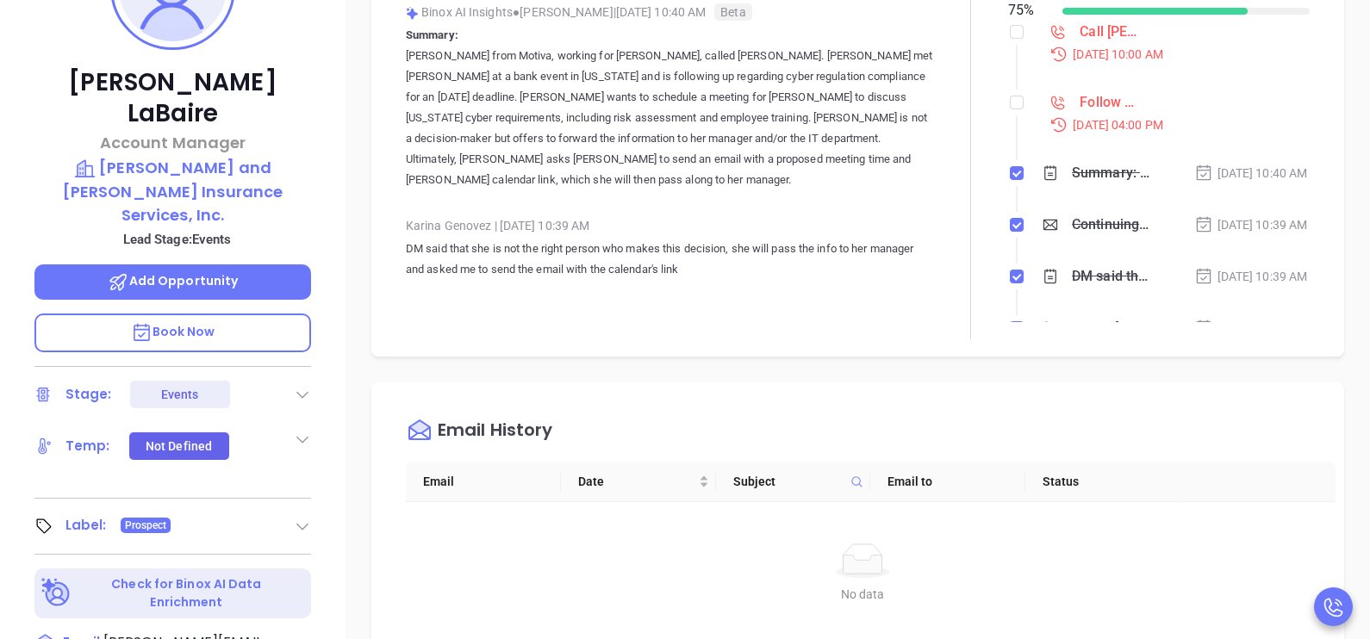
scroll to position [344, 0]
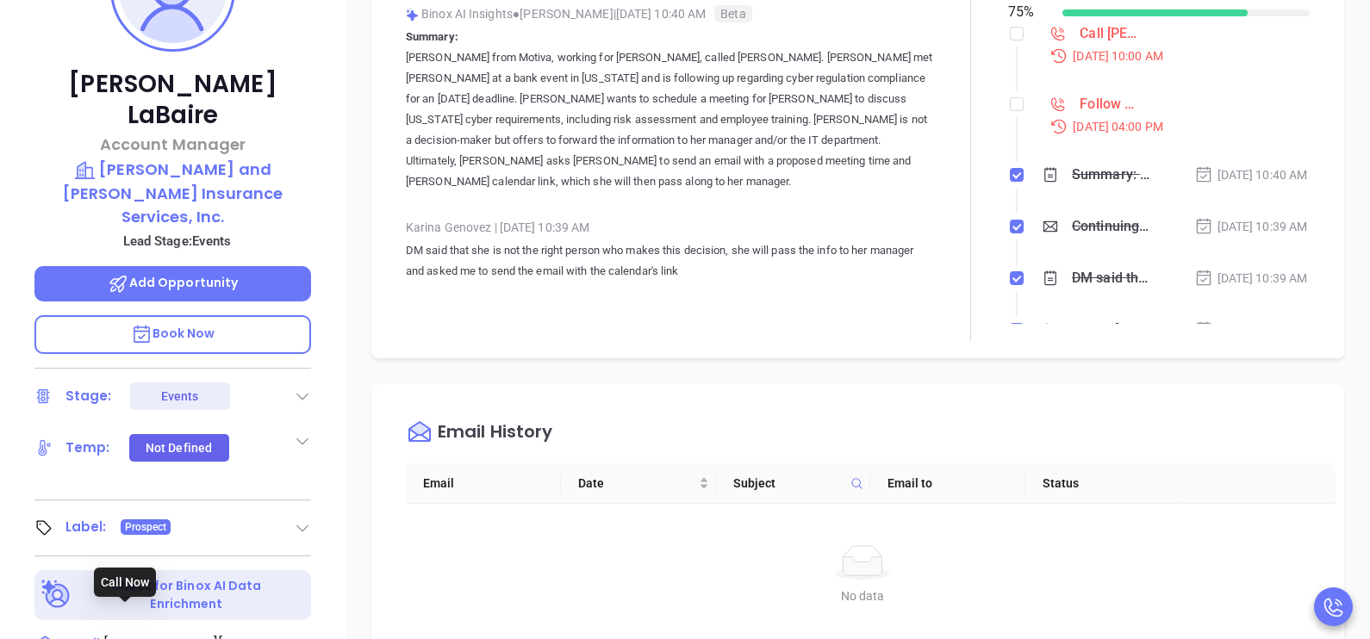
type input "[PHONE_NUMBER]"
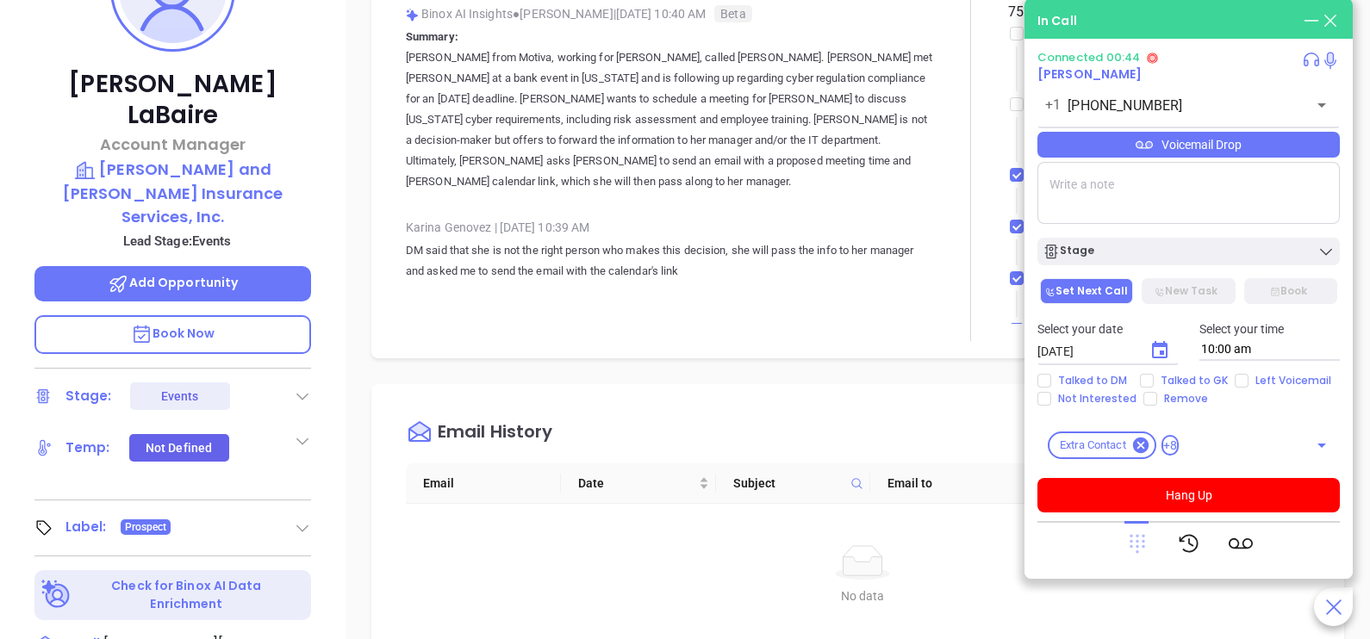
click at [1137, 543] on icon at bounding box center [1137, 543] width 24 height 24
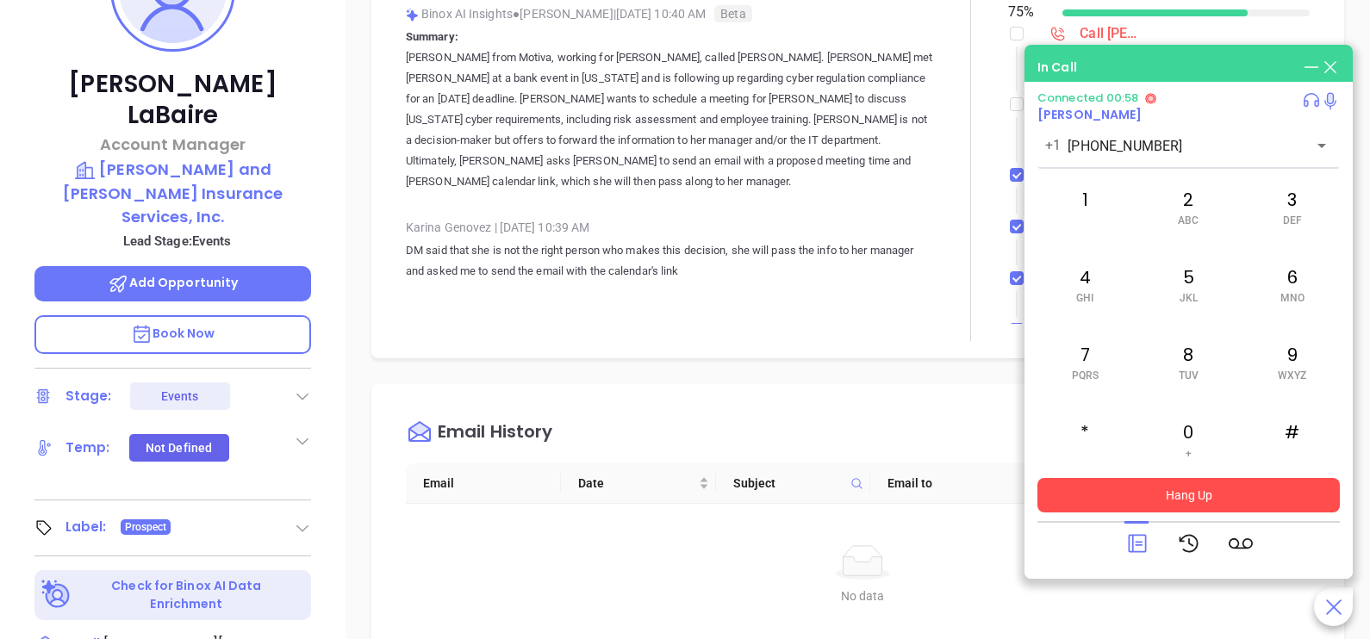
click at [1223, 494] on button "Hang Up" at bounding box center [1188, 495] width 302 height 34
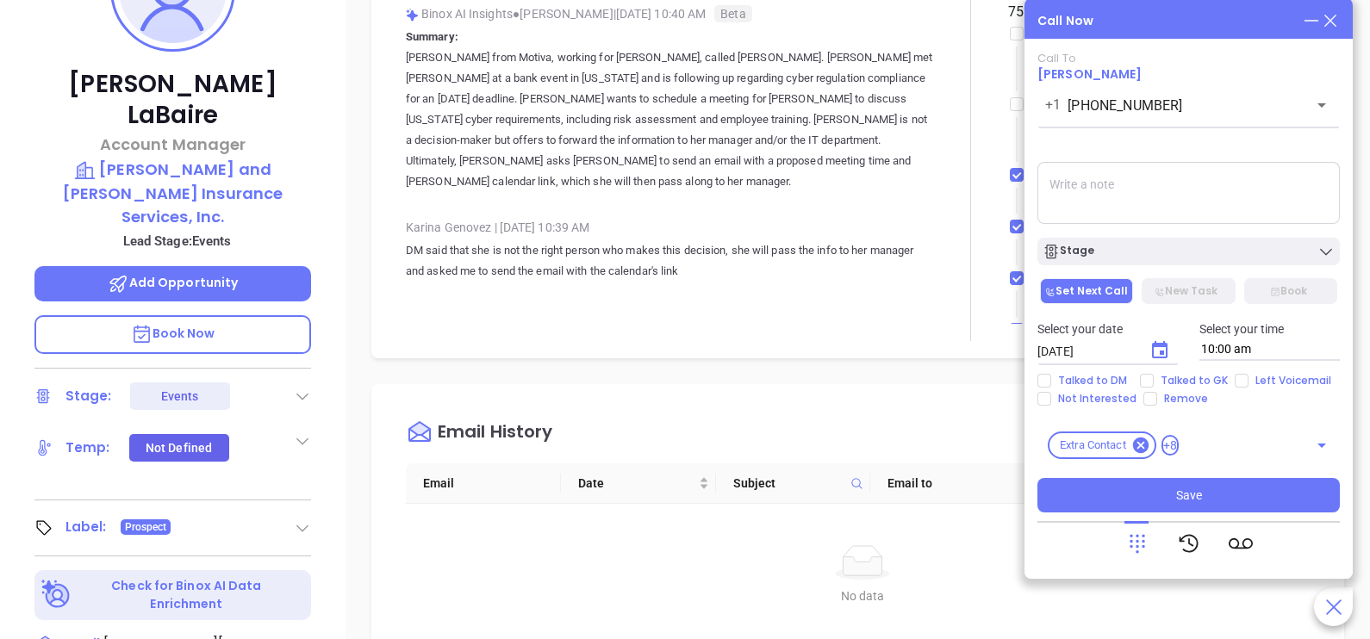
click at [1332, 24] on icon at bounding box center [1329, 20] width 19 height 19
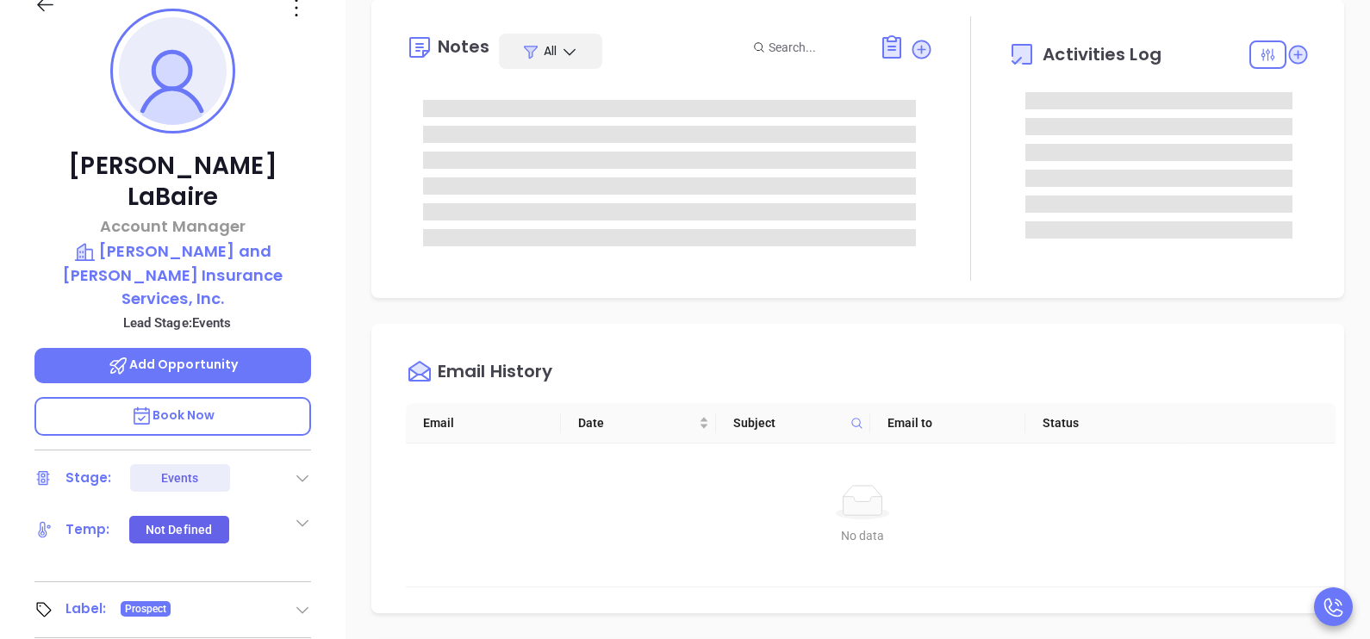
scroll to position [258, 0]
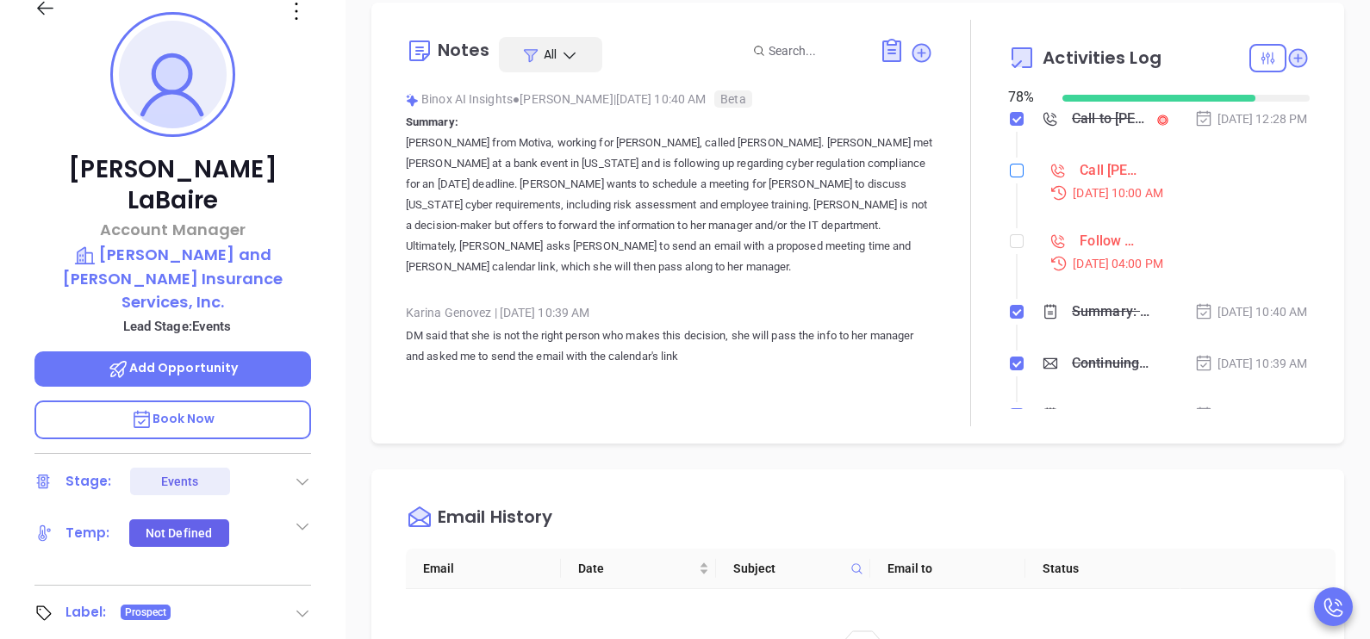
click at [1009, 177] on input "checkbox" at bounding box center [1016, 171] width 14 height 14
checkbox input "true"
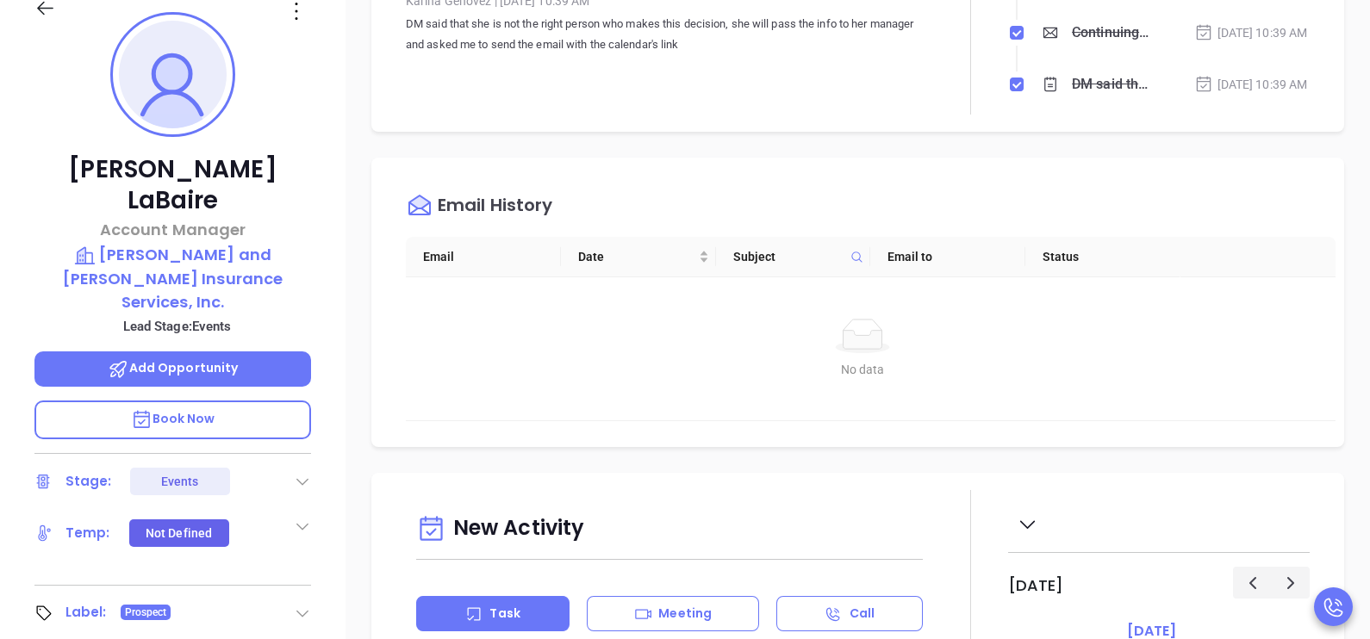
scroll to position [378, 0]
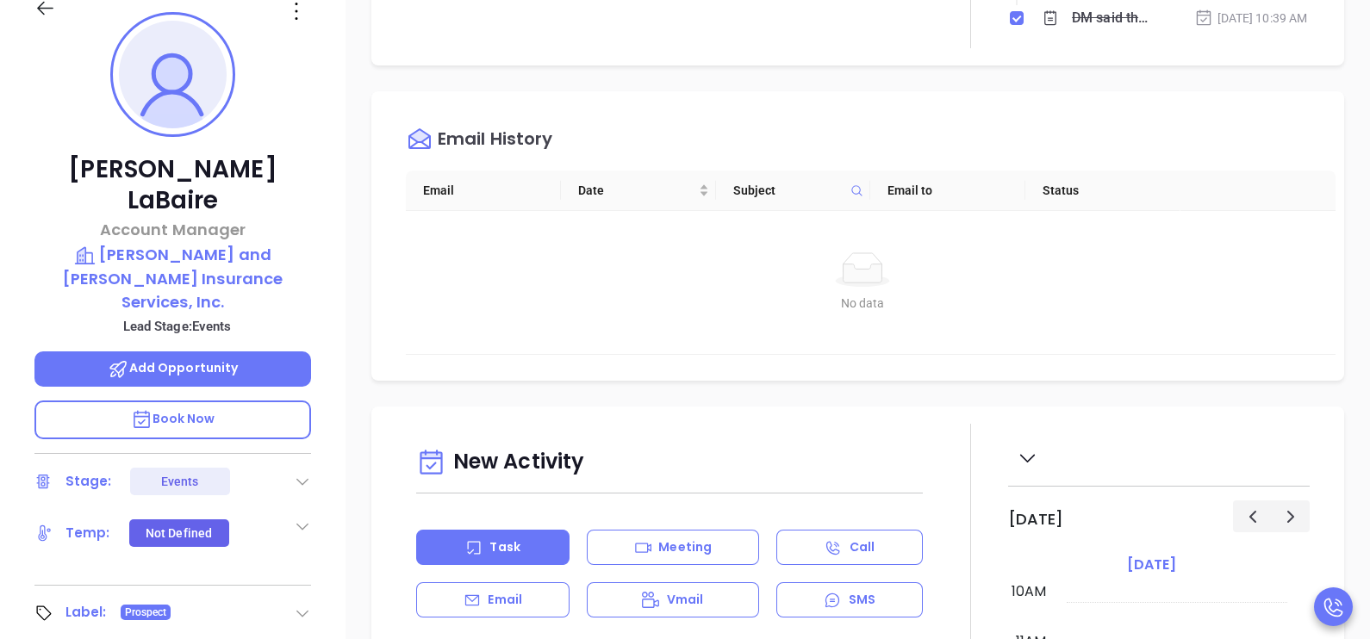
click at [337, 375] on div "Kathryn LaBaire Account Manager Murray and MacDonald Insurance Services, Inc. L…" at bounding box center [172, 376] width 345 height 799
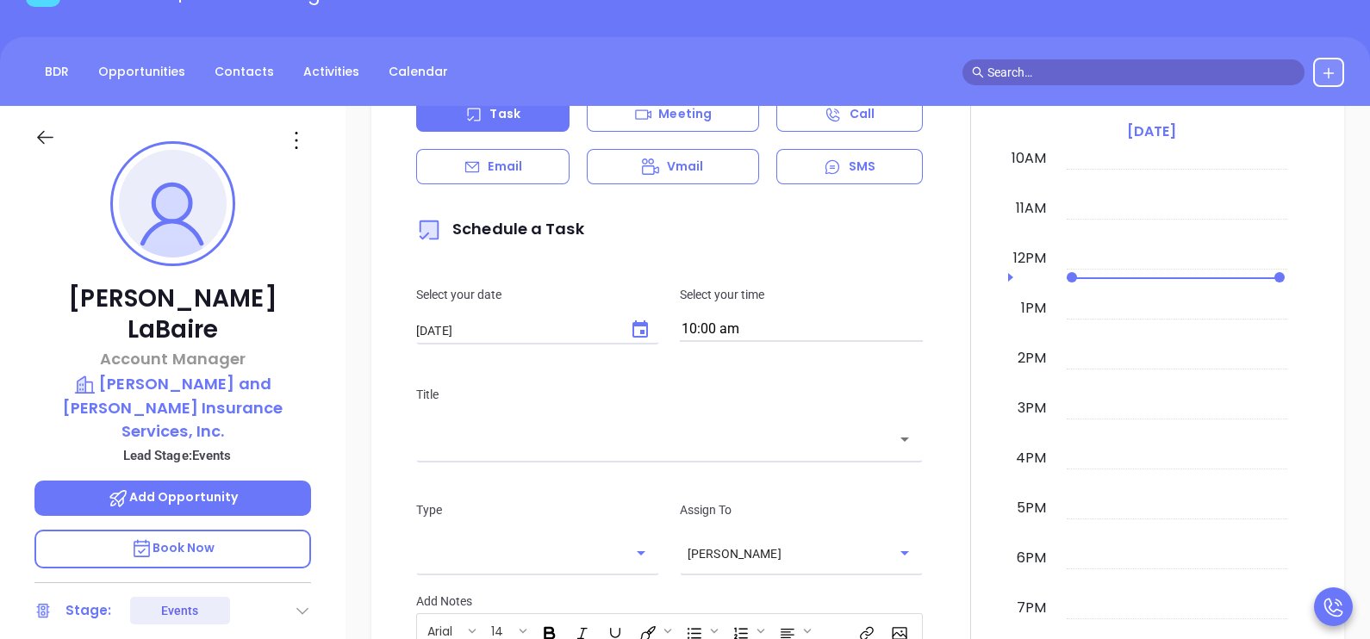
scroll to position [1120, 0]
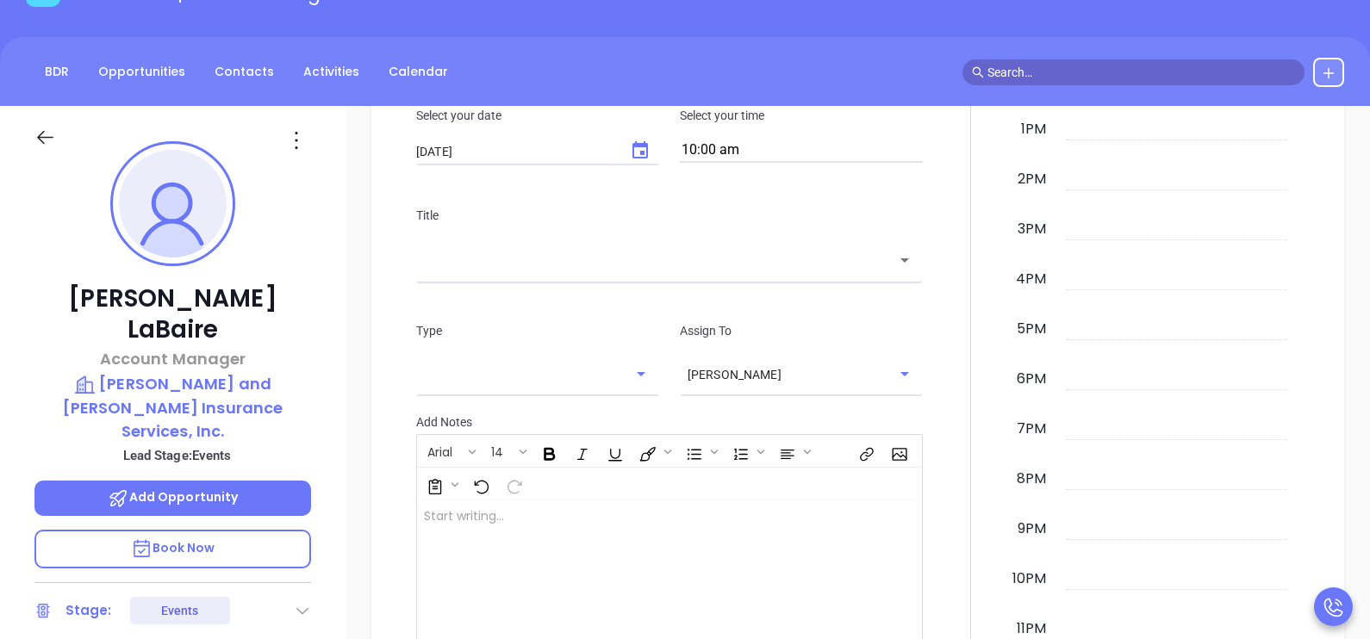
click at [319, 311] on div "Kathryn LaBaire Account Manager Murray and MacDonald Insurance Services, Inc. L…" at bounding box center [172, 505] width 345 height 799
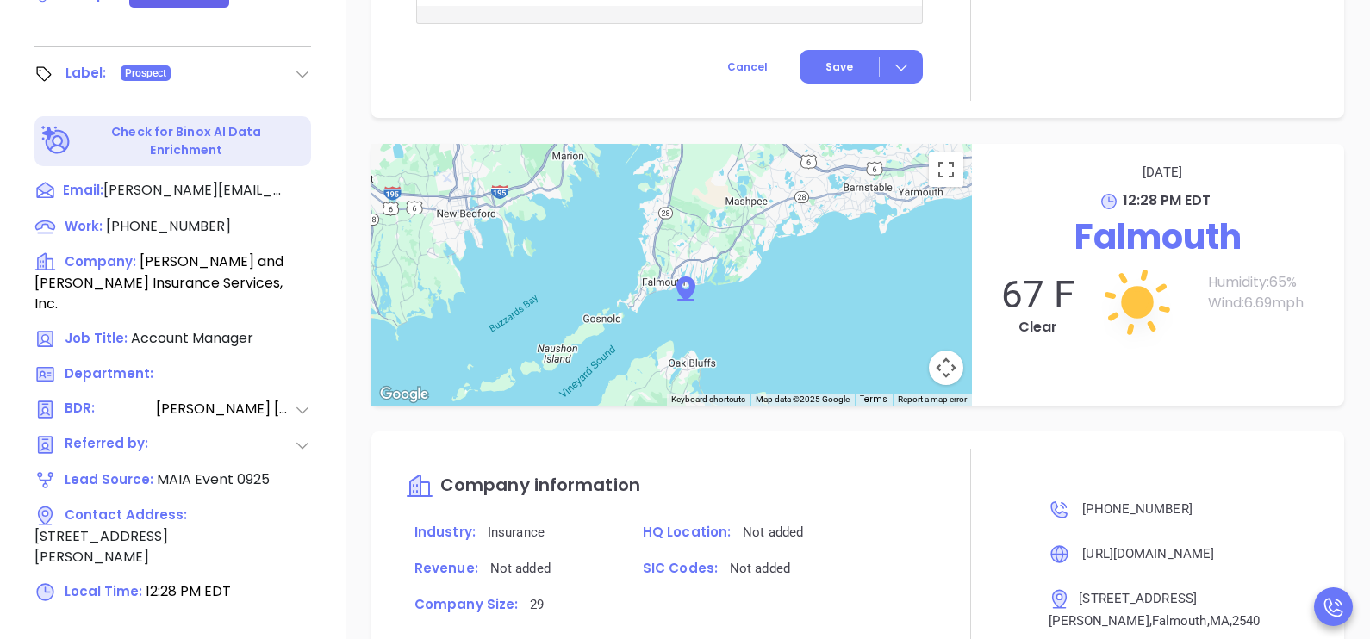
scroll to position [801, 0]
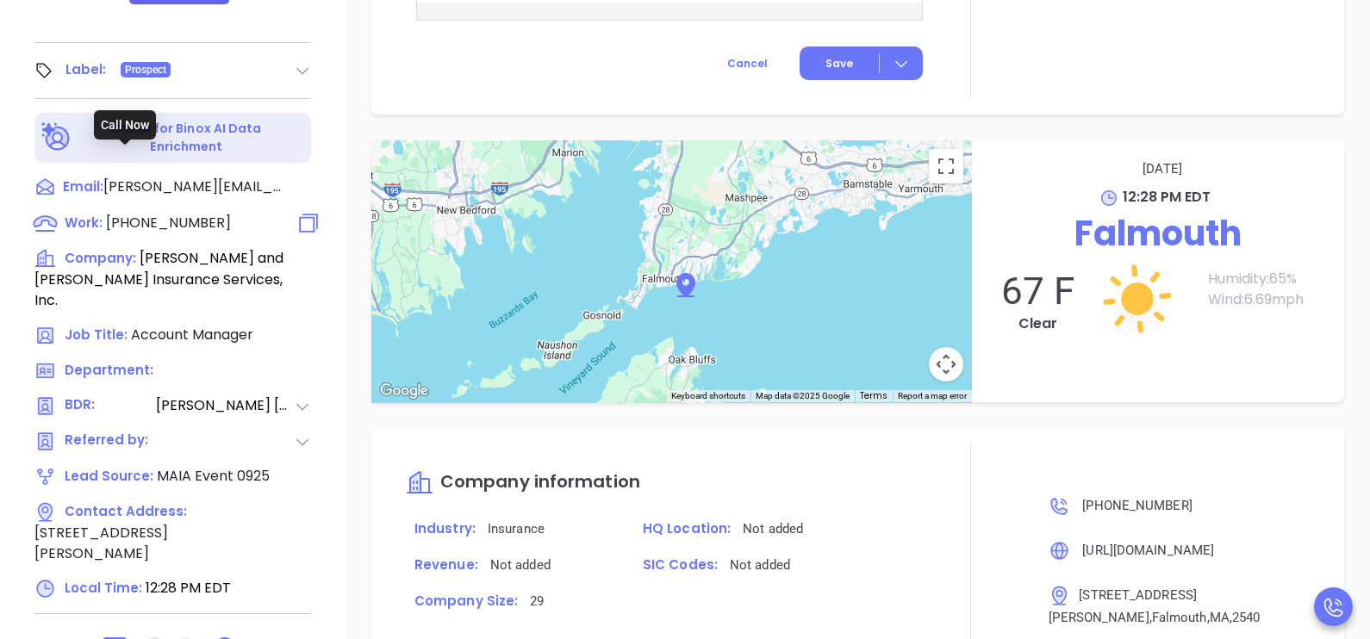
click at [198, 213] on span "[PHONE_NUMBER]" at bounding box center [168, 223] width 125 height 20
type input "[PHONE_NUMBER]"
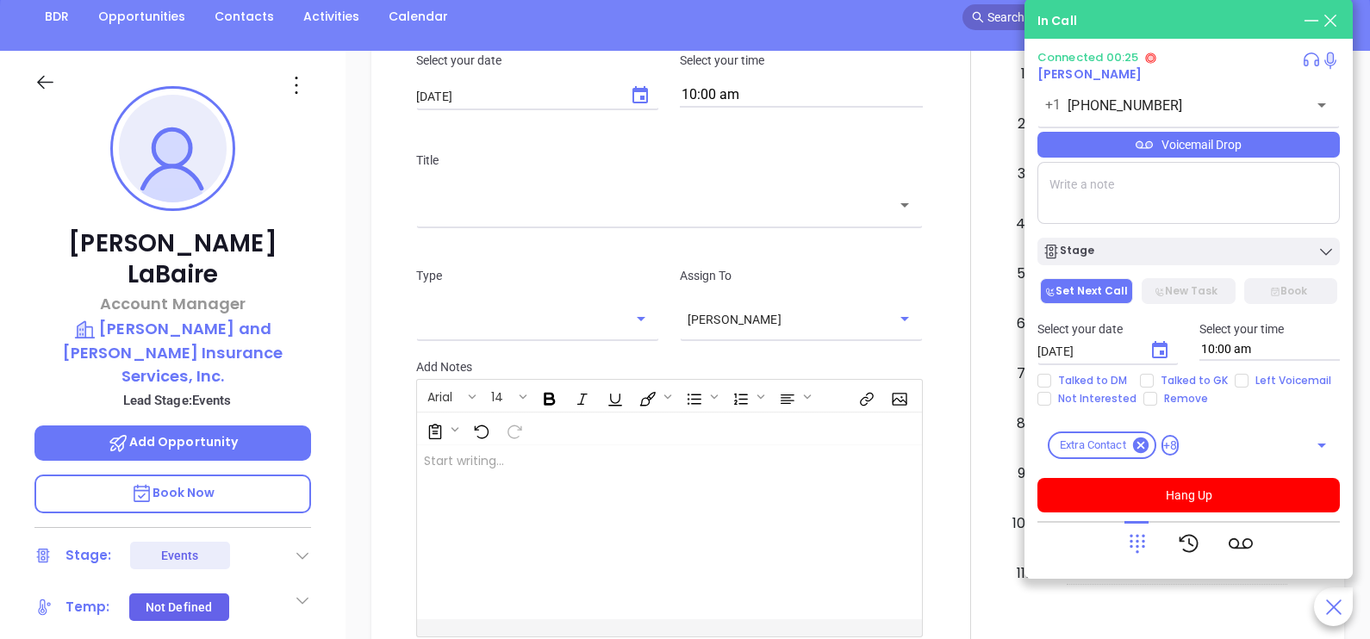
scroll to position [155, 0]
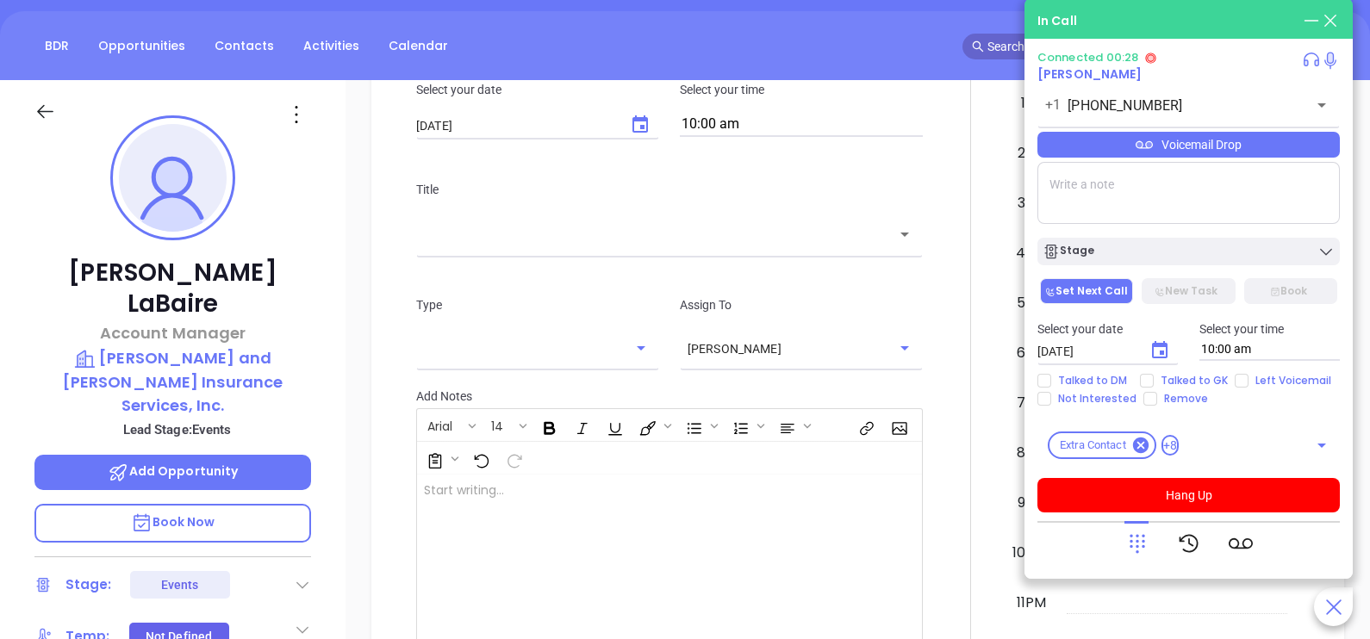
click at [938, 237] on div at bounding box center [970, 265] width 75 height 958
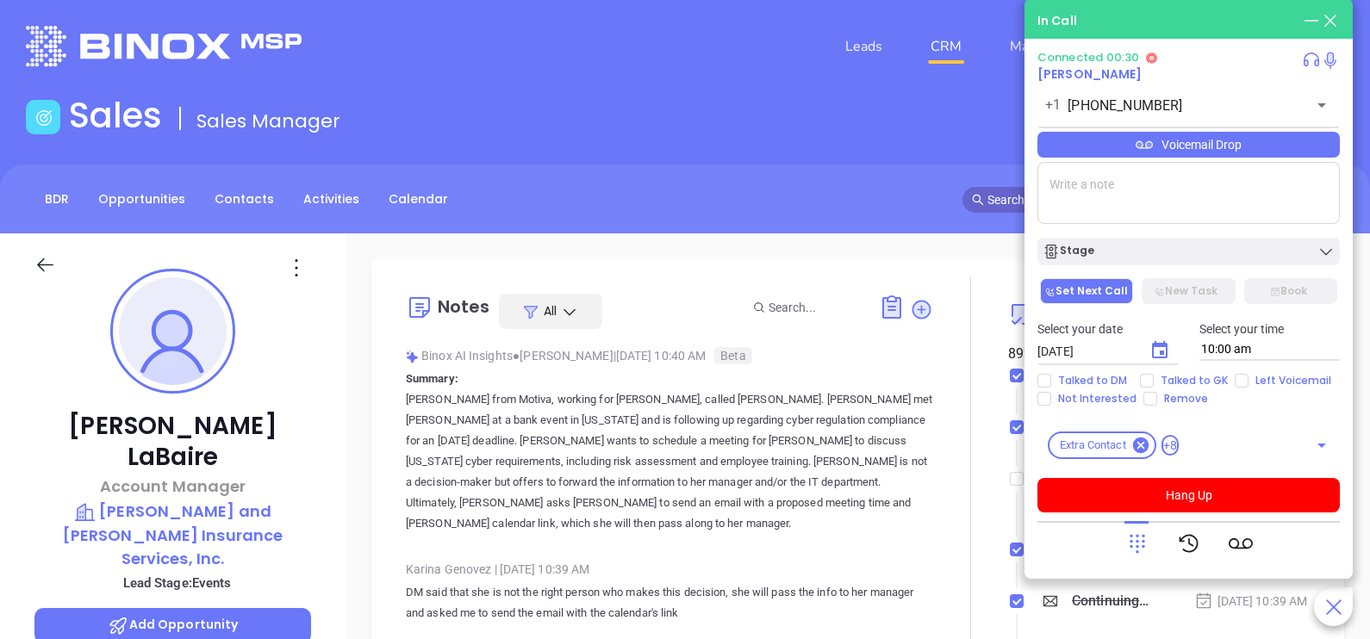
scroll to position [0, 0]
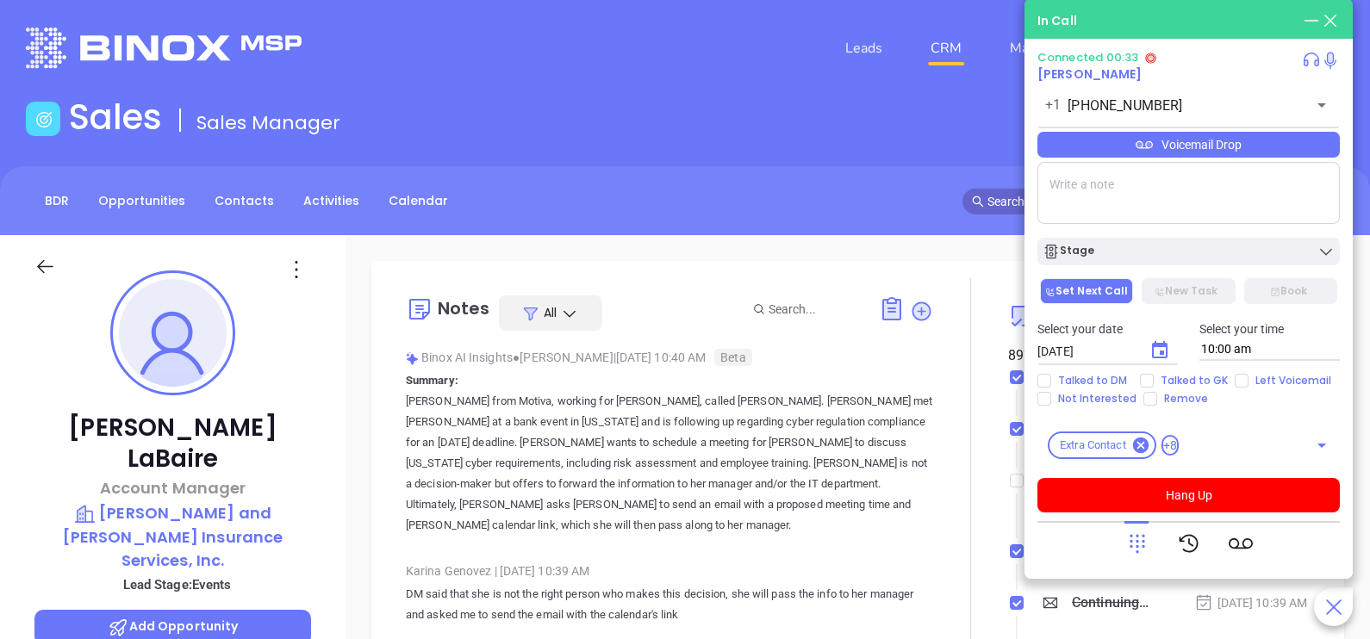
click at [1275, 146] on div "Voicemail Drop" at bounding box center [1188, 145] width 302 height 26
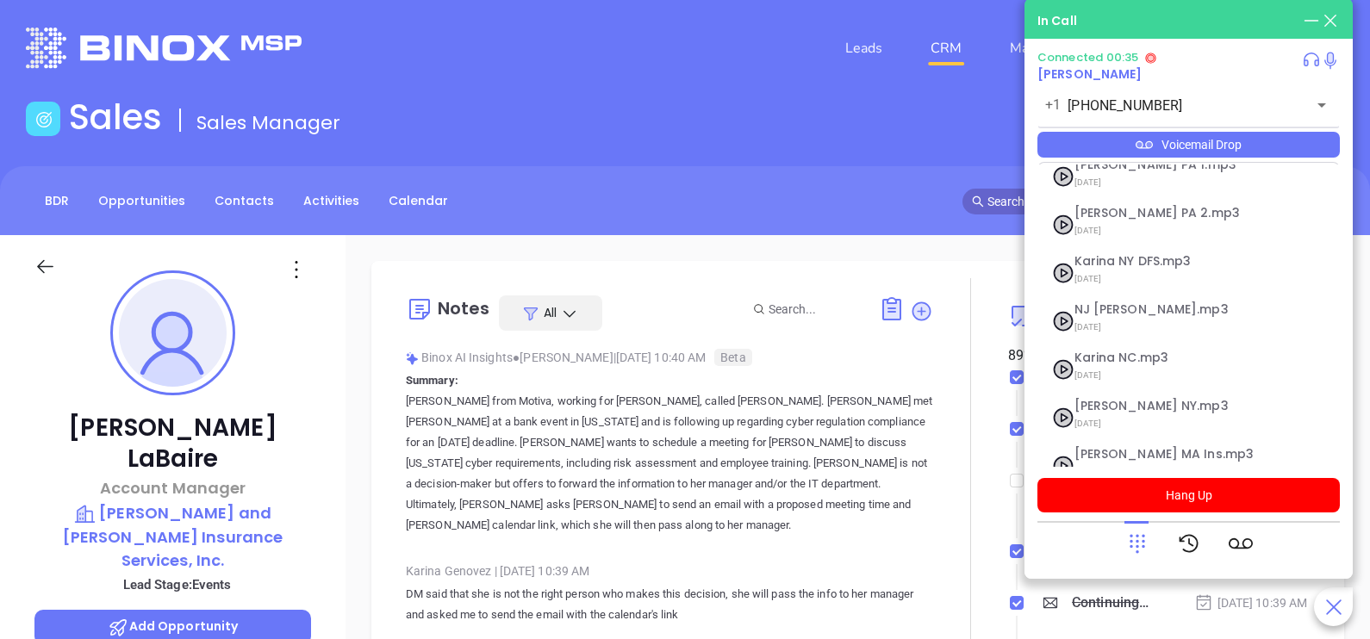
scroll to position [188, 0]
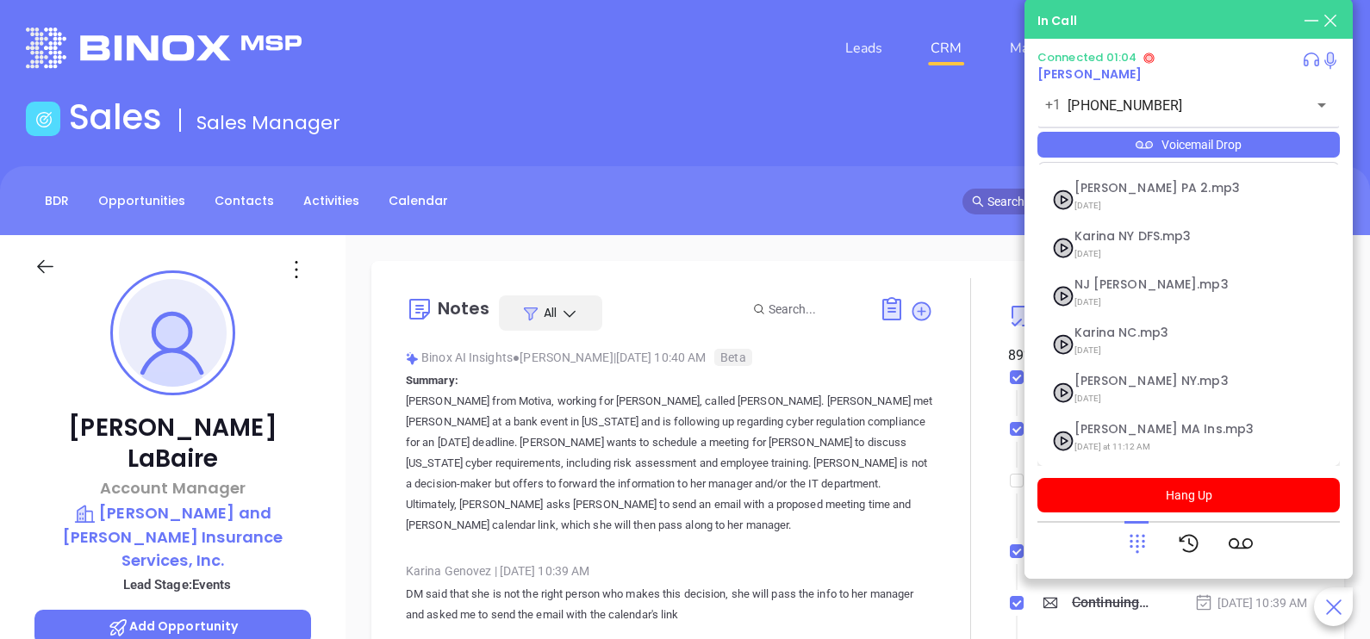
click at [1143, 550] on icon at bounding box center [1137, 543] width 24 height 24
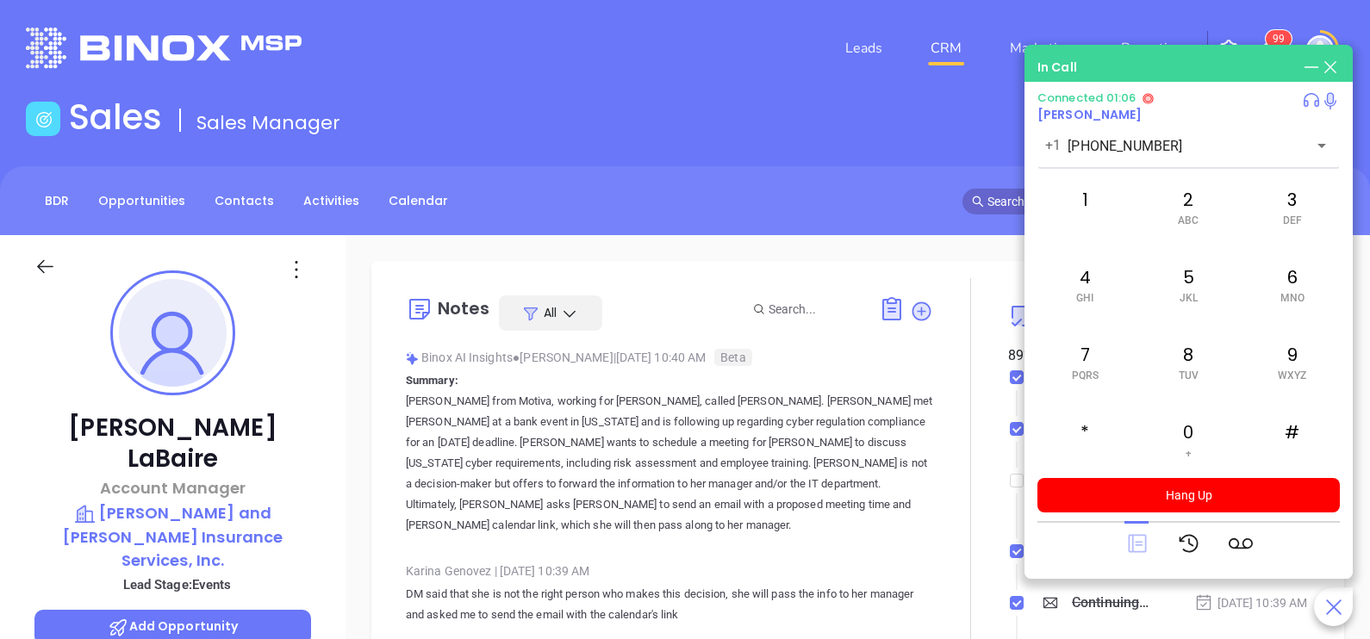
click at [1135, 546] on icon at bounding box center [1136, 544] width 18 height 18
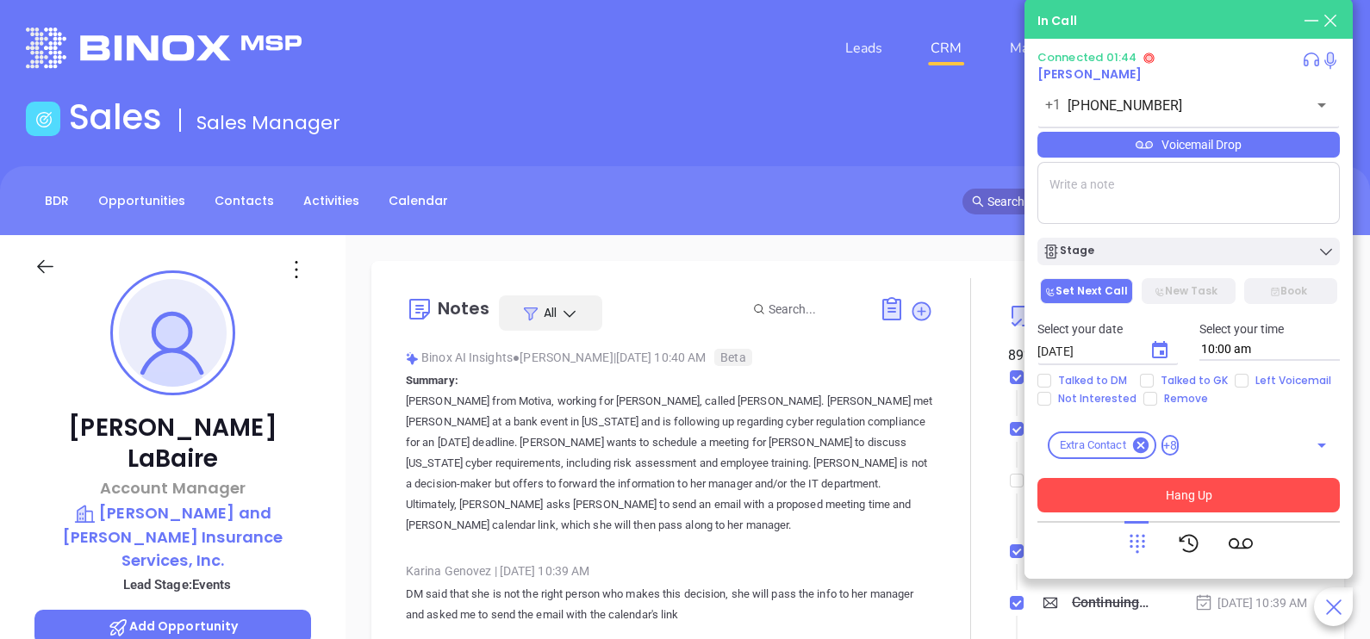
click at [1236, 502] on button "Hang Up" at bounding box center [1188, 495] width 302 height 34
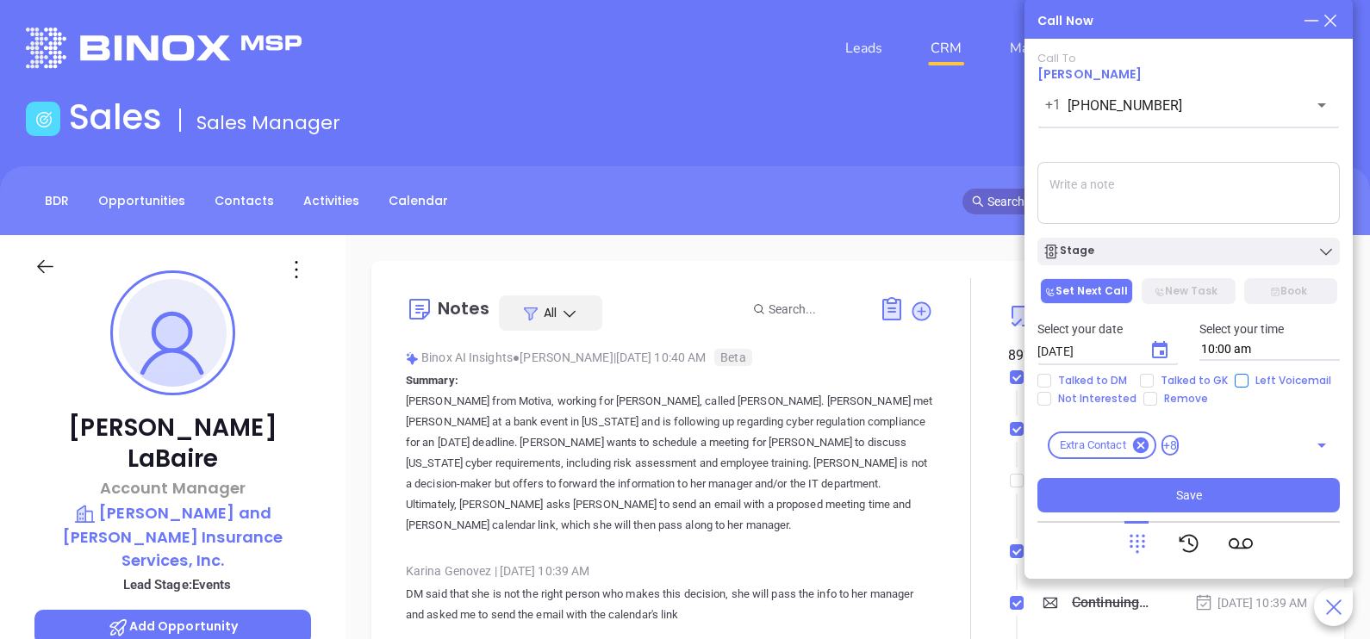
click at [1236, 376] on input "Left Voicemail" at bounding box center [1241, 381] width 14 height 14
checkbox input "true"
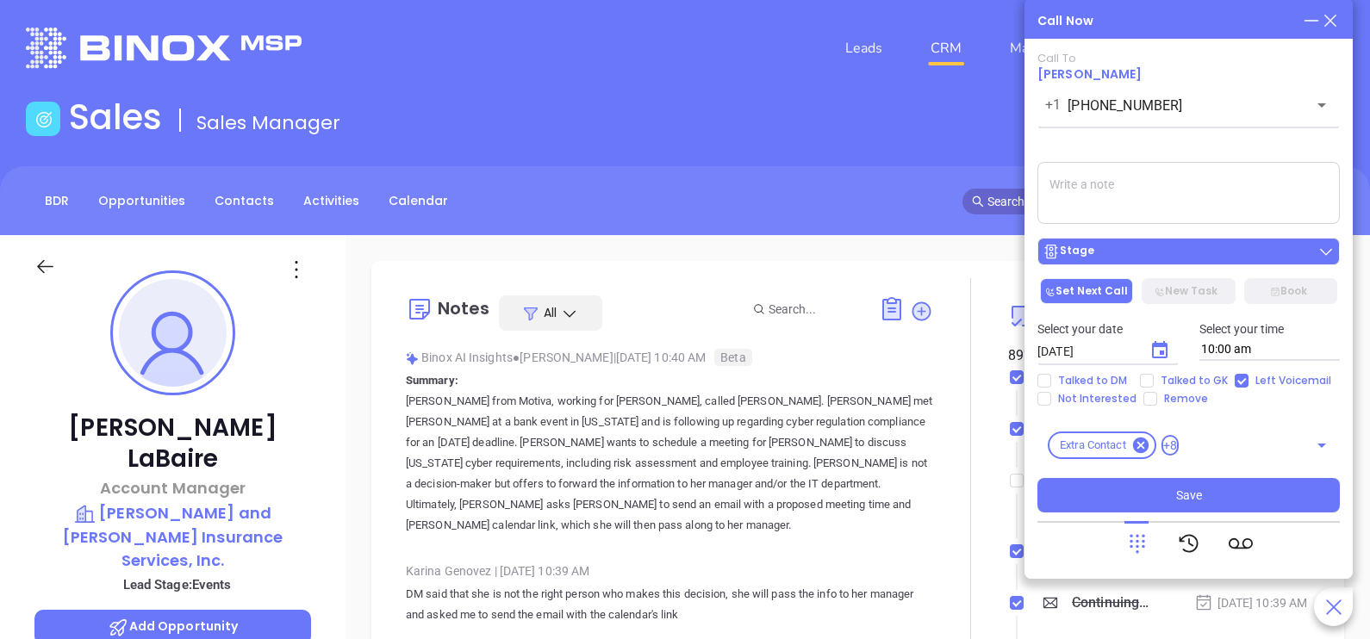
click at [1200, 260] on div "Stage" at bounding box center [1188, 251] width 292 height 17
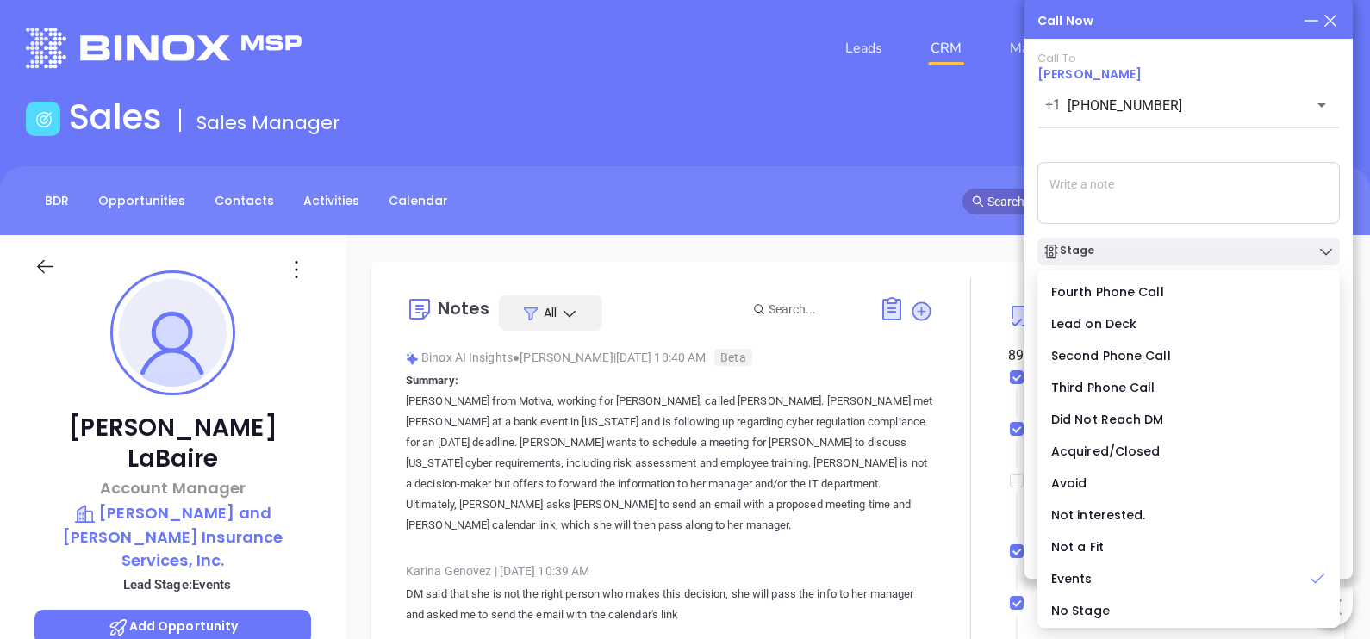
drag, startPoint x: 1216, startPoint y: 250, endPoint x: 1190, endPoint y: 213, distance: 45.2
click at [1190, 213] on div "Call To Kathryn LaBaire +1 (800) 800-8990 ​ Voicemail Drop Stage Set Next Call …" at bounding box center [1188, 282] width 302 height 461
click at [1190, 213] on textarea at bounding box center [1188, 193] width 302 height 62
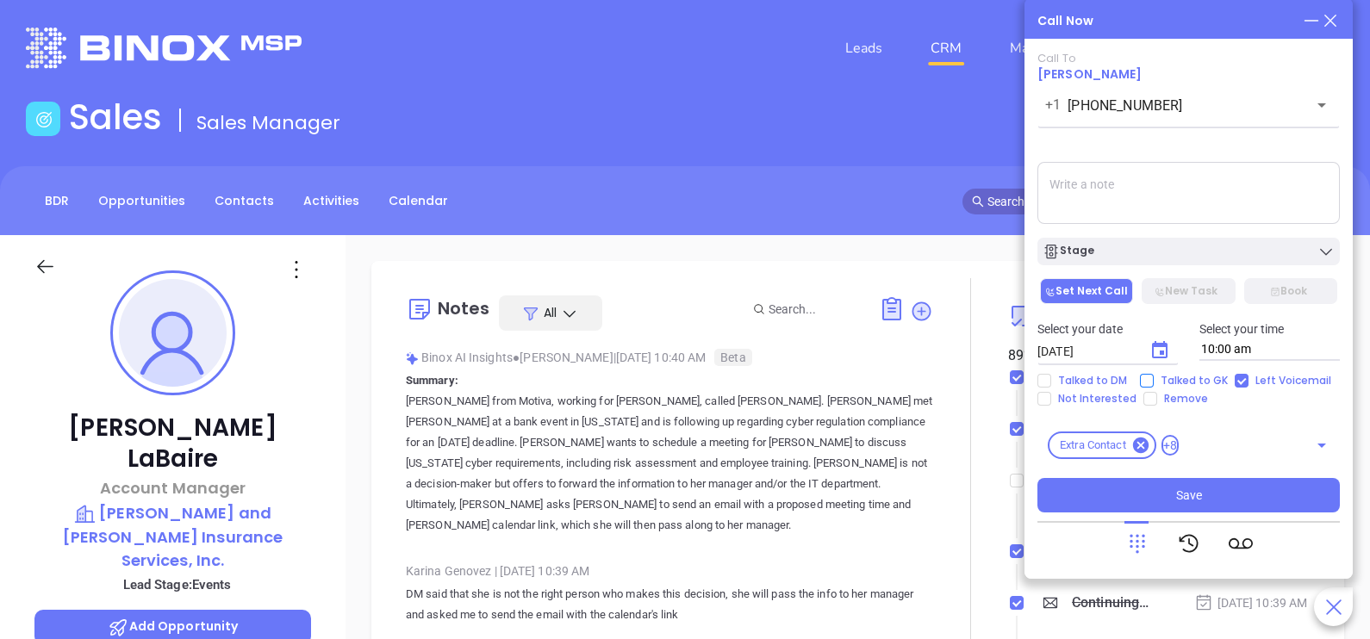
click at [1143, 381] on input "Talked to GK" at bounding box center [1147, 381] width 14 height 14
checkbox input "true"
click at [1160, 353] on icon "Choose date, selected date is Oct 4, 2025" at bounding box center [1160, 349] width 16 height 17
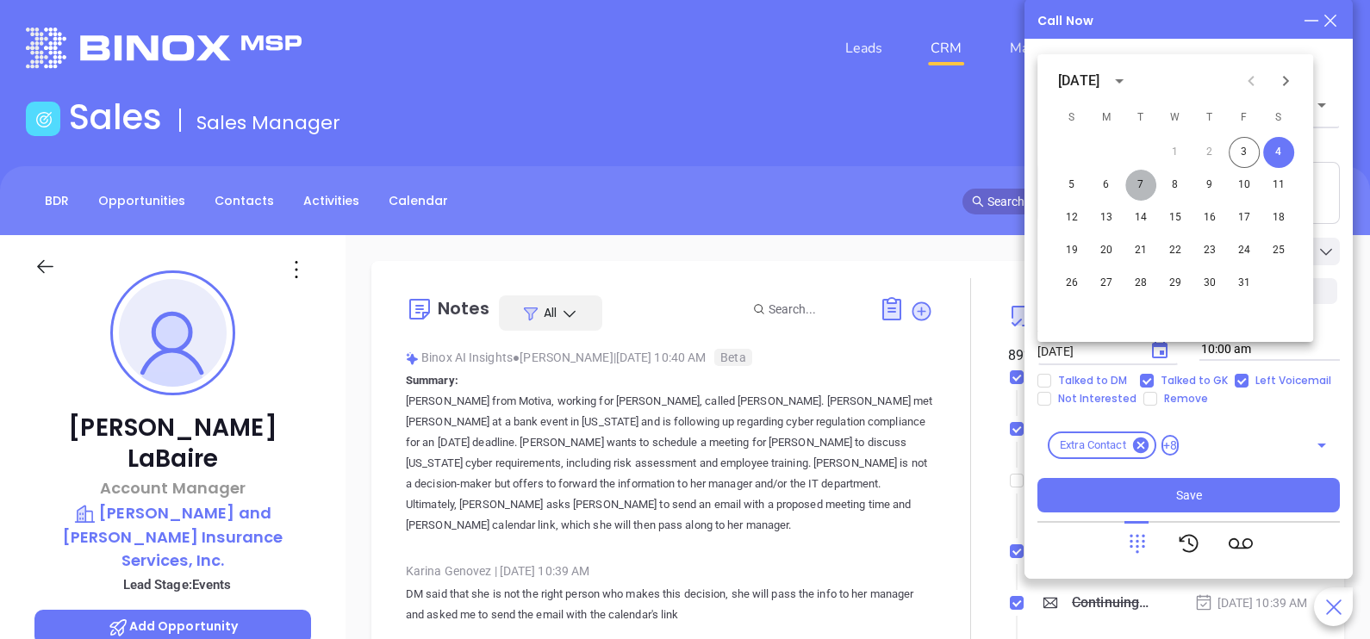
click at [1142, 182] on button "7" at bounding box center [1140, 185] width 31 height 31
type input "10/07/2025"
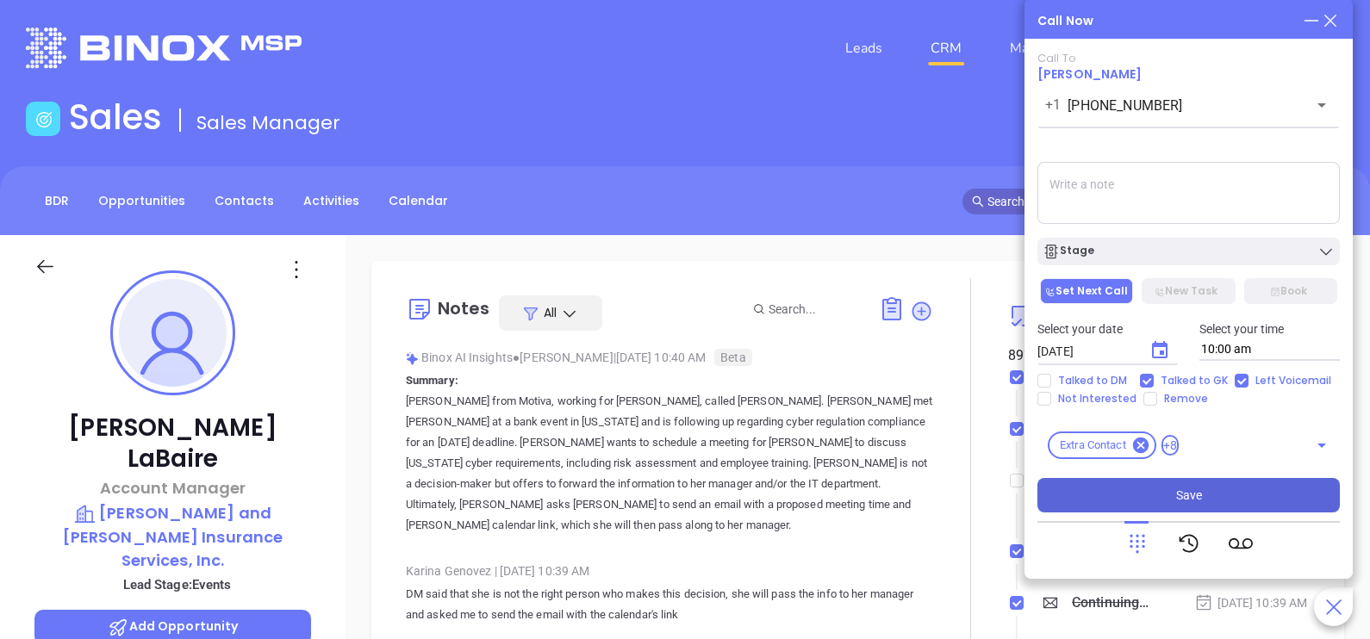
click at [1226, 491] on button "Save" at bounding box center [1188, 495] width 302 height 34
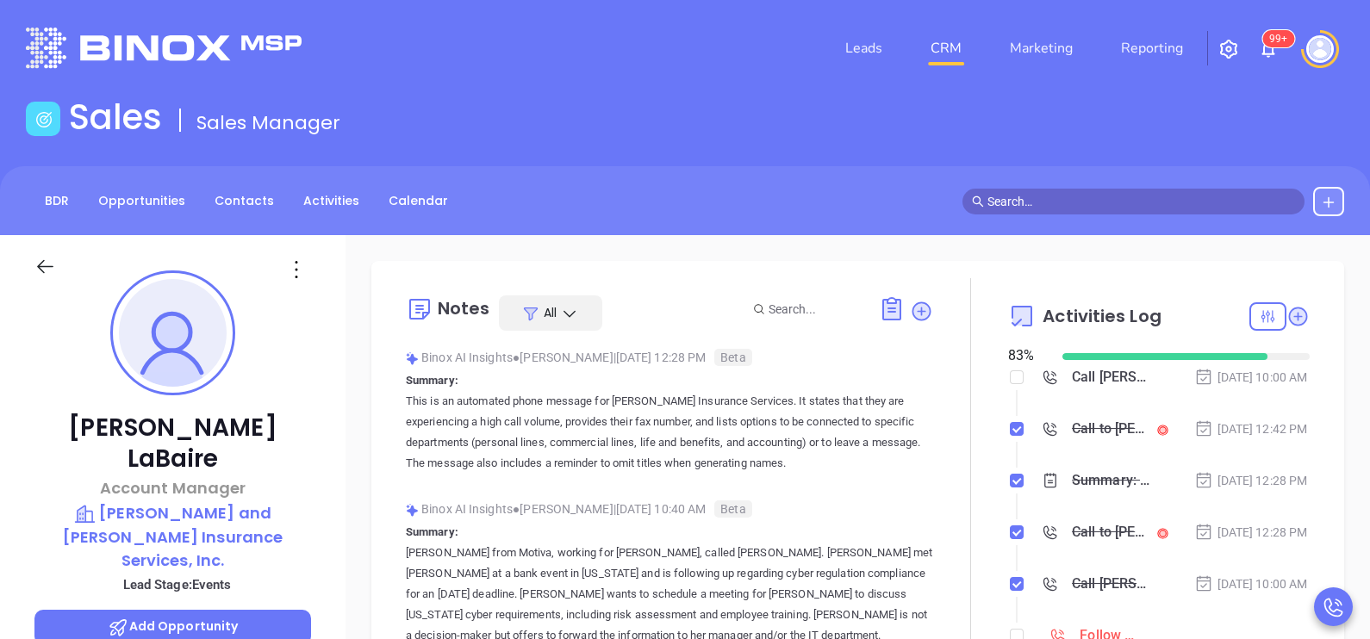
click at [1300, 455] on div "Notes All Binox AI Insights ● Karina Genovez | Oct 3, 2025 12:28 PM Beta Summar…" at bounding box center [857, 481] width 938 height 407
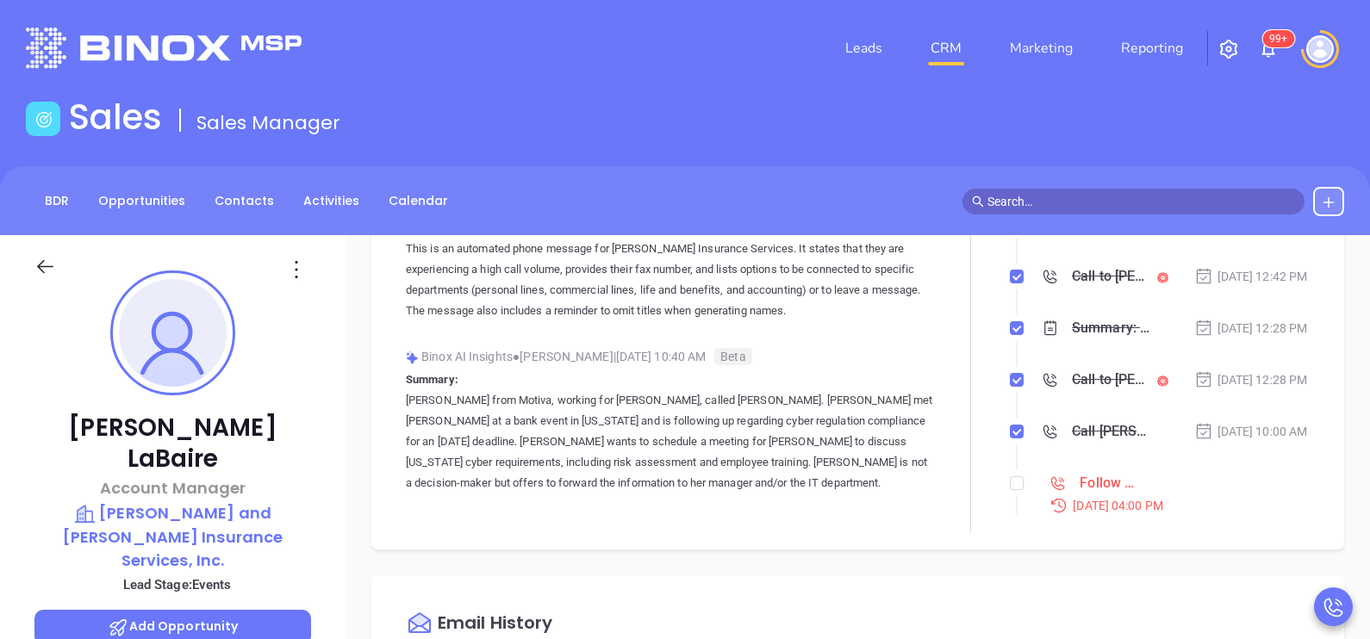
scroll to position [171, 0]
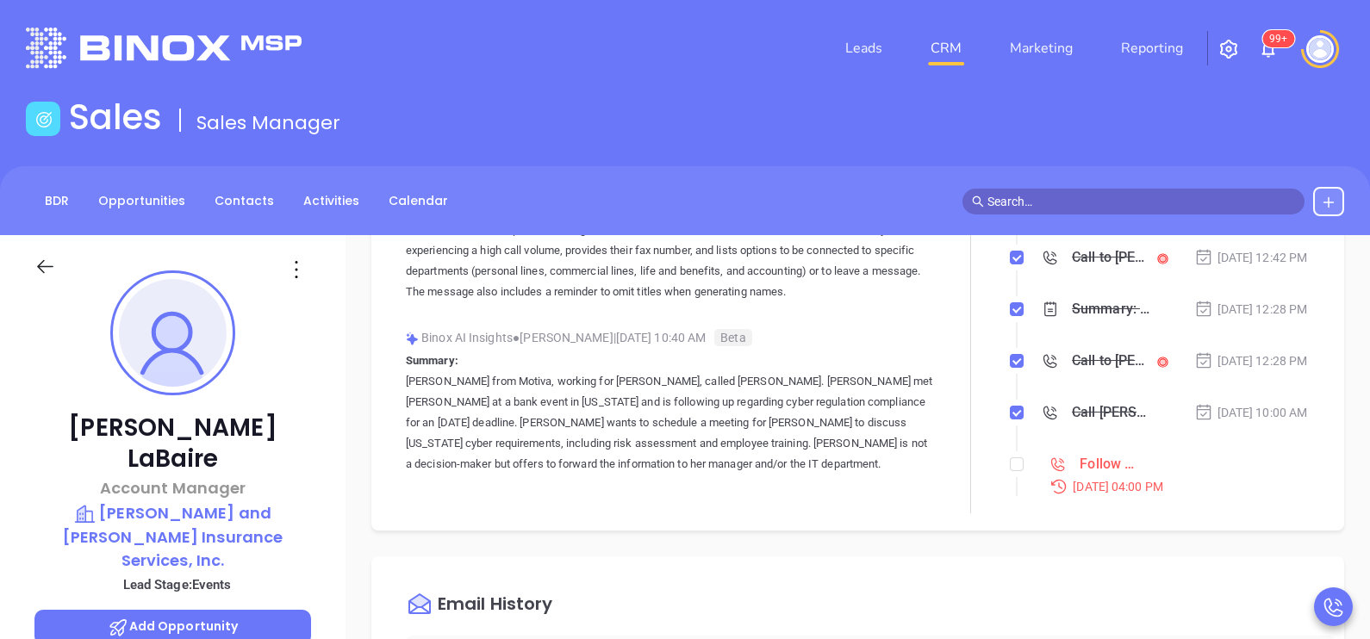
click at [1249, 350] on li "Summary: This is an automated phone message for Marion McDonald Insurance Servi…" at bounding box center [1160, 325] width 297 height 47
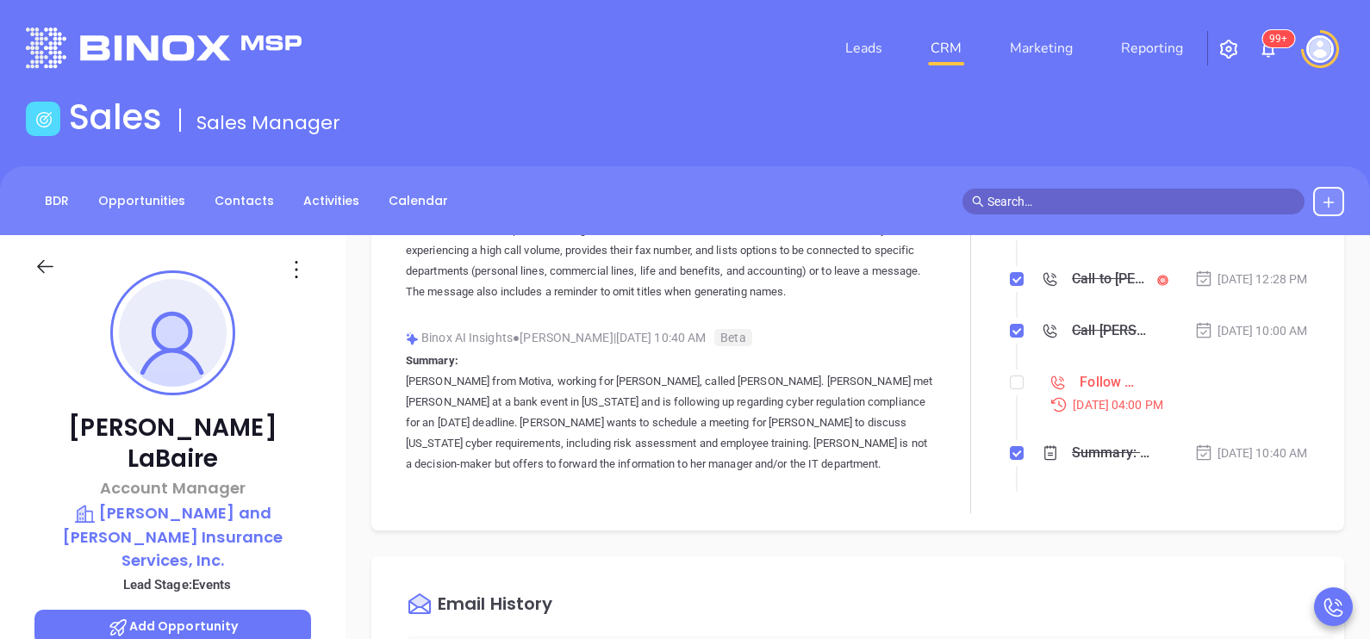
scroll to position [85, 0]
click at [1009, 386] on input "checkbox" at bounding box center [1016, 379] width 14 height 14
checkbox input "true"
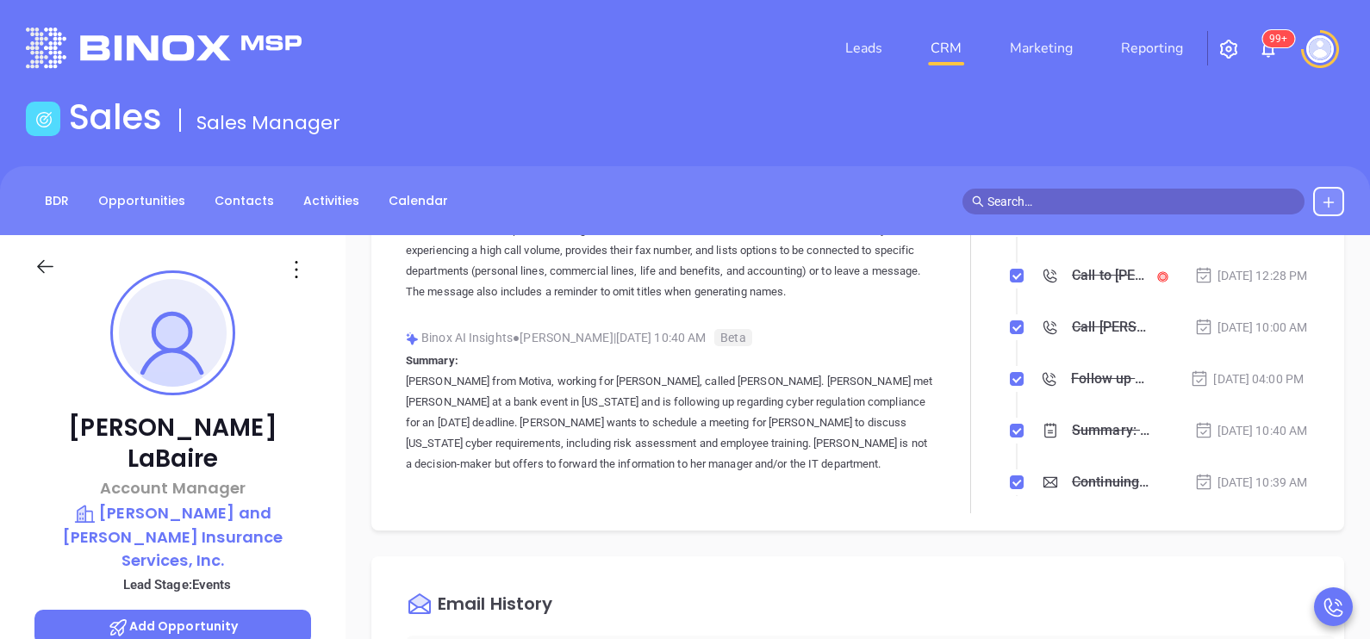
click at [1295, 409] on div "Notes All Binox AI Insights ● Karina Genovez | Oct 3, 2025 12:28 PM Beta Summar…" at bounding box center [857, 310] width 938 height 407
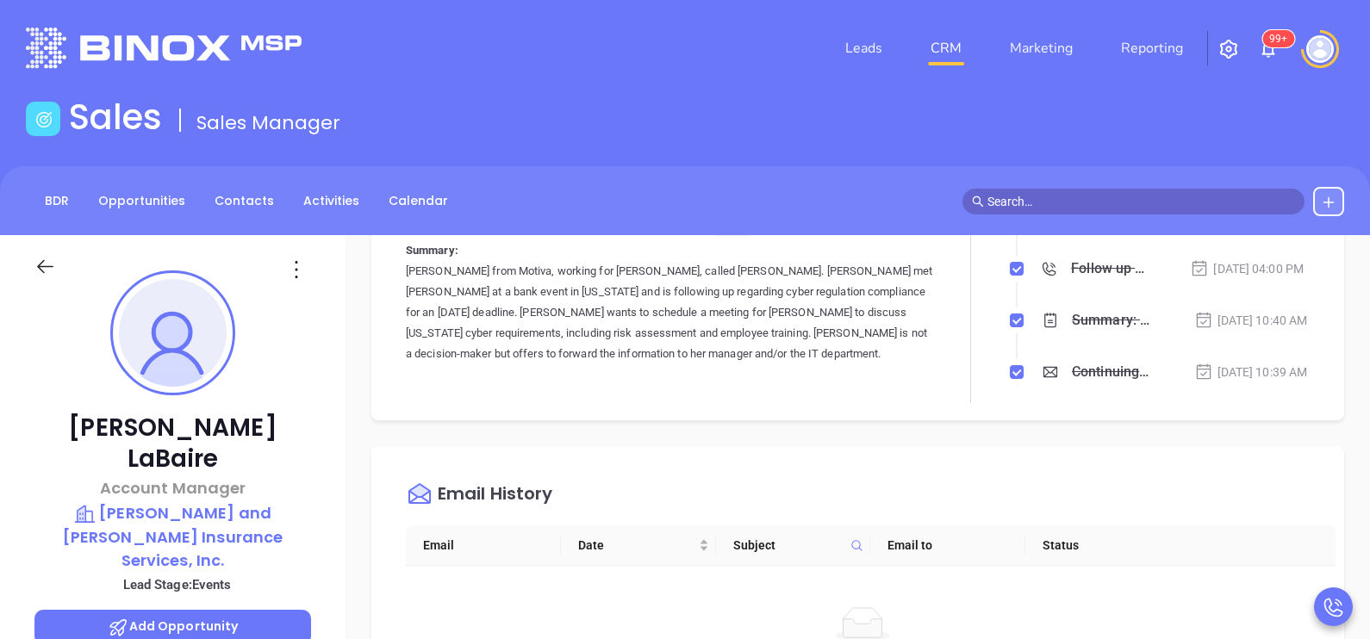
scroll to position [301, 0]
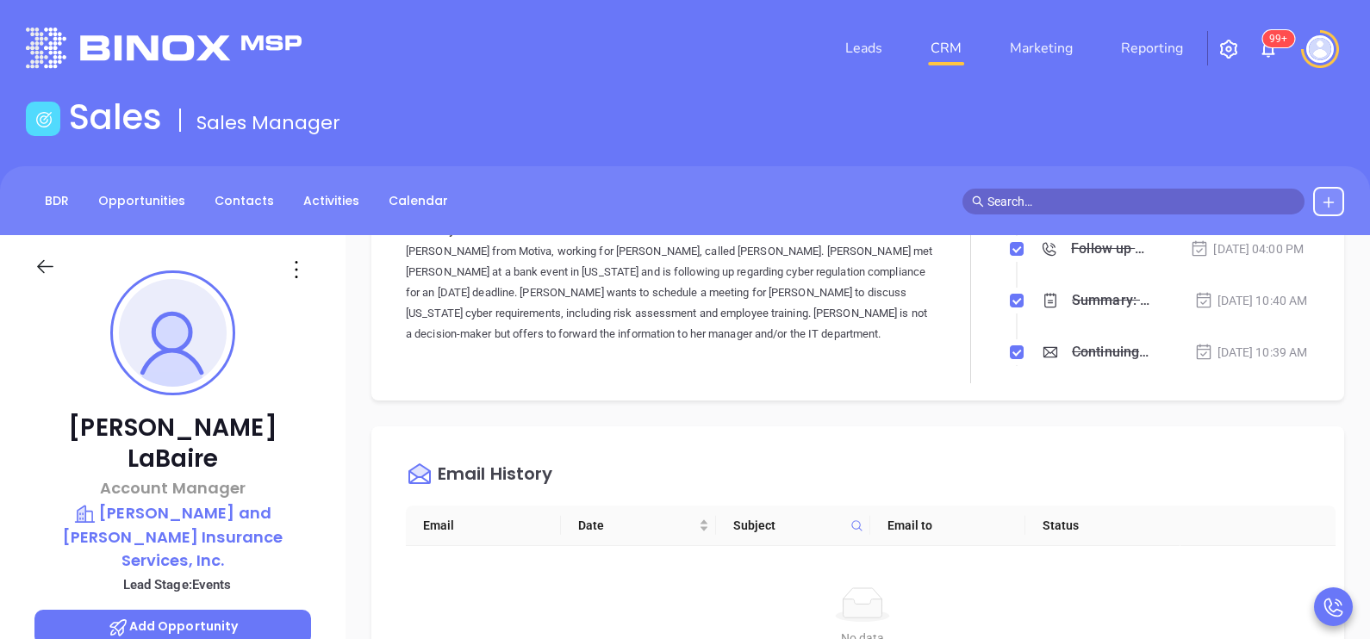
click at [1246, 258] on div "[DATE] 04:00 PM" at bounding box center [1247, 248] width 114 height 19
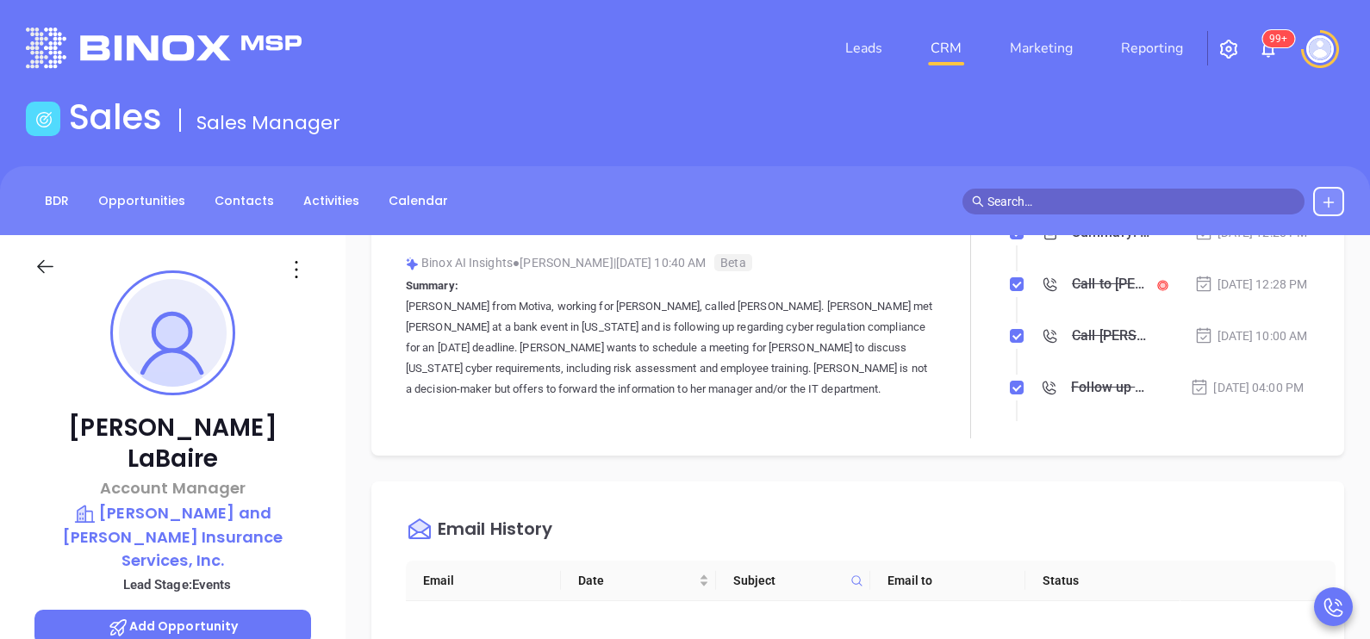
scroll to position [0, 0]
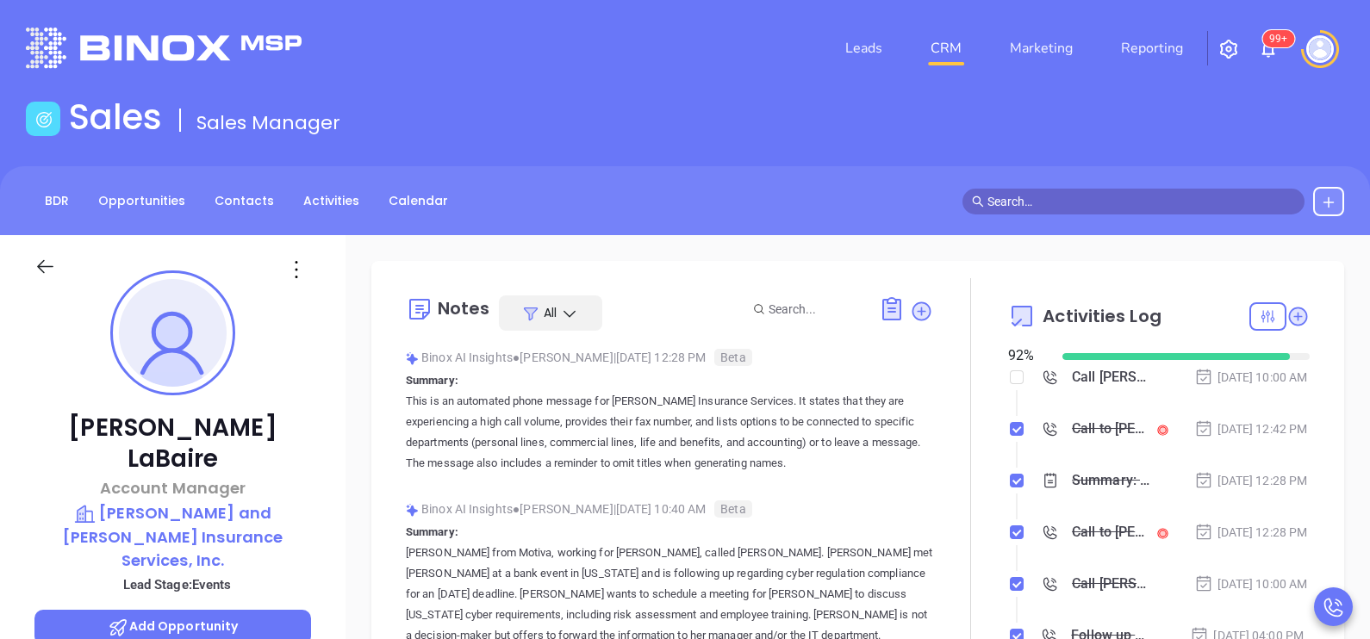
click at [321, 417] on div "Kathryn LaBaire Account Manager Murray and MacDonald Insurance Services, Inc. L…" at bounding box center [172, 634] width 345 height 799
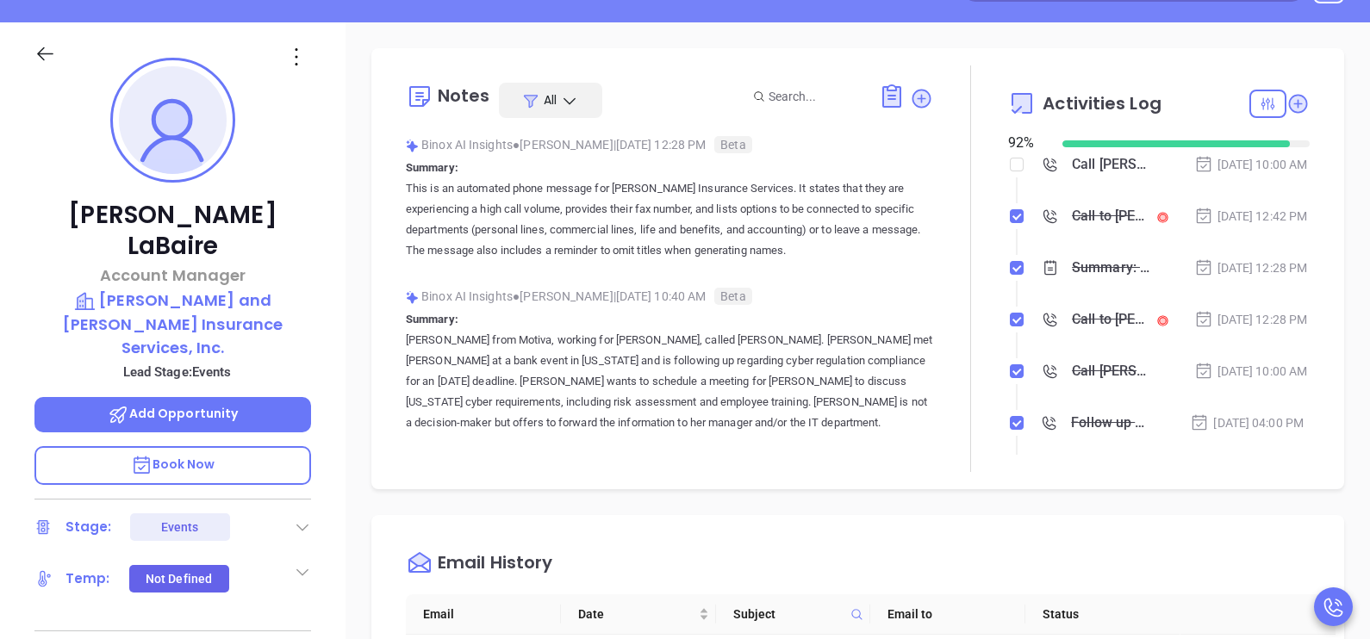
scroll to position [214, 0]
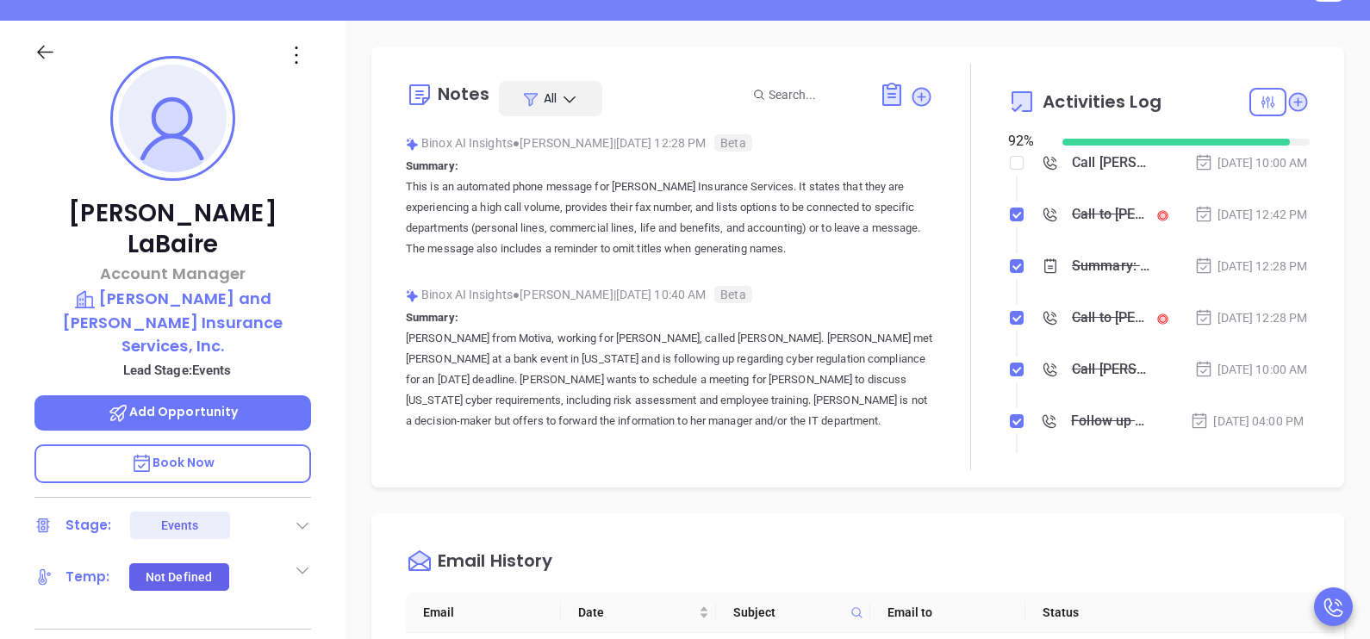
click at [1269, 307] on li "Summary: This is an automated phone message for Marion McDonald Insurance Servi…" at bounding box center [1160, 282] width 297 height 47
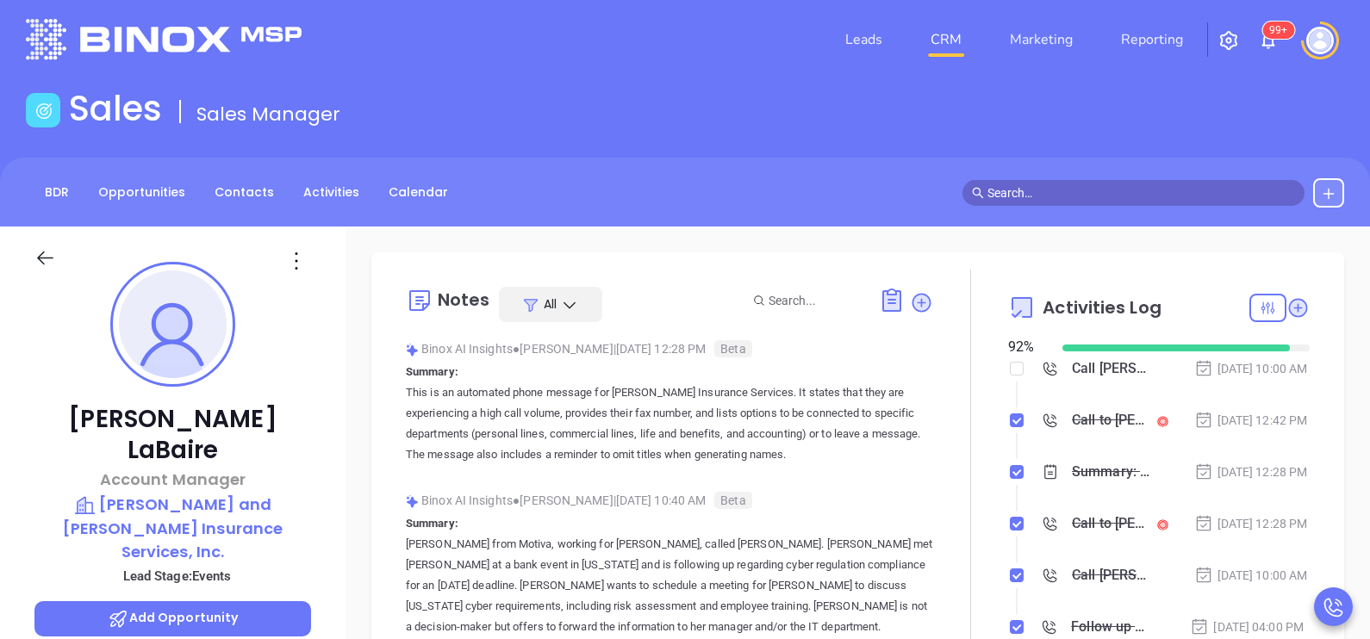
scroll to position [0, 0]
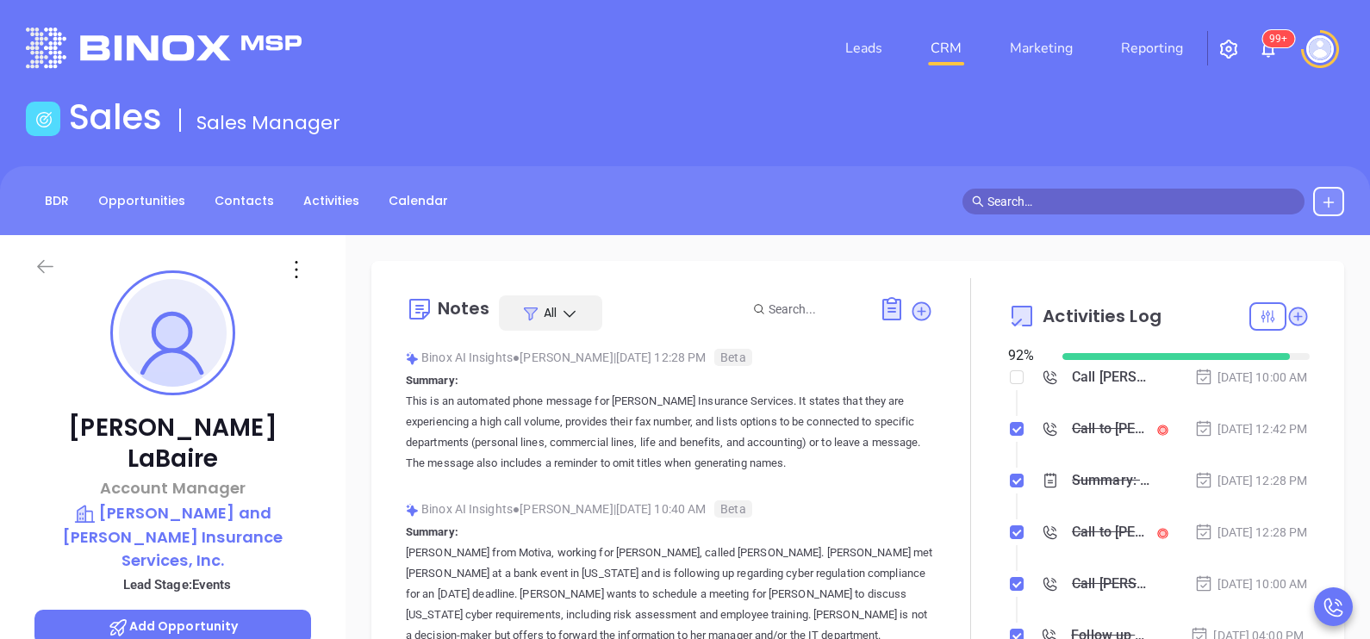
drag, startPoint x: 43, startPoint y: 282, endPoint x: 39, endPoint y: 267, distance: 15.3
click at [39, 267] on div at bounding box center [61, 276] width 74 height 40
click at [39, 267] on icon at bounding box center [45, 267] width 16 height 14
click at [45, 264] on icon at bounding box center [45, 267] width 22 height 22
